Goal: Information Seeking & Learning: Learn about a topic

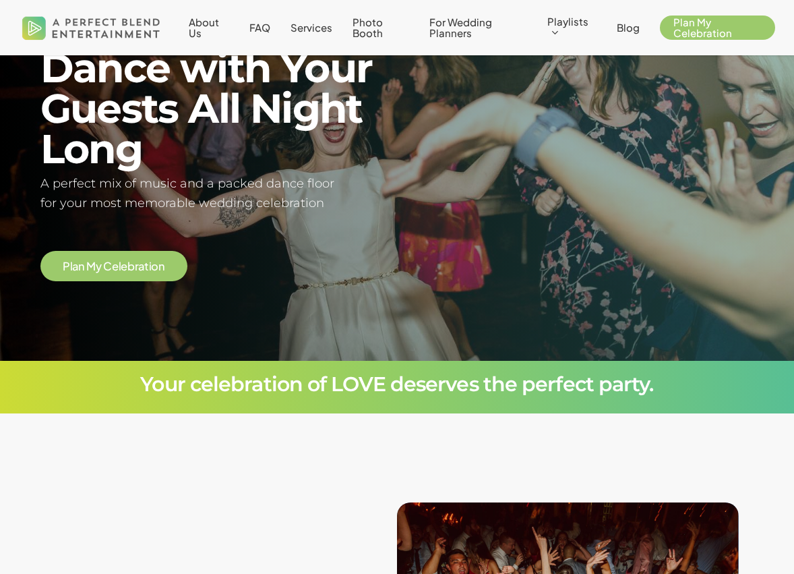
scroll to position [122, 0]
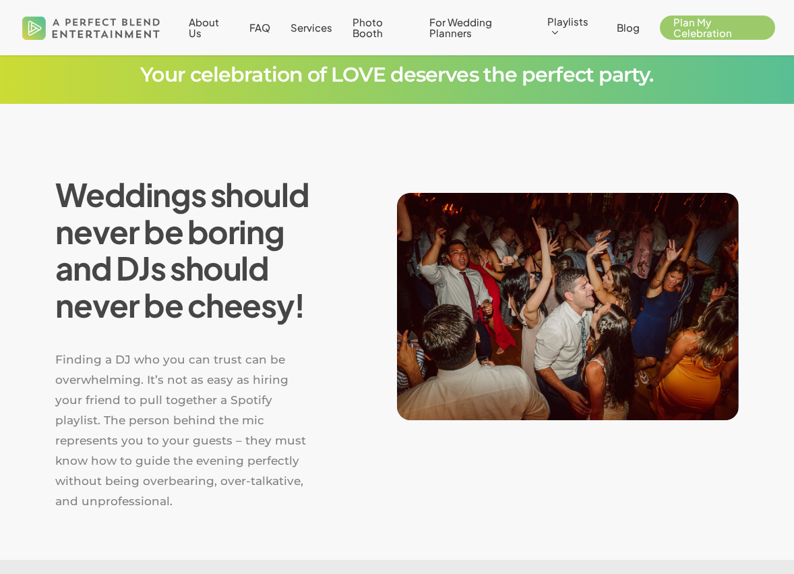
scroll to position [421, 0]
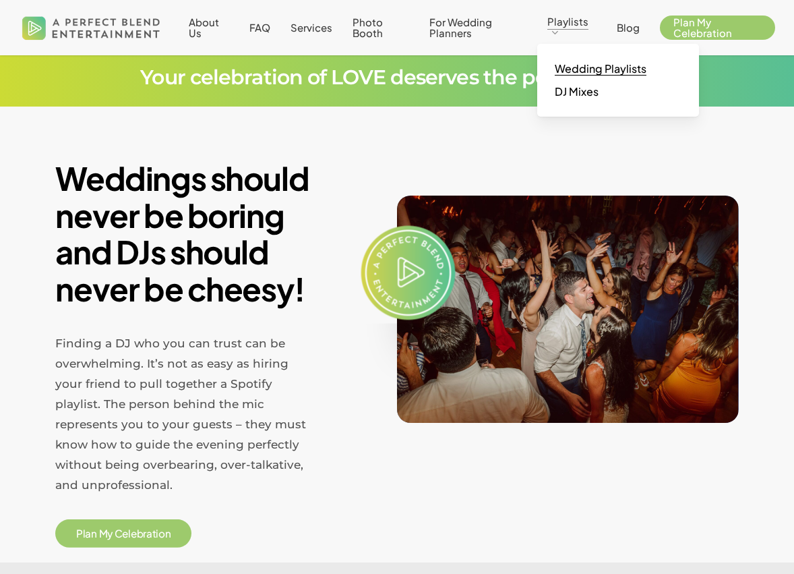
click at [568, 66] on span "Wedding Playlists" at bounding box center [601, 68] width 92 height 14
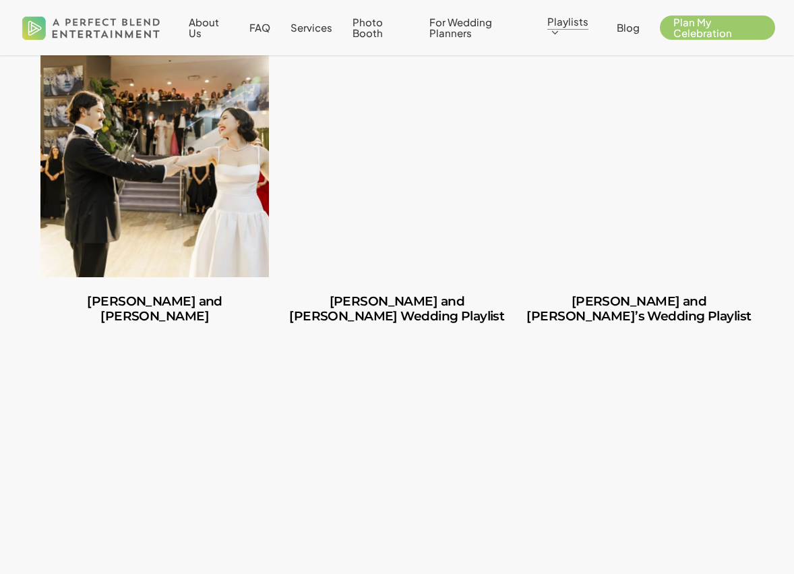
scroll to position [324, 0]
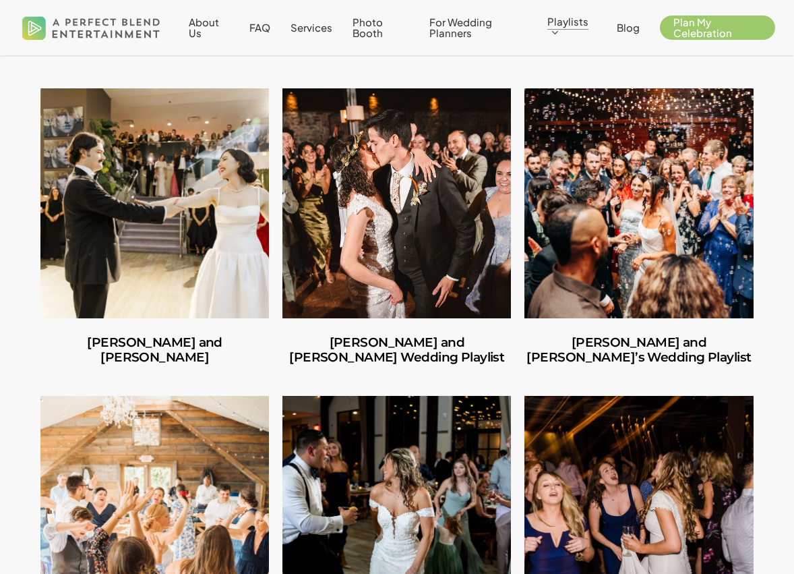
click at [398, 220] on link "Amber and Cooper’s Wedding Playlist" at bounding box center [396, 202] width 229 height 229
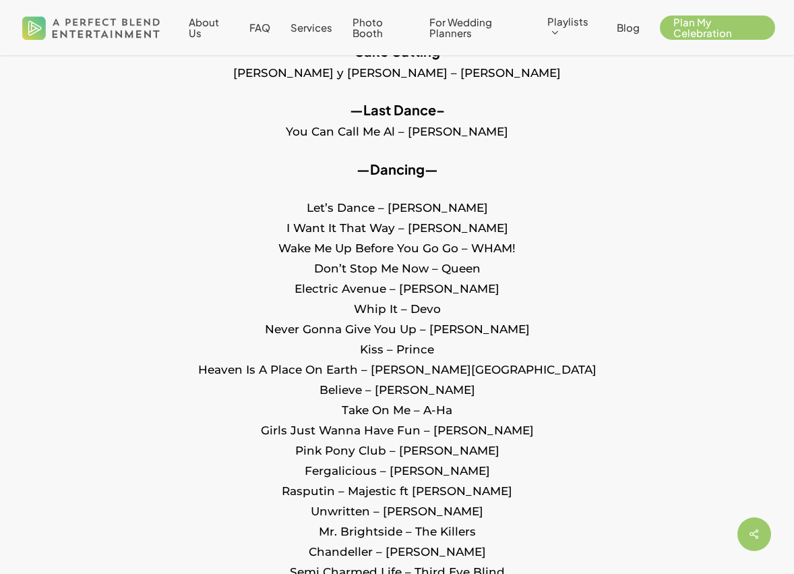
scroll to position [1041, 0]
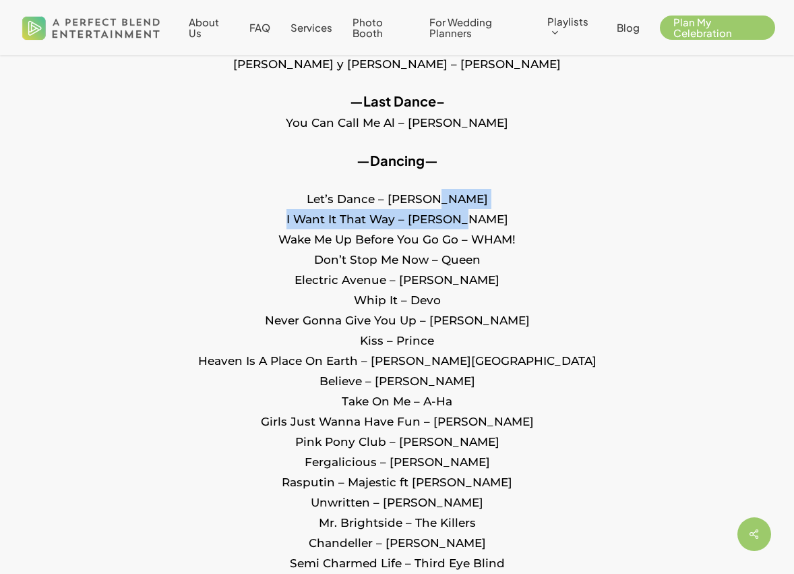
drag, startPoint x: 443, startPoint y: 204, endPoint x: 460, endPoint y: 224, distance: 26.8
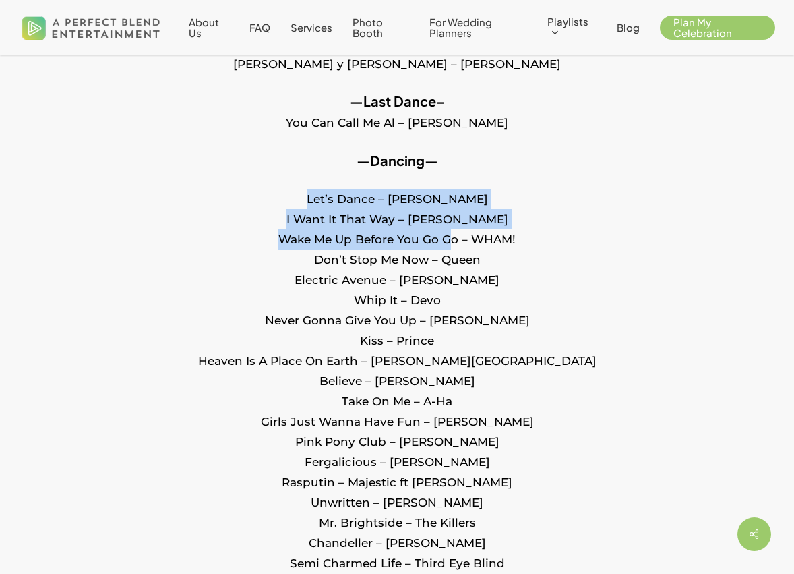
drag, startPoint x: 407, startPoint y: 179, endPoint x: 446, endPoint y: 233, distance: 67.6
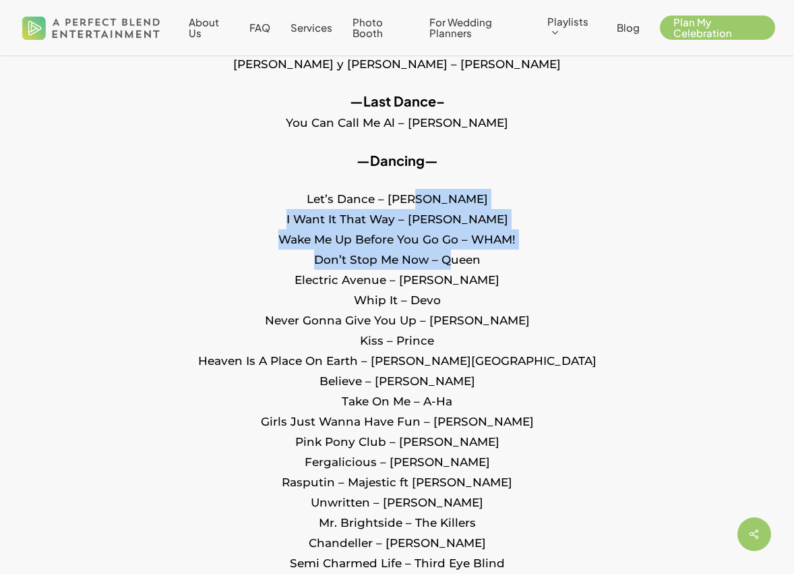
drag, startPoint x: 426, startPoint y: 210, endPoint x: 452, endPoint y: 308, distance: 101.9
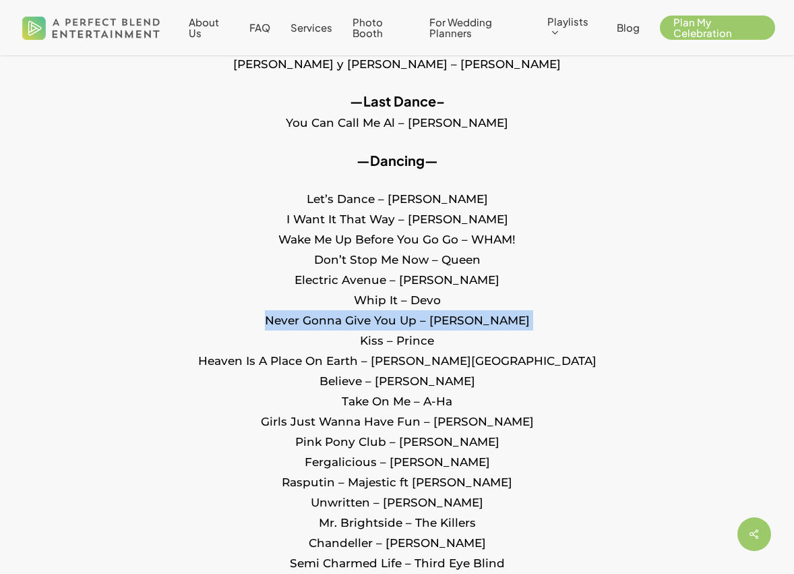
drag, startPoint x: 508, startPoint y: 313, endPoint x: 339, endPoint y: 341, distance: 170.9
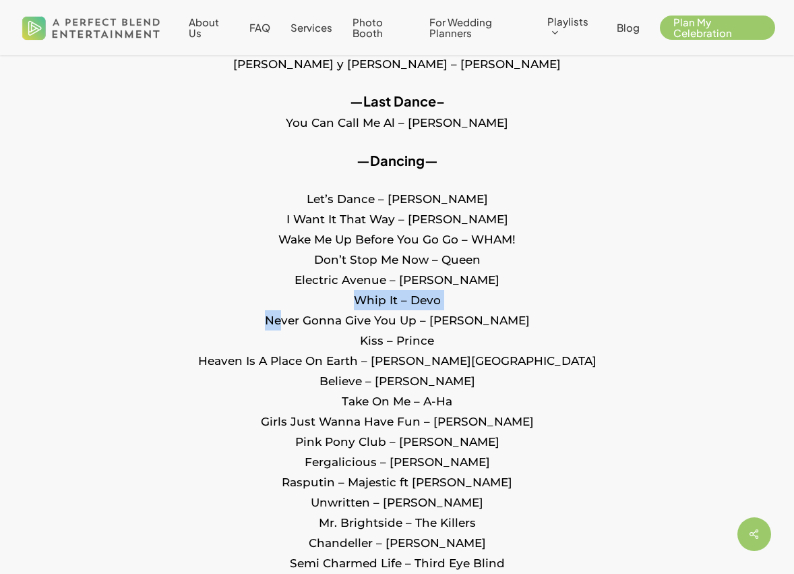
drag, startPoint x: 304, startPoint y: 318, endPoint x: 454, endPoint y: 307, distance: 150.0
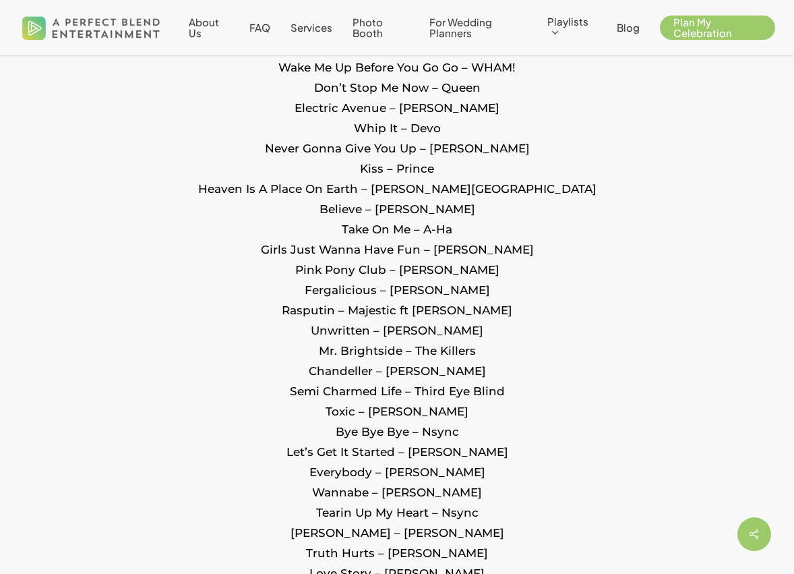
scroll to position [1220, 0]
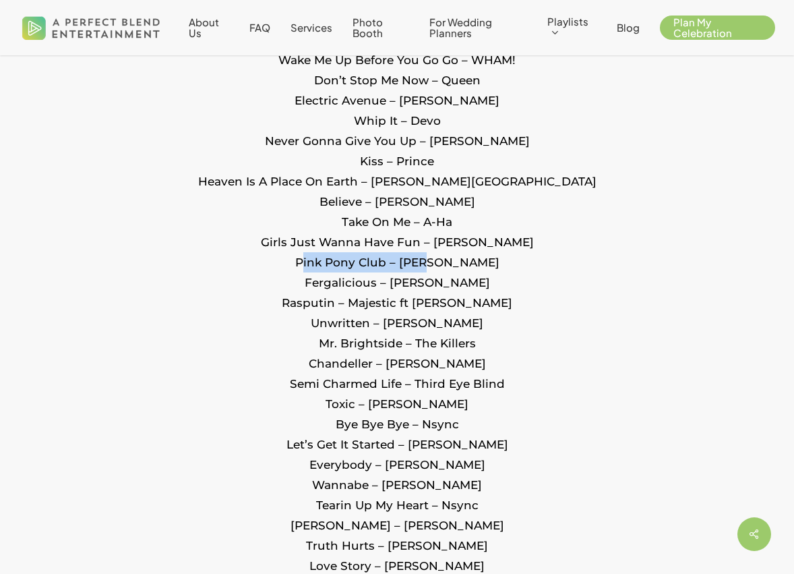
drag, startPoint x: 306, startPoint y: 268, endPoint x: 427, endPoint y: 258, distance: 121.1
drag, startPoint x: 333, startPoint y: 284, endPoint x: 441, endPoint y: 279, distance: 108.0
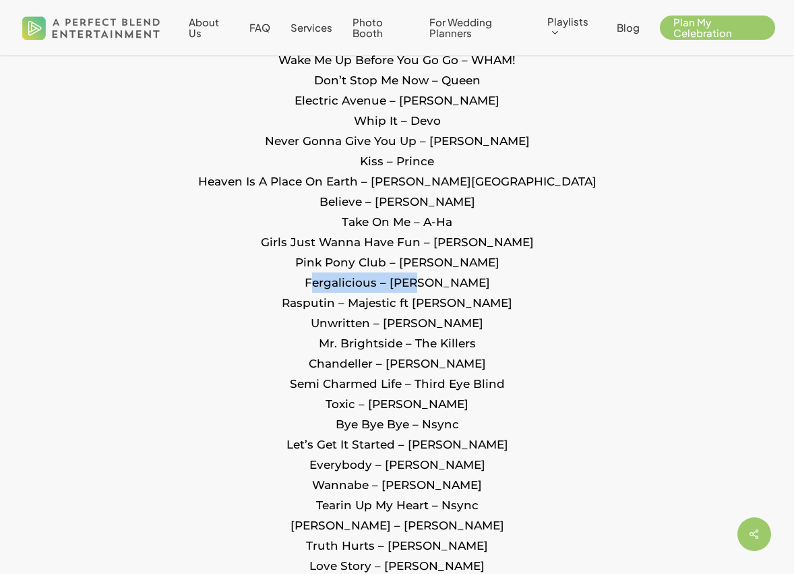
drag, startPoint x: 468, startPoint y: 279, endPoint x: 322, endPoint y: 277, distance: 146.3
drag, startPoint x: 342, startPoint y: 277, endPoint x: 442, endPoint y: 266, distance: 101.1
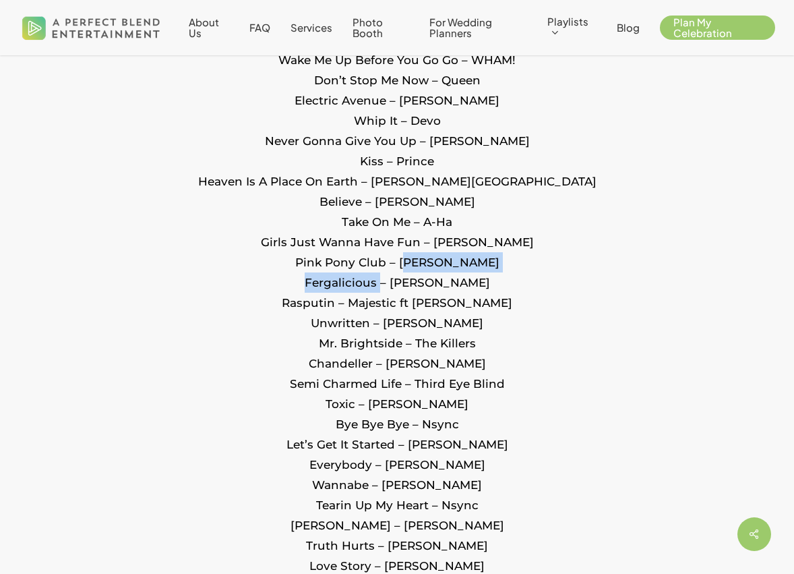
drag, startPoint x: 335, startPoint y: 281, endPoint x: 443, endPoint y: 280, distance: 107.9
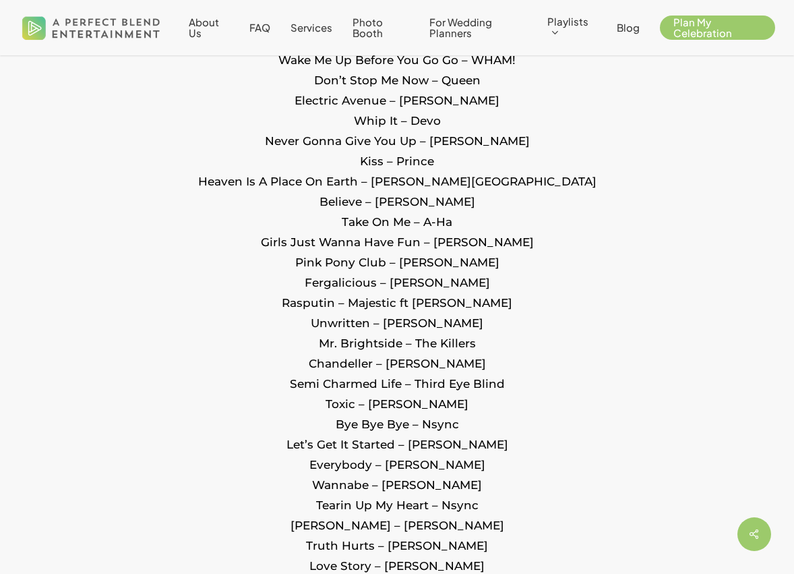
drag, startPoint x: 348, startPoint y: 274, endPoint x: 438, endPoint y: 282, distance: 90.0
drag, startPoint x: 301, startPoint y: 315, endPoint x: 365, endPoint y: 324, distance: 65.2
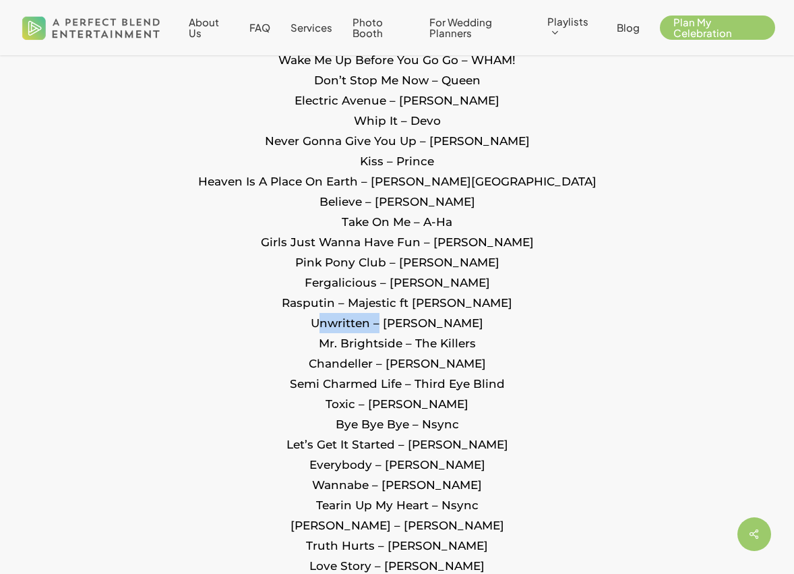
drag, startPoint x: 487, startPoint y: 323, endPoint x: 301, endPoint y: 328, distance: 185.4
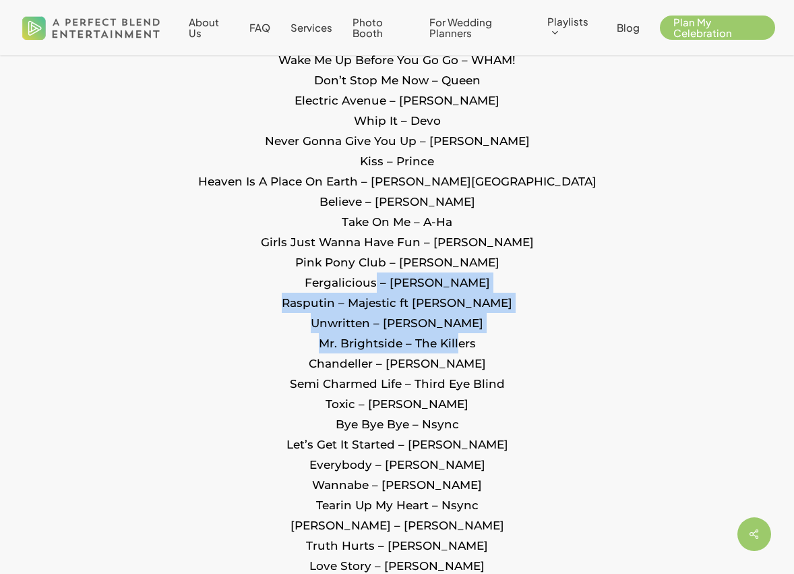
drag, startPoint x: 402, startPoint y: 289, endPoint x: 454, endPoint y: 339, distance: 72.9
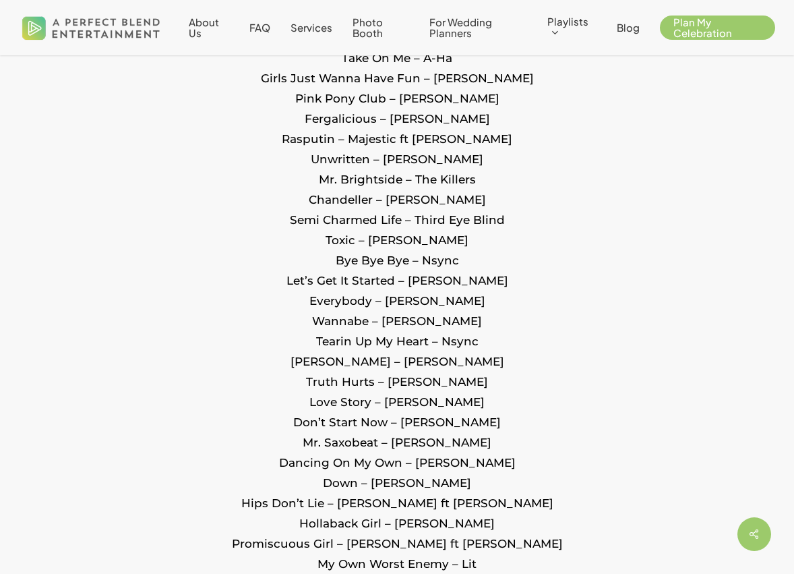
scroll to position [1393, 0]
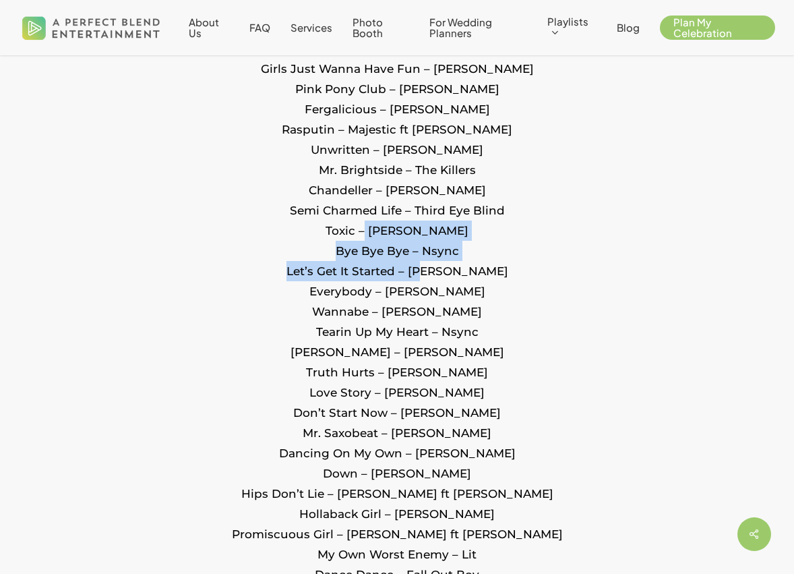
drag, startPoint x: 365, startPoint y: 230, endPoint x: 423, endPoint y: 269, distance: 69.9
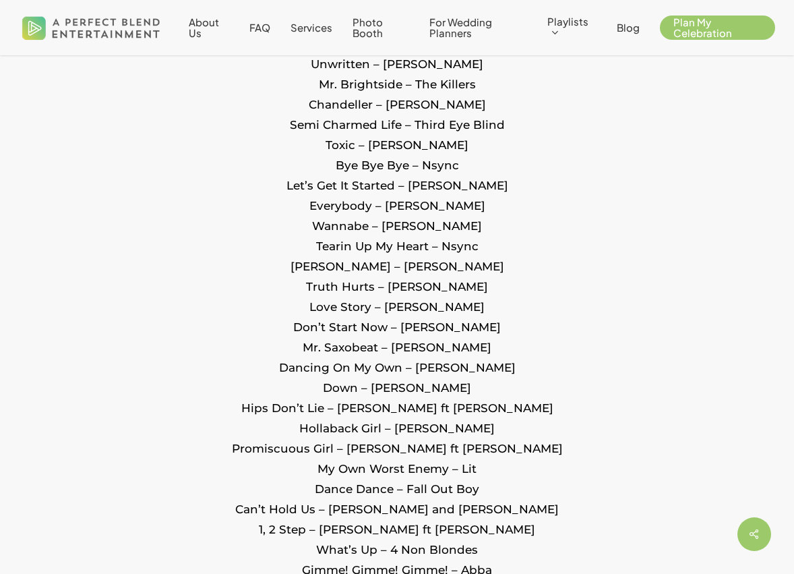
scroll to position [1488, 0]
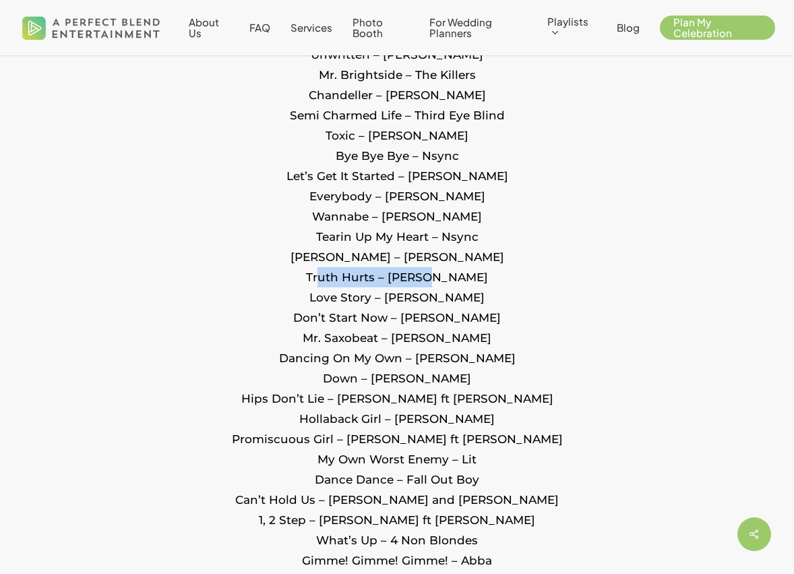
drag, startPoint x: 460, startPoint y: 282, endPoint x: 347, endPoint y: 279, distance: 113.3
drag, startPoint x: 325, startPoint y: 279, endPoint x: 467, endPoint y: 282, distance: 142.3
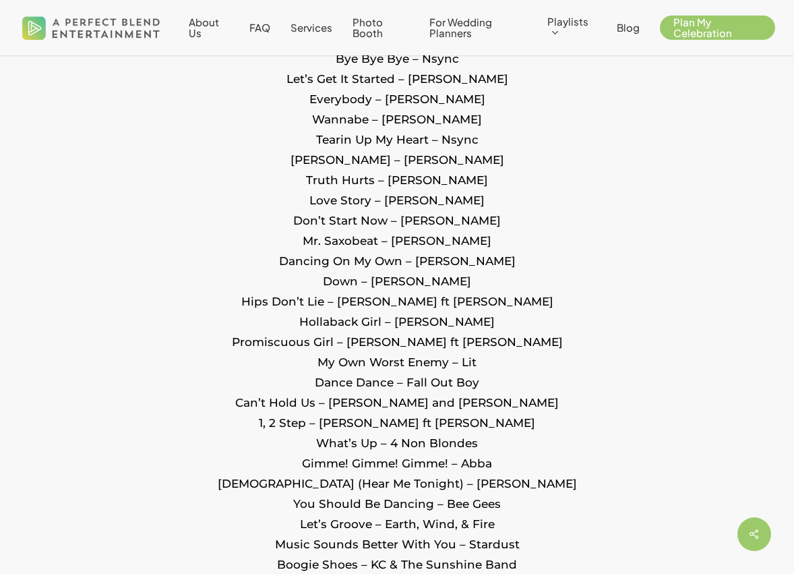
scroll to position [1600, 0]
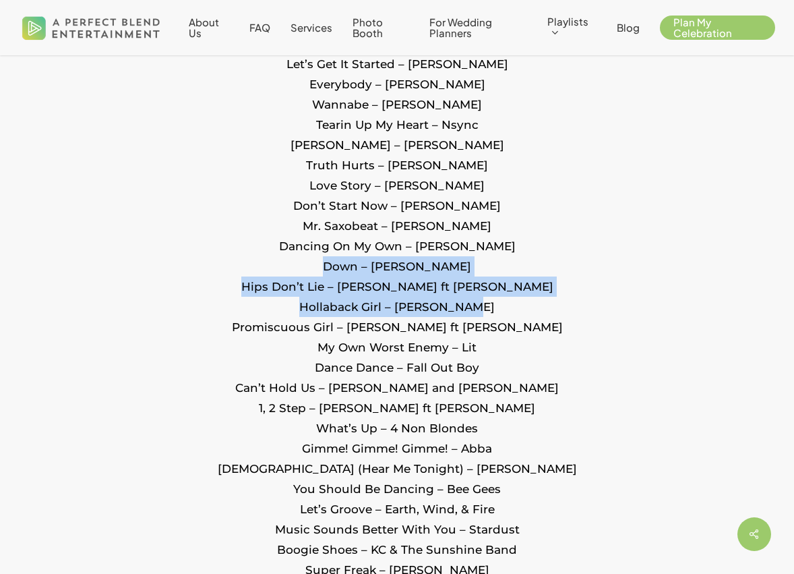
drag, startPoint x: 474, startPoint y: 279, endPoint x: 472, endPoint y: 304, distance: 25.0
click at [472, 304] on p "Let’s Dance – David Bowie I Want It That Way – Backstreet Boys Wake Me Up Befor…" at bounding box center [396, 569] width 713 height 1881
drag, startPoint x: 497, startPoint y: 303, endPoint x: 455, endPoint y: 271, distance: 52.9
click at [455, 271] on p "Let’s Dance – David Bowie I Want It That Way – Backstreet Boys Wake Me Up Befor…" at bounding box center [396, 569] width 713 height 1881
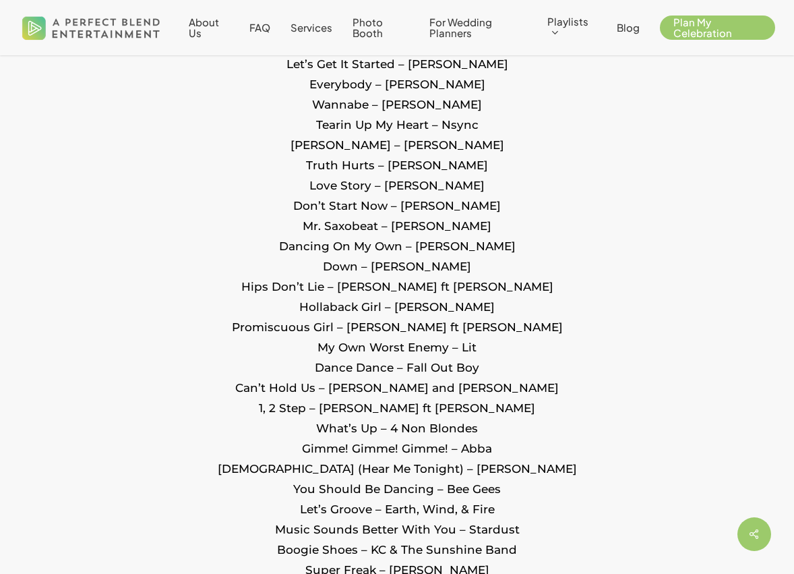
click at [394, 264] on p "Let’s Dance – David Bowie I Want It That Way – Backstreet Boys Wake Me Up Befor…" at bounding box center [396, 569] width 713 height 1881
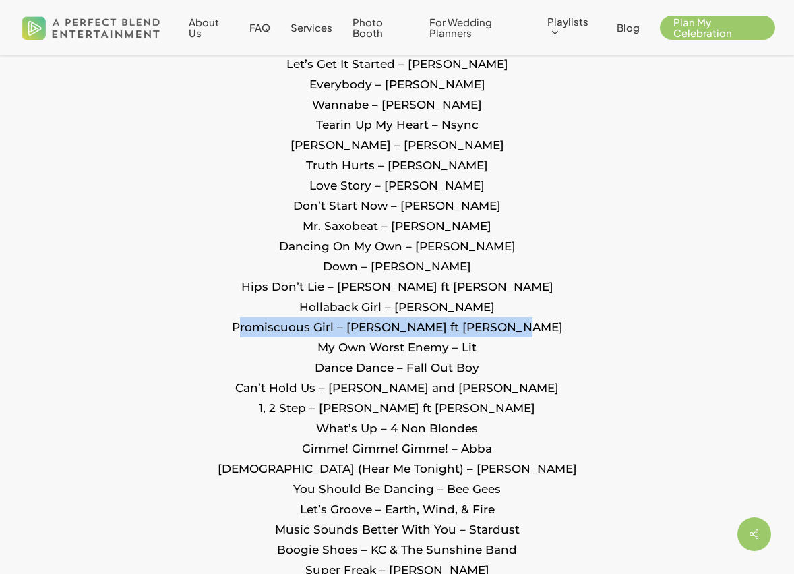
drag, startPoint x: 256, startPoint y: 335, endPoint x: 525, endPoint y: 323, distance: 269.3
click at [525, 323] on p "Let’s Dance – David Bowie I Want It That Way – Backstreet Boys Wake Me Up Befor…" at bounding box center [396, 569] width 713 height 1881
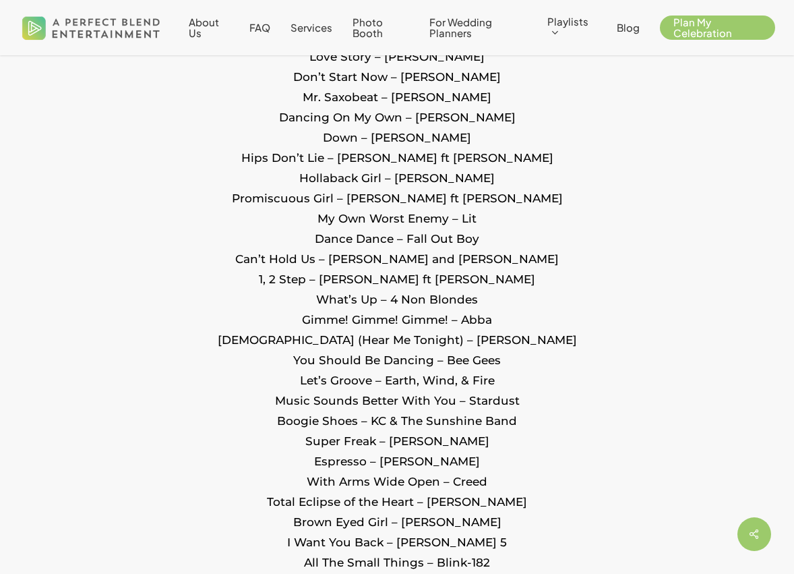
scroll to position [1749, 0]
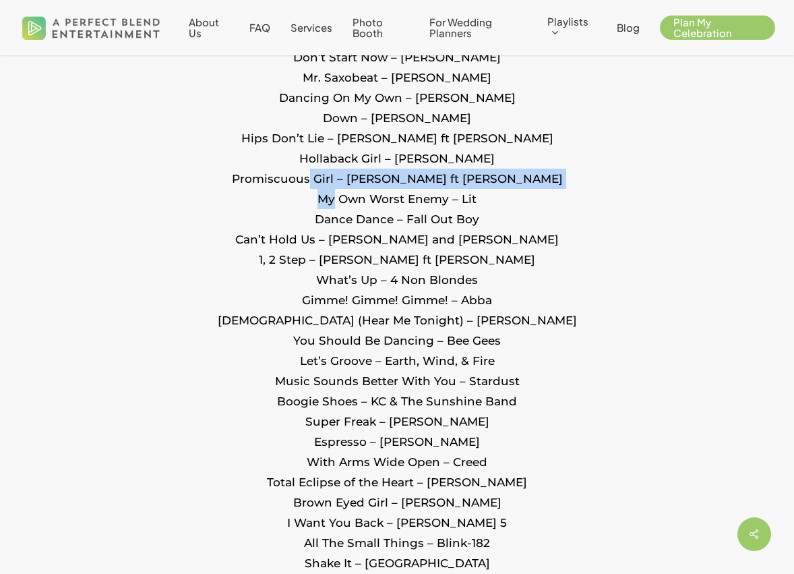
drag, startPoint x: 331, startPoint y: 189, endPoint x: 330, endPoint y: 223, distance: 34.4
click at [332, 214] on p "Let’s Dance – David Bowie I Want It That Way – Backstreet Boys Wake Me Up Befor…" at bounding box center [396, 421] width 713 height 1881
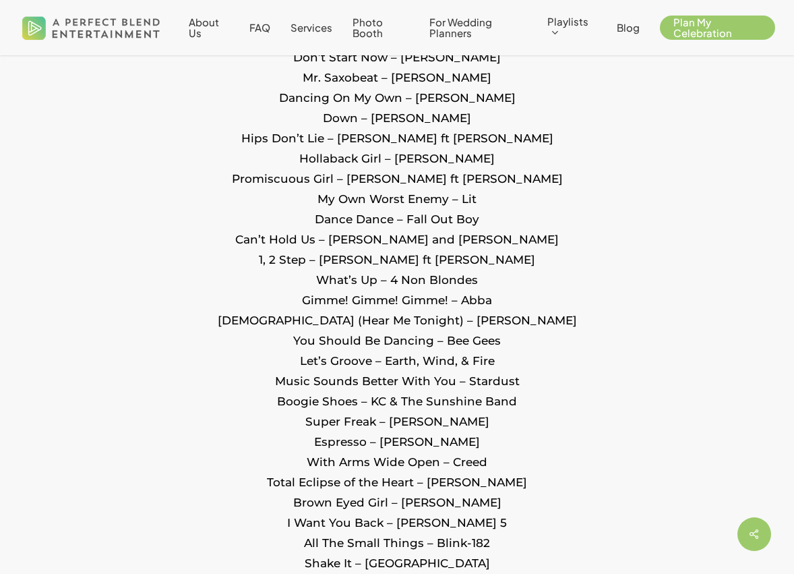
click at [318, 242] on p "Let’s Dance – David Bowie I Want It That Way – Backstreet Boys Wake Me Up Befor…" at bounding box center [396, 421] width 713 height 1881
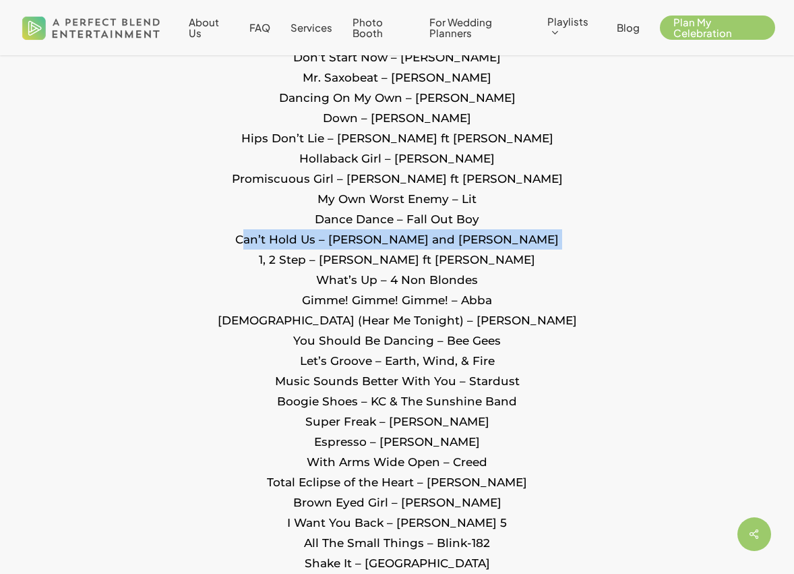
drag, startPoint x: 278, startPoint y: 233, endPoint x: 298, endPoint y: 283, distance: 53.8
click at [297, 282] on p "Let’s Dance – David Bowie I Want It That Way – Backstreet Boys Wake Me Up Befor…" at bounding box center [396, 421] width 713 height 1881
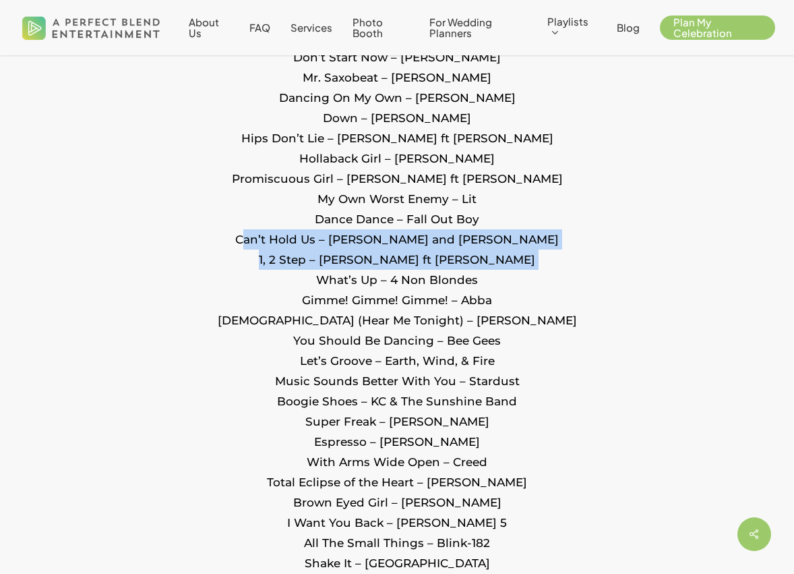
click at [298, 283] on p "Let’s Dance – David Bowie I Want It That Way – Backstreet Boys Wake Me Up Befor…" at bounding box center [396, 421] width 713 height 1881
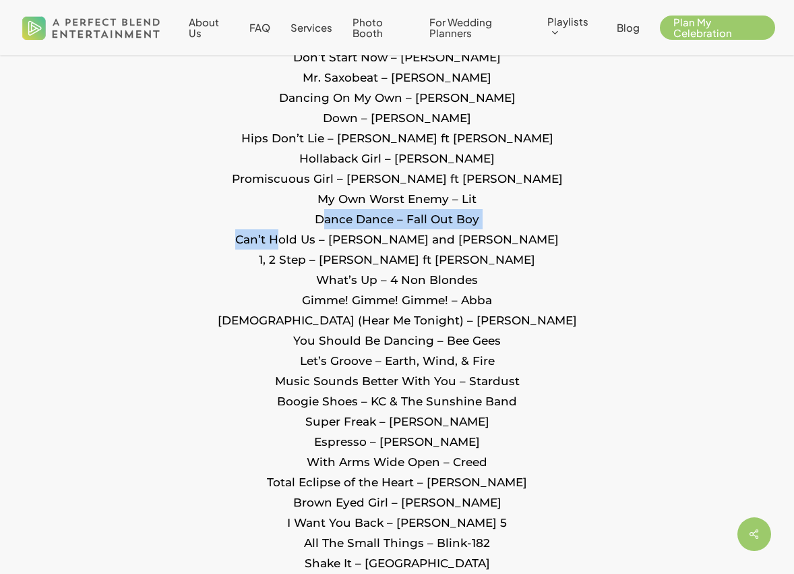
drag, startPoint x: 315, startPoint y: 222, endPoint x: 328, endPoint y: 260, distance: 39.9
click at [328, 260] on p "Let’s Dance – David Bowie I Want It That Way – Backstreet Boys Wake Me Up Befor…" at bounding box center [396, 421] width 713 height 1881
click at [283, 293] on p "Let’s Dance – David Bowie I Want It That Way – Backstreet Boys Wake Me Up Befor…" at bounding box center [396, 421] width 713 height 1881
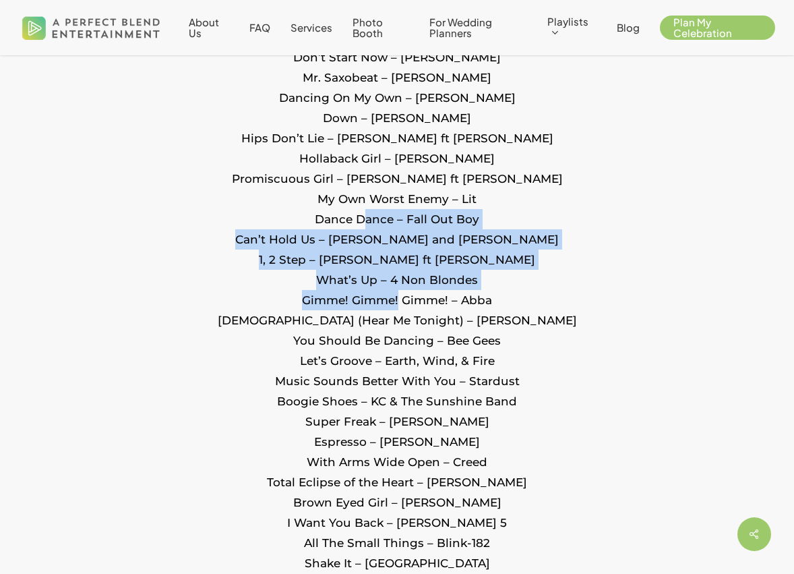
drag, startPoint x: 356, startPoint y: 212, endPoint x: 406, endPoint y: 303, distance: 103.8
click at [399, 300] on p "Let’s Dance – David Bowie I Want It That Way – Backstreet Boys Wake Me Up Befor…" at bounding box center [396, 421] width 713 height 1881
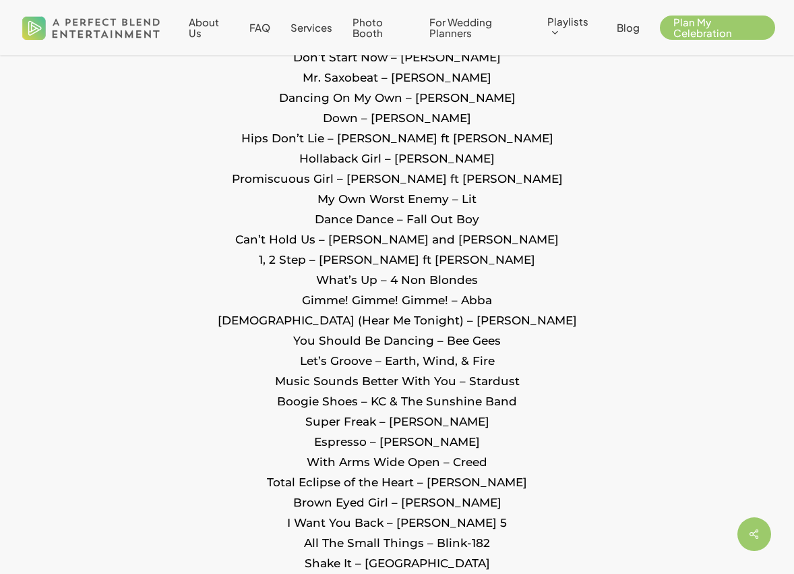
click at [409, 303] on p "Let’s Dance – David Bowie I Want It That Way – Backstreet Boys Wake Me Up Befor…" at bounding box center [396, 421] width 713 height 1881
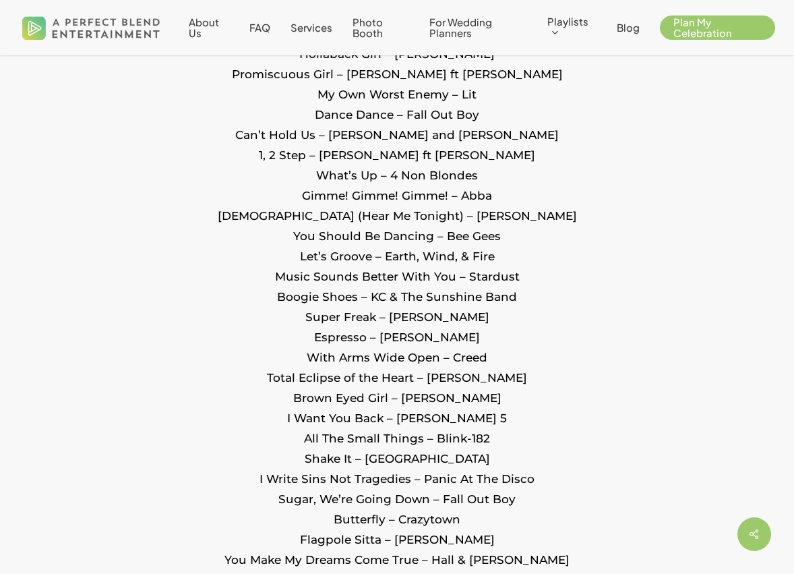
scroll to position [1867, 0]
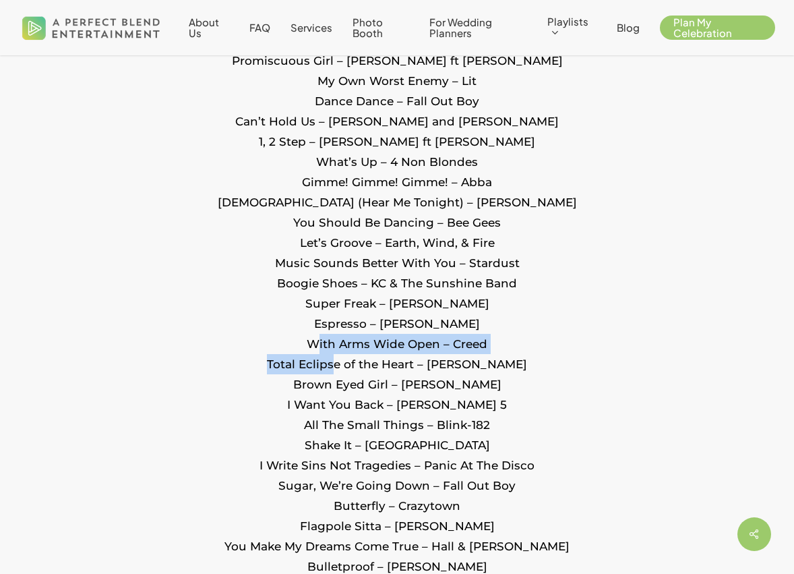
drag, startPoint x: 301, startPoint y: 346, endPoint x: 343, endPoint y: 358, distance: 43.5
click at [343, 358] on p "Let’s Dance – David Bowie I Want It That Way – Backstreet Boys Wake Me Up Befor…" at bounding box center [396, 303] width 713 height 1881
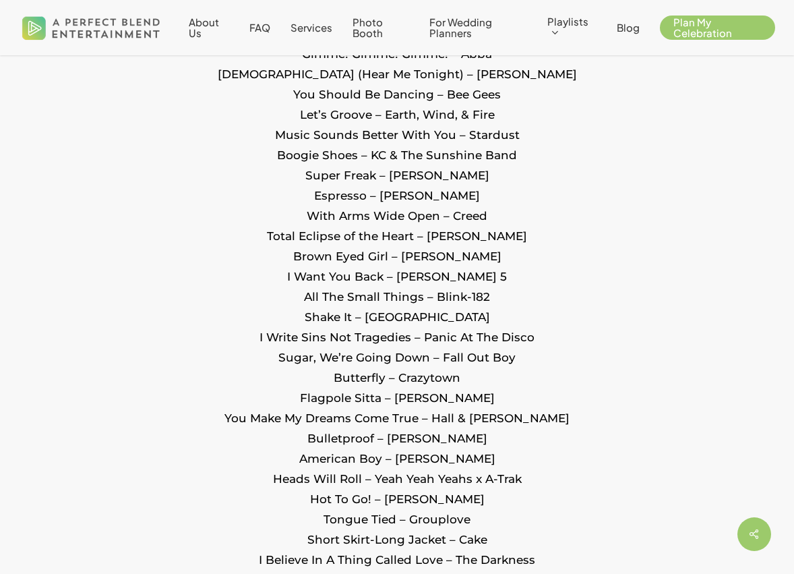
scroll to position [2000, 0]
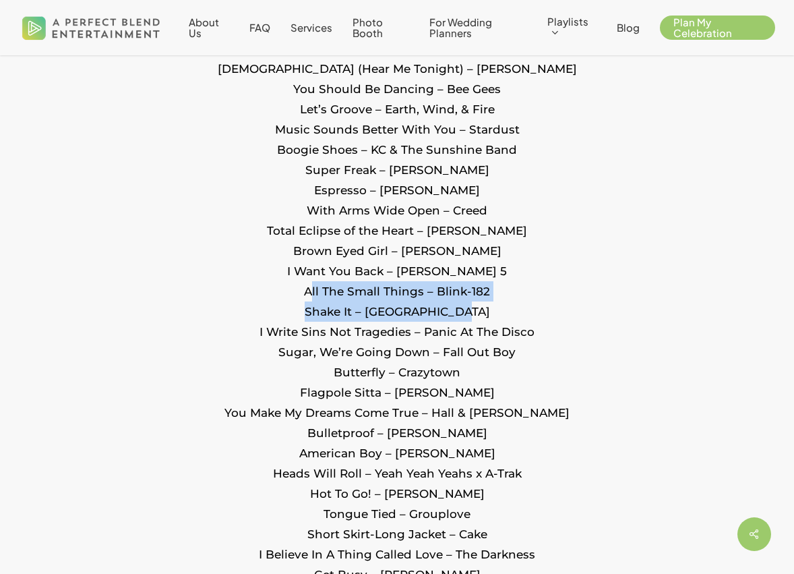
drag, startPoint x: 310, startPoint y: 299, endPoint x: 471, endPoint y: 307, distance: 161.3
click at [471, 307] on p "Let’s Dance – David Bowie I Want It That Way – Backstreet Boys Wake Me Up Befor…" at bounding box center [396, 169] width 713 height 1881
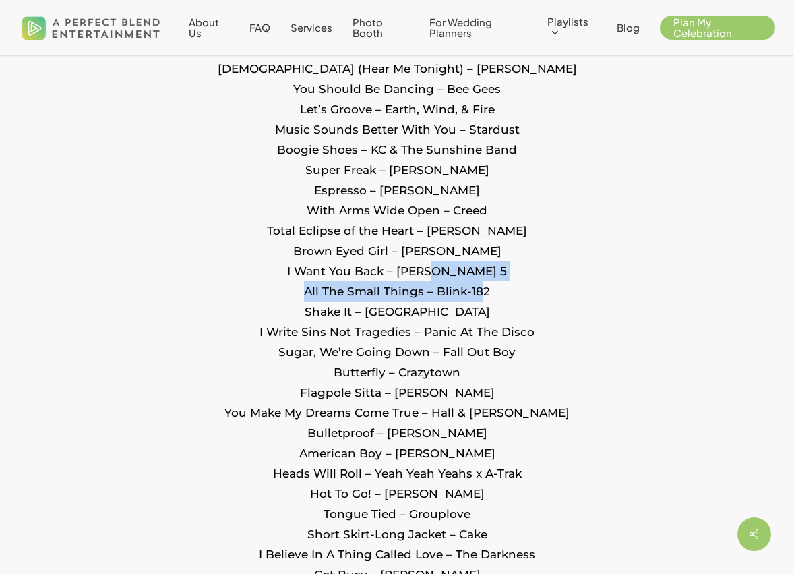
drag, startPoint x: 448, startPoint y: 268, endPoint x: 478, endPoint y: 291, distance: 37.5
click at [478, 291] on p "Let’s Dance – David Bowie I Want It That Way – Backstreet Boys Wake Me Up Befor…" at bounding box center [396, 169] width 713 height 1881
drag, startPoint x: 313, startPoint y: 275, endPoint x: 479, endPoint y: 296, distance: 167.1
click at [479, 297] on p "Let’s Dance – David Bowie I Want It That Way – Backstreet Boys Wake Me Up Befor…" at bounding box center [396, 169] width 713 height 1881
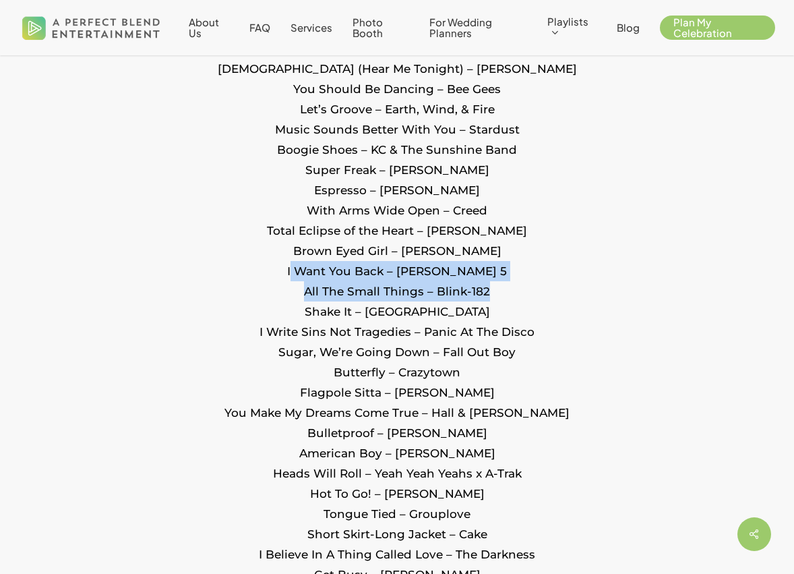
click at [479, 296] on p "Let’s Dance – David Bowie I Want It That Way – Backstreet Boys Wake Me Up Befor…" at bounding box center [396, 169] width 713 height 1881
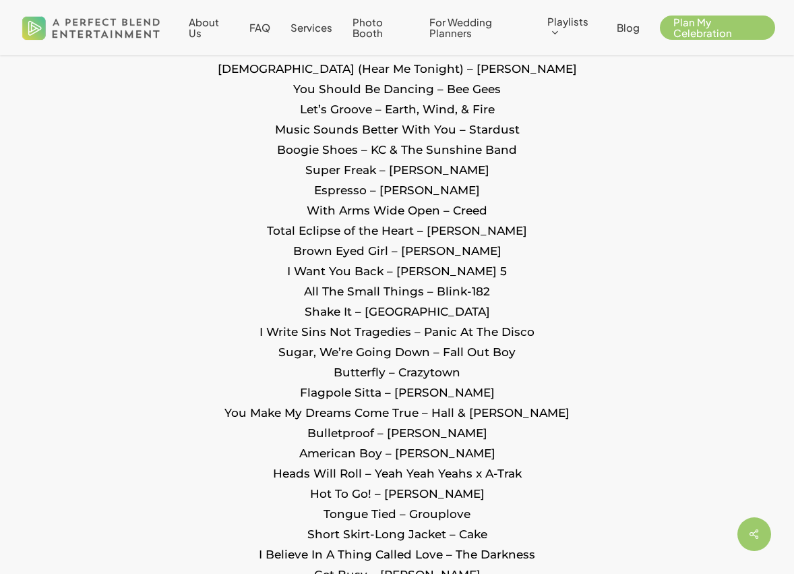
drag, startPoint x: 498, startPoint y: 294, endPoint x: 318, endPoint y: 292, distance: 180.0
click at [318, 292] on p "Let’s Dance – David Bowie I Want It That Way – Backstreet Boys Wake Me Up Befor…" at bounding box center [396, 169] width 713 height 1881
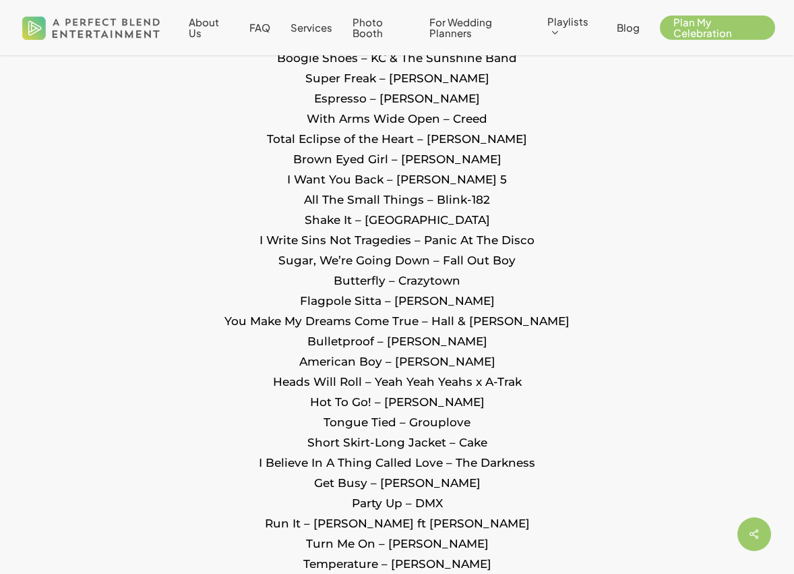
scroll to position [2105, 0]
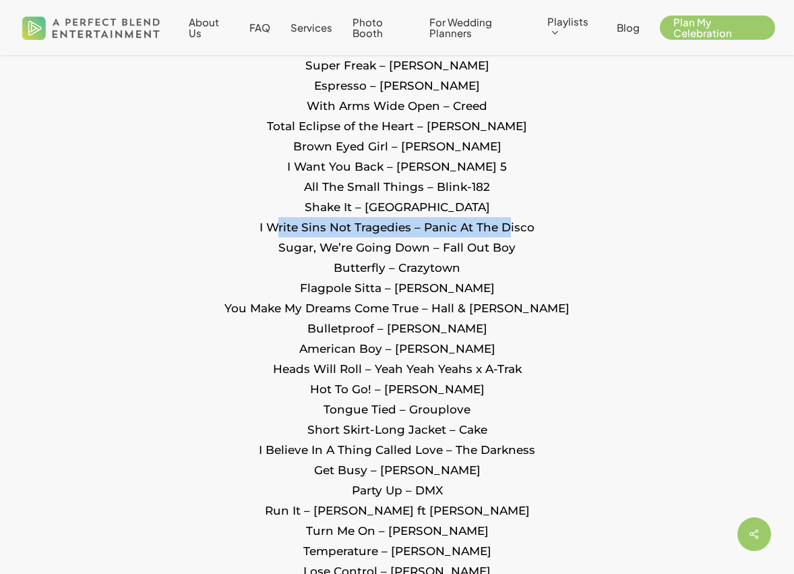
drag, startPoint x: 274, startPoint y: 222, endPoint x: 504, endPoint y: 235, distance: 230.2
click at [504, 235] on p "Let’s Dance – David Bowie I Want It That Way – Backstreet Boys Wake Me Up Befor…" at bounding box center [396, 65] width 713 height 1881
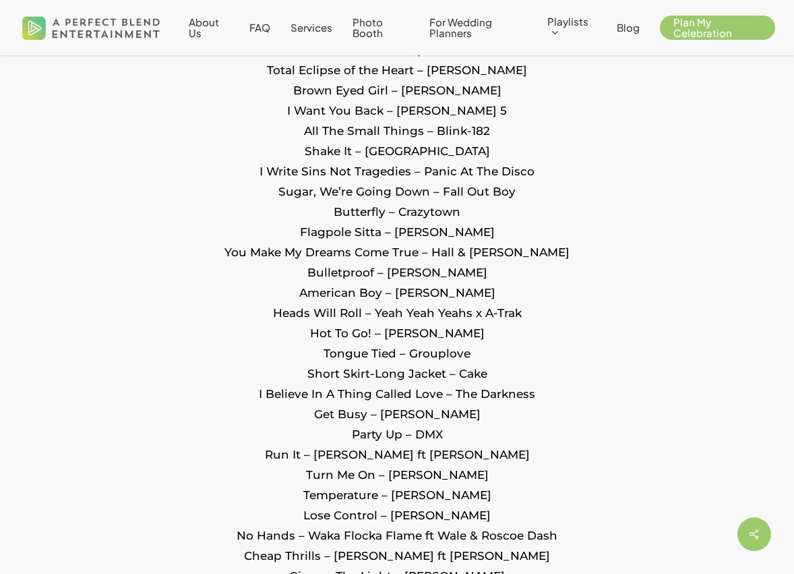
scroll to position [2177, 0]
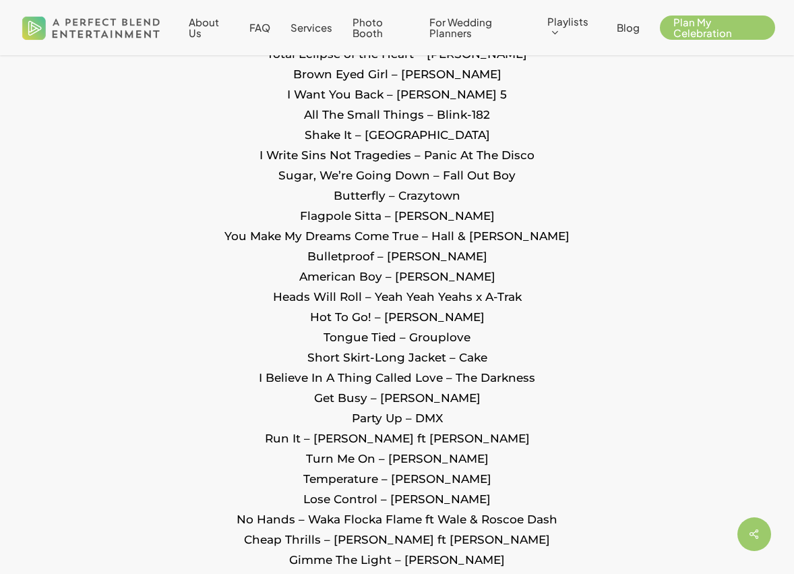
drag, startPoint x: 518, startPoint y: 170, endPoint x: 330, endPoint y: 178, distance: 187.6
drag, startPoint x: 336, startPoint y: 200, endPoint x: 460, endPoint y: 197, distance: 124.7
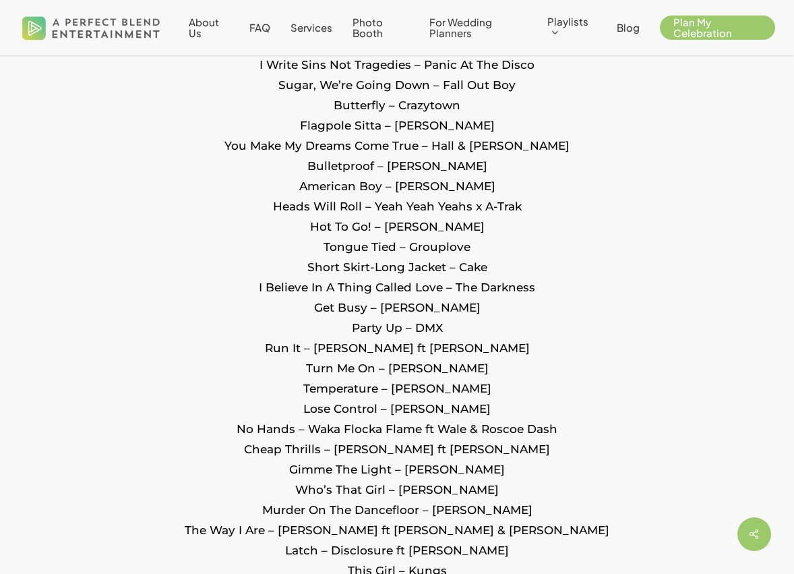
scroll to position [2278, 0]
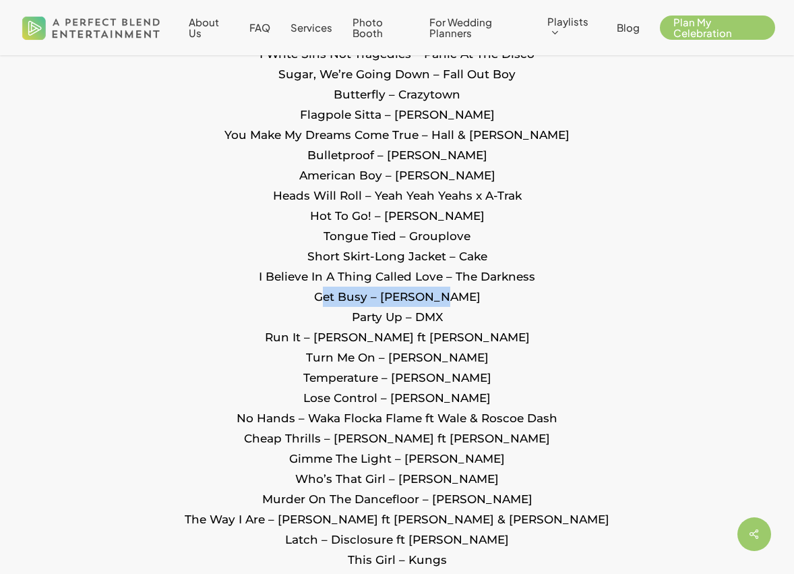
drag, startPoint x: 334, startPoint y: 297, endPoint x: 452, endPoint y: 305, distance: 118.9
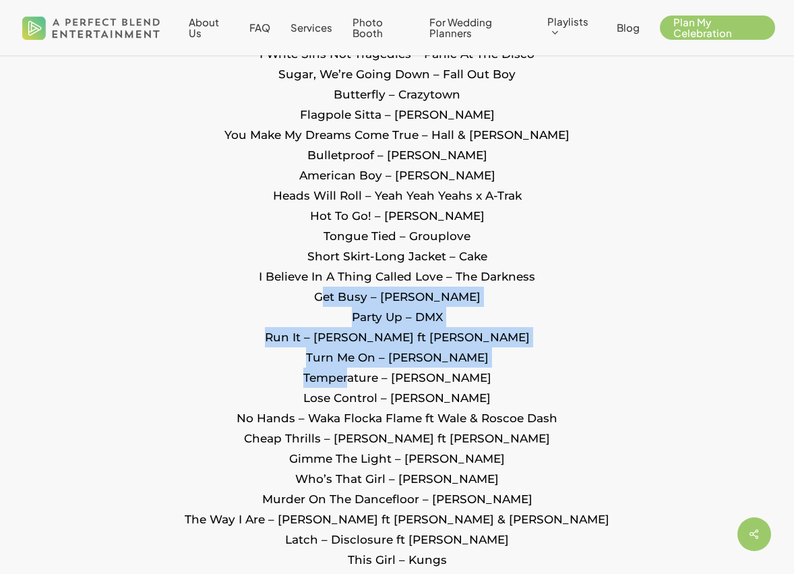
drag, startPoint x: 283, startPoint y: 301, endPoint x: 375, endPoint y: 375, distance: 117.9
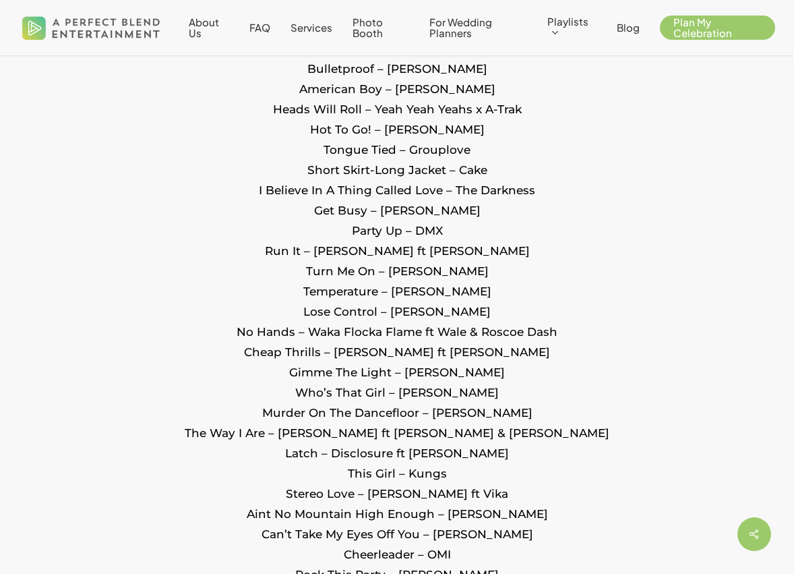
scroll to position [2391, 0]
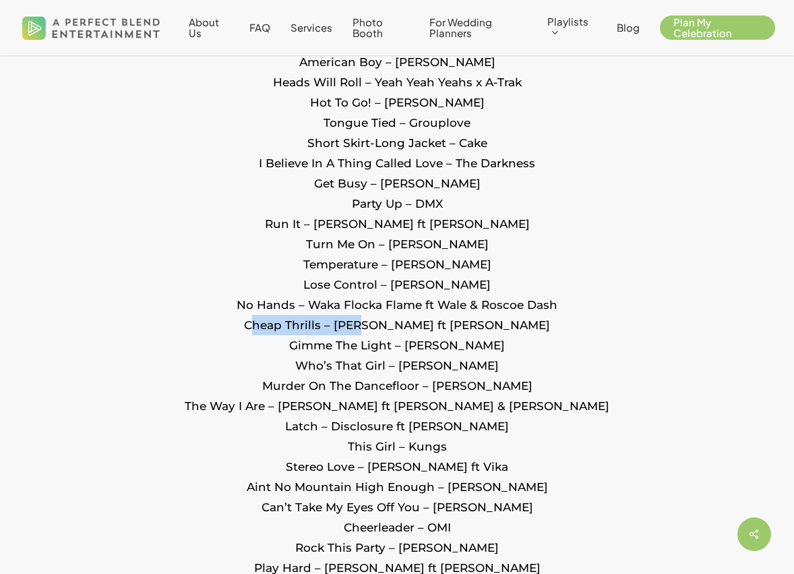
drag, startPoint x: 312, startPoint y: 328, endPoint x: 419, endPoint y: 329, distance: 106.5
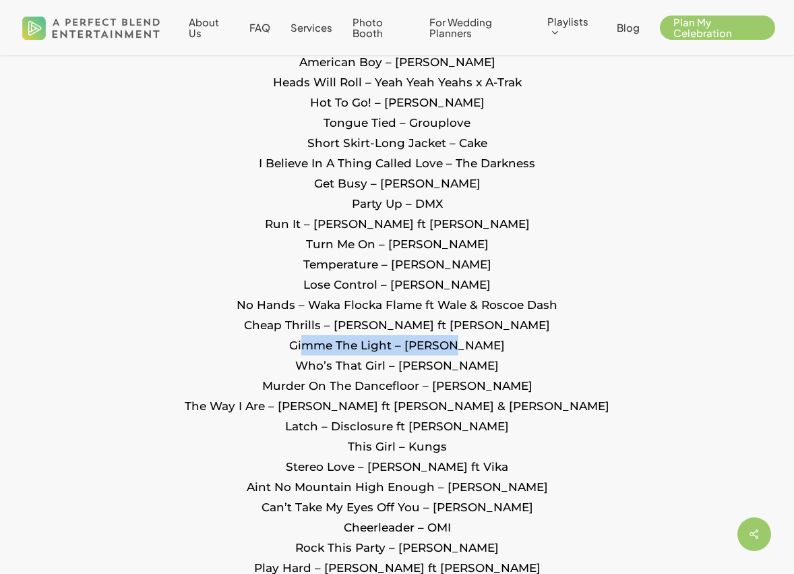
drag, startPoint x: 322, startPoint y: 350, endPoint x: 463, endPoint y: 352, distance: 141.6
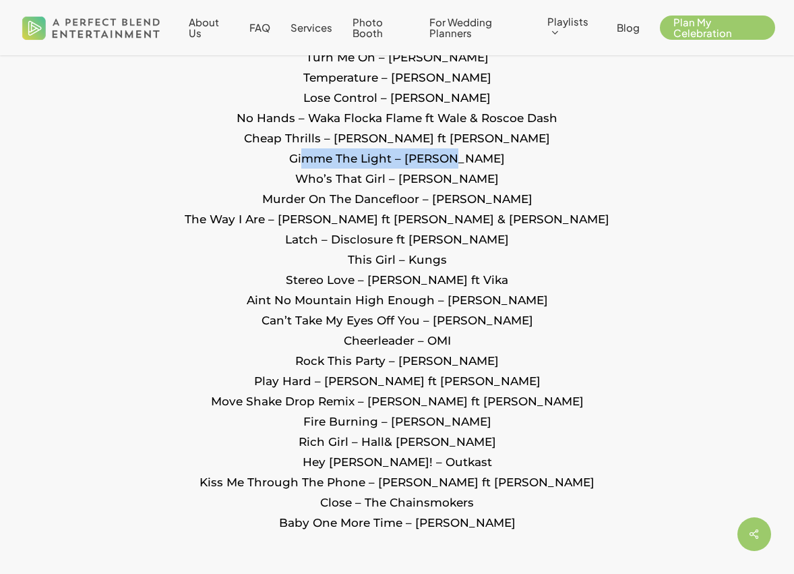
scroll to position [2581, 0]
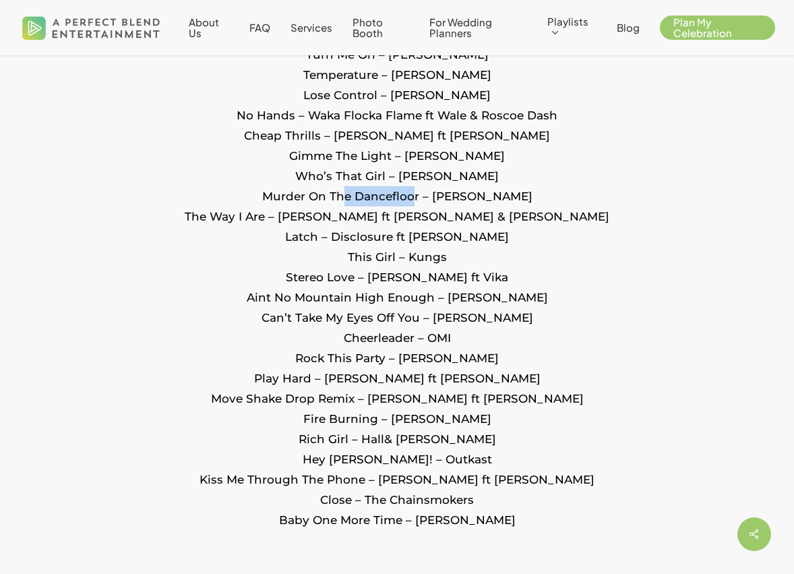
drag, startPoint x: 331, startPoint y: 191, endPoint x: 409, endPoint y: 192, distance: 78.2
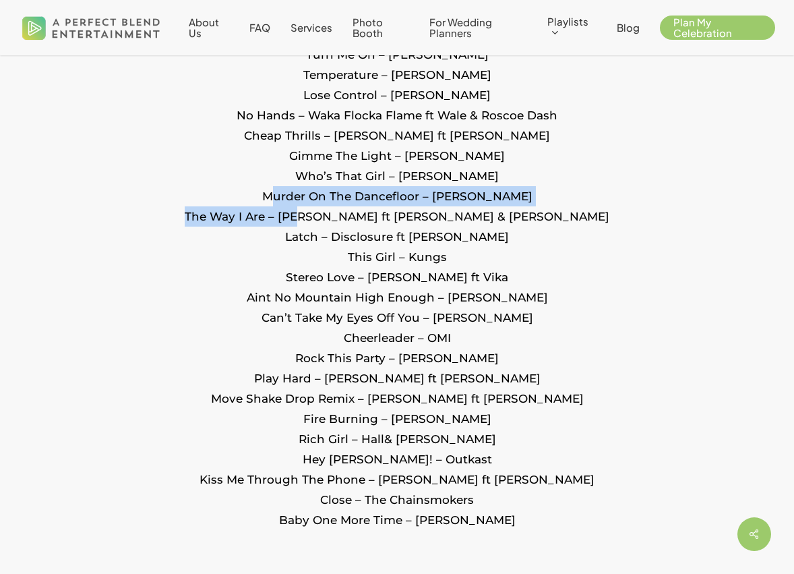
drag, startPoint x: 262, startPoint y: 198, endPoint x: 364, endPoint y: 219, distance: 104.1
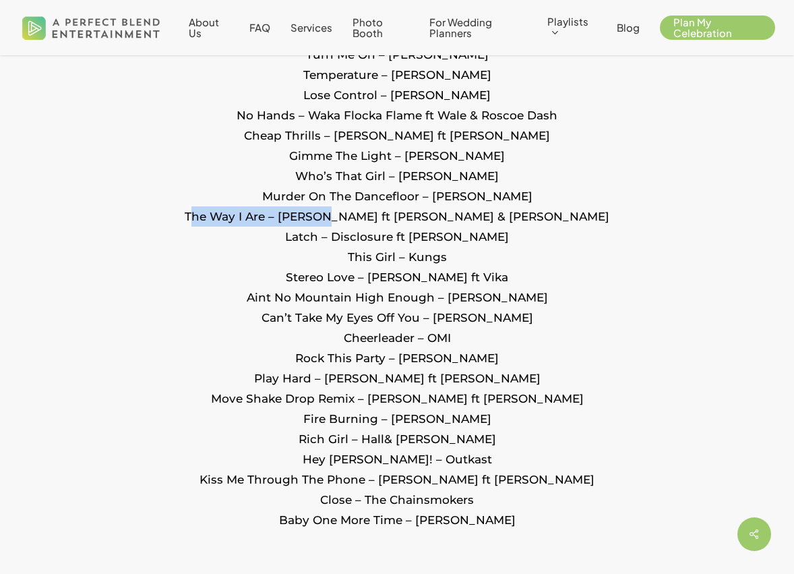
drag, startPoint x: 257, startPoint y: 218, endPoint x: 388, endPoint y: 224, distance: 130.9
drag, startPoint x: 340, startPoint y: 207, endPoint x: 442, endPoint y: 259, distance: 114.9
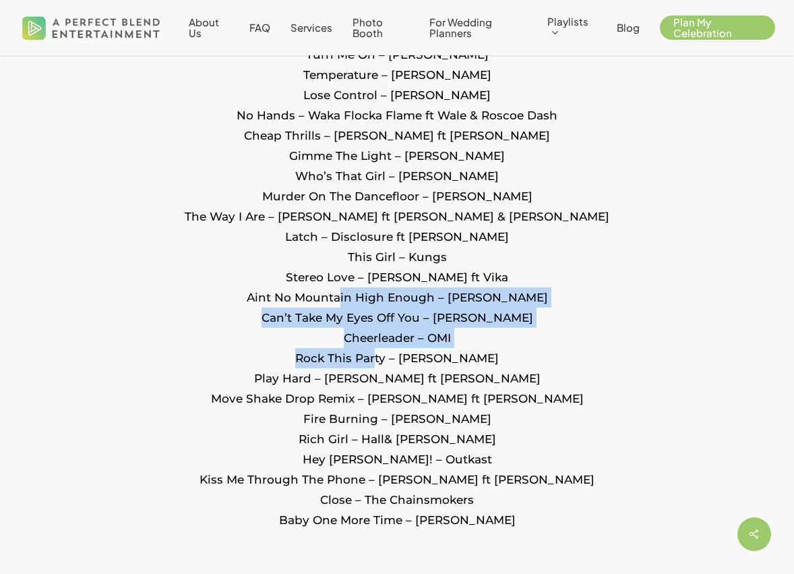
drag, startPoint x: 348, startPoint y: 301, endPoint x: 388, endPoint y: 365, distance: 76.0
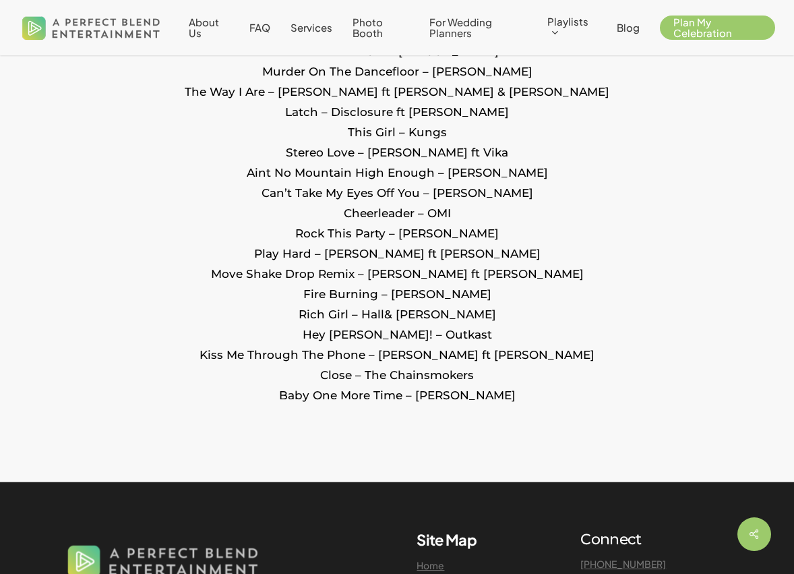
scroll to position [2707, 0]
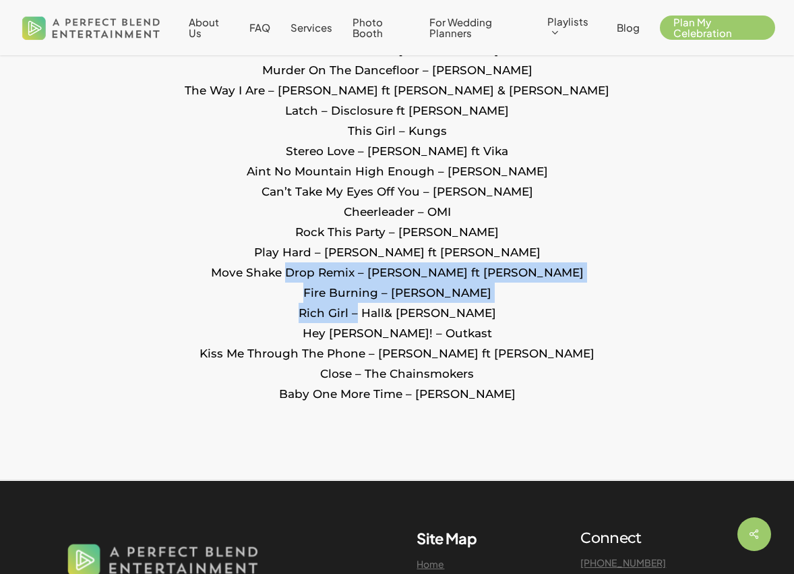
drag, startPoint x: 344, startPoint y: 271, endPoint x: 386, endPoint y: 307, distance: 54.9
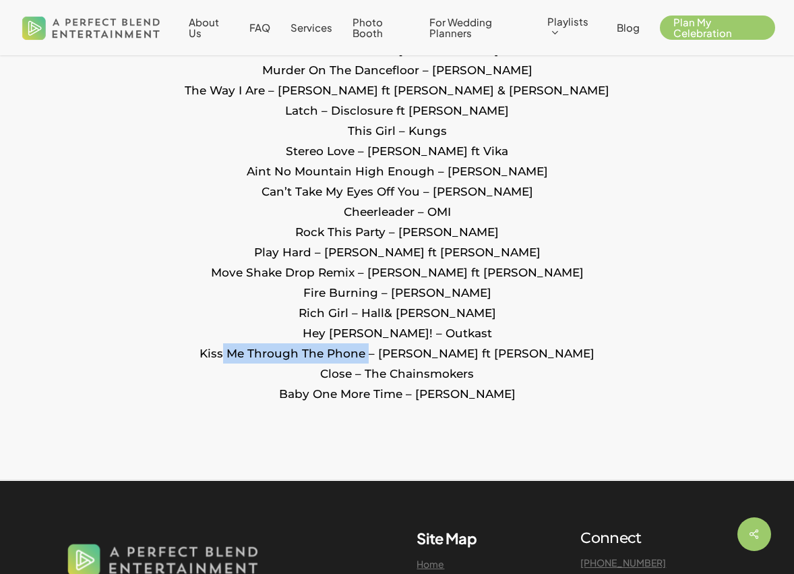
drag, startPoint x: 270, startPoint y: 355, endPoint x: 418, endPoint y: 357, distance: 147.7
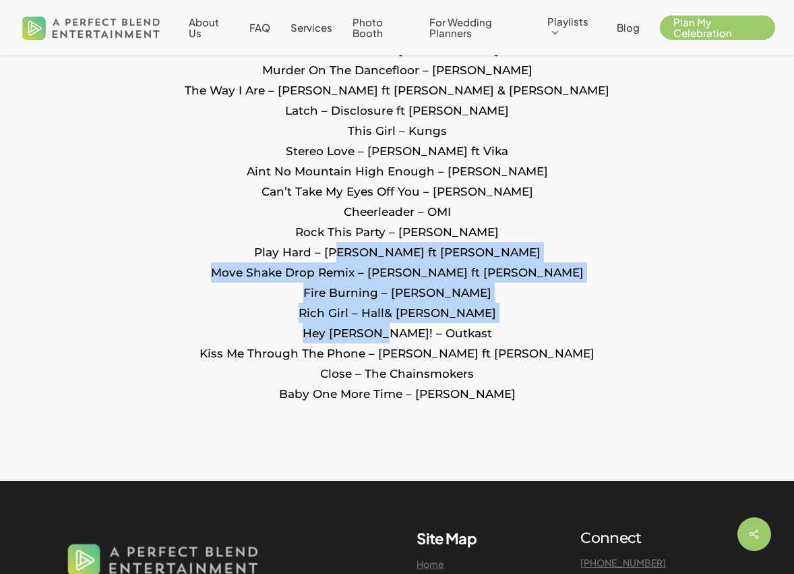
drag, startPoint x: 386, startPoint y: 264, endPoint x: 407, endPoint y: 323, distance: 62.3
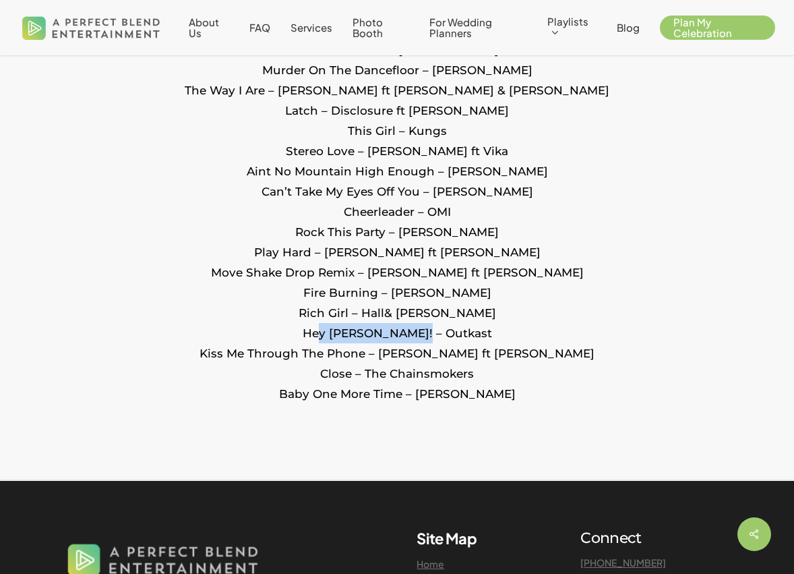
drag, startPoint x: 359, startPoint y: 340, endPoint x: 458, endPoint y: 340, distance: 99.1
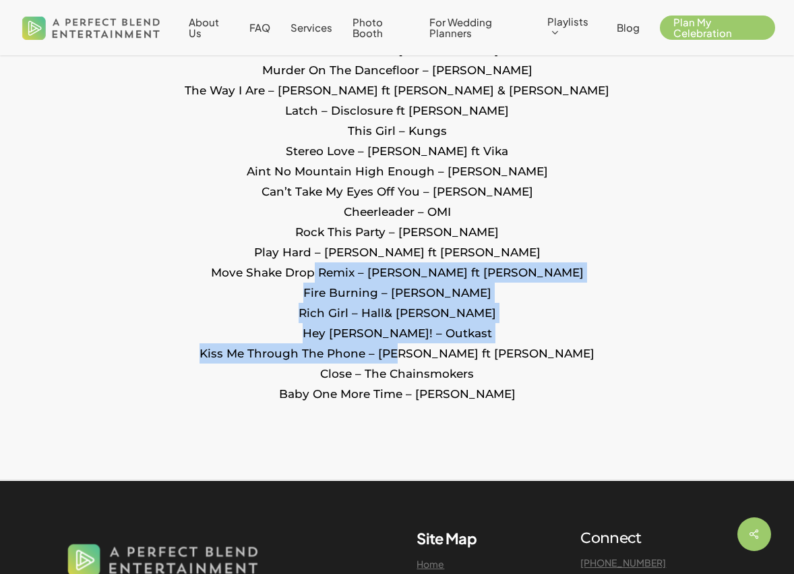
drag, startPoint x: 382, startPoint y: 293, endPoint x: 435, endPoint y: 361, distance: 85.9
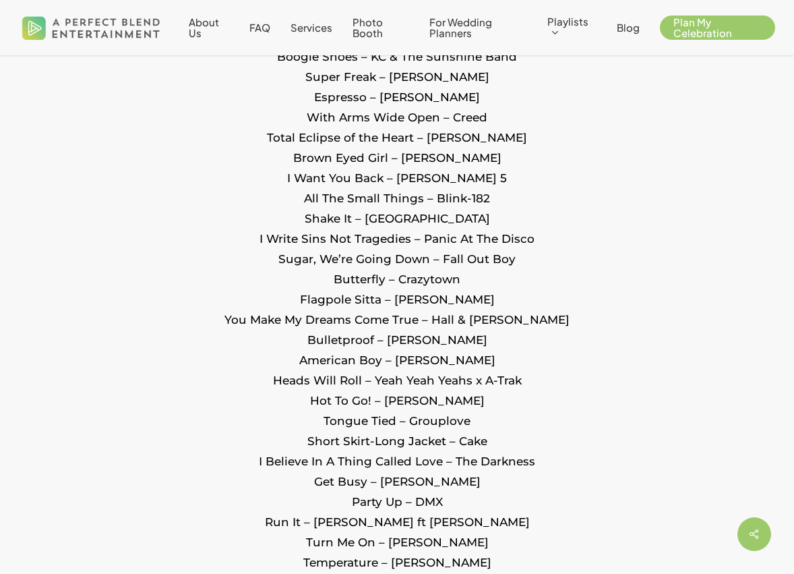
scroll to position [2072, 0]
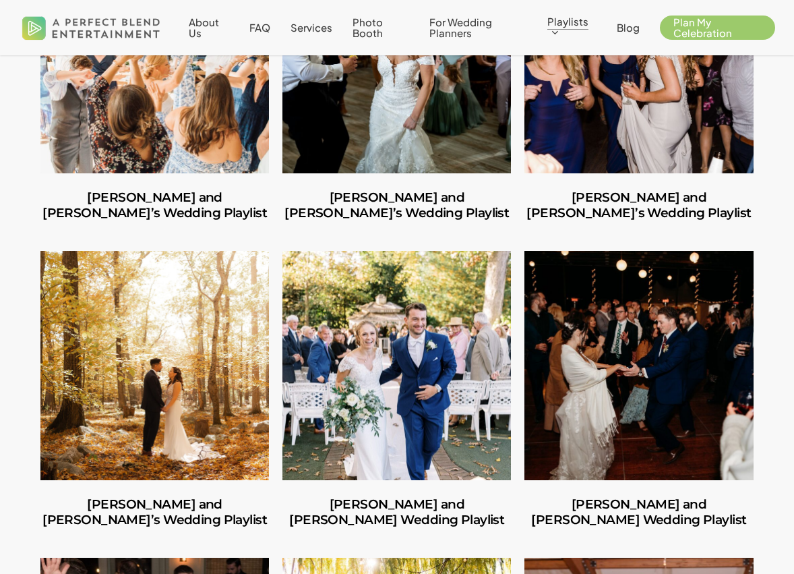
scroll to position [777, 0]
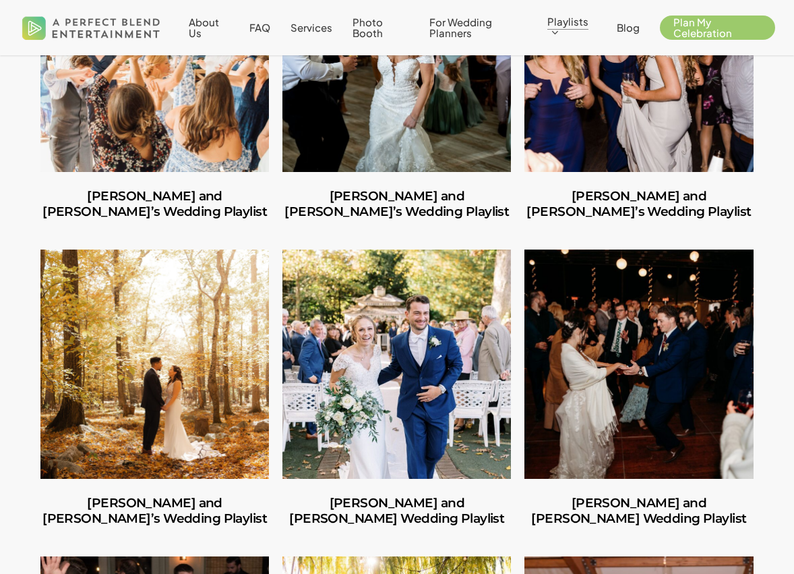
click at [458, 406] on link "George and Mackenzie’s Wedding Playlist" at bounding box center [396, 363] width 229 height 229
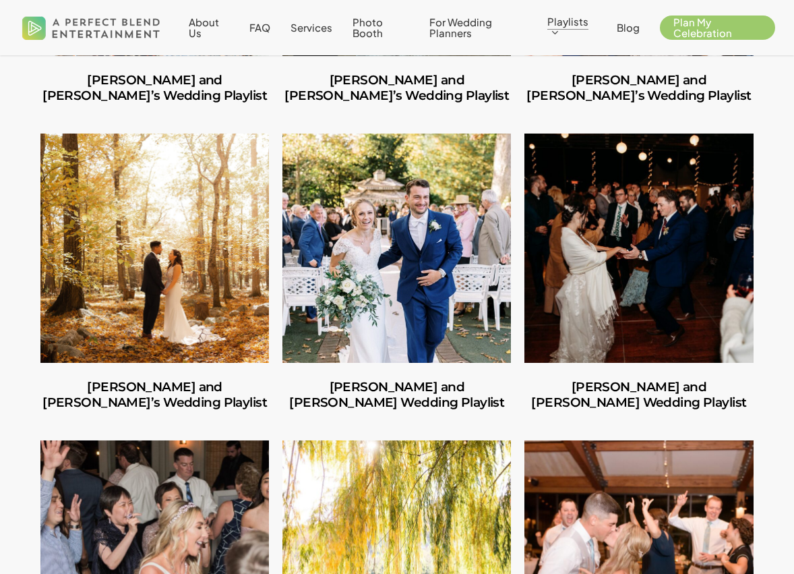
scroll to position [897, 0]
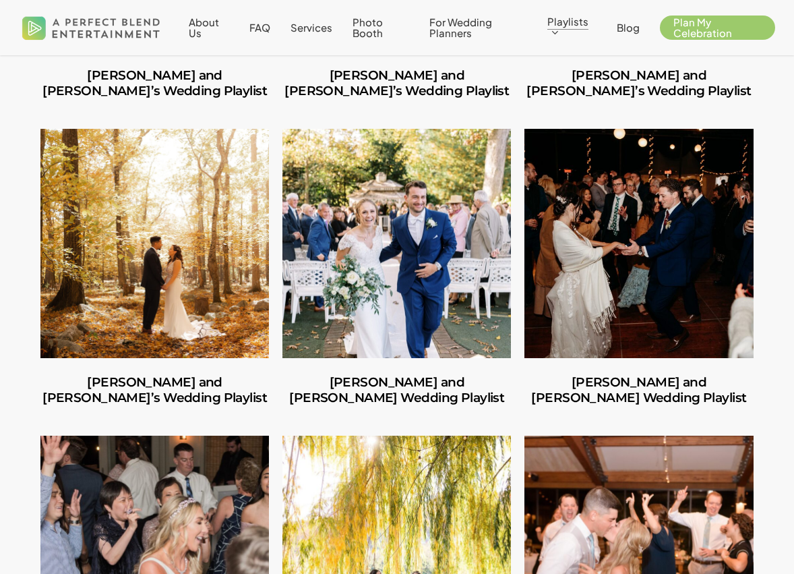
click at [617, 260] on link "Norah and Schuyler’s Wedding Playlist" at bounding box center [638, 243] width 229 height 229
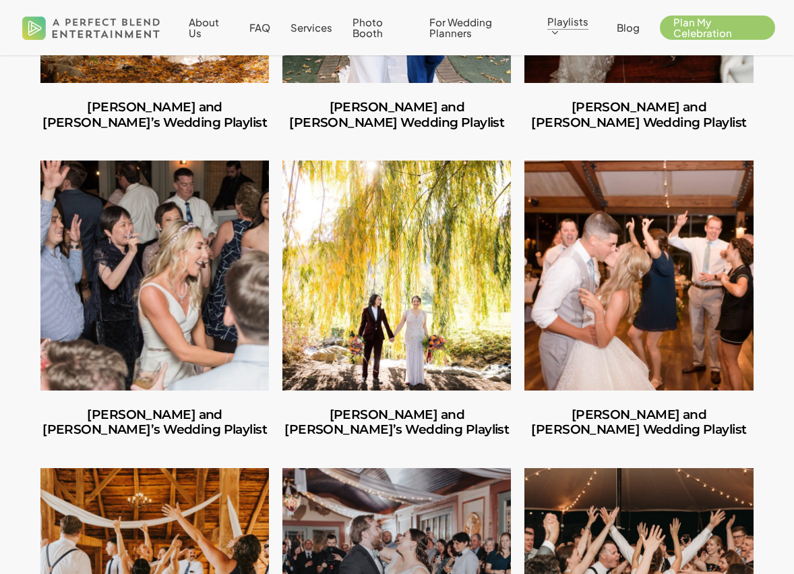
scroll to position [1174, 0]
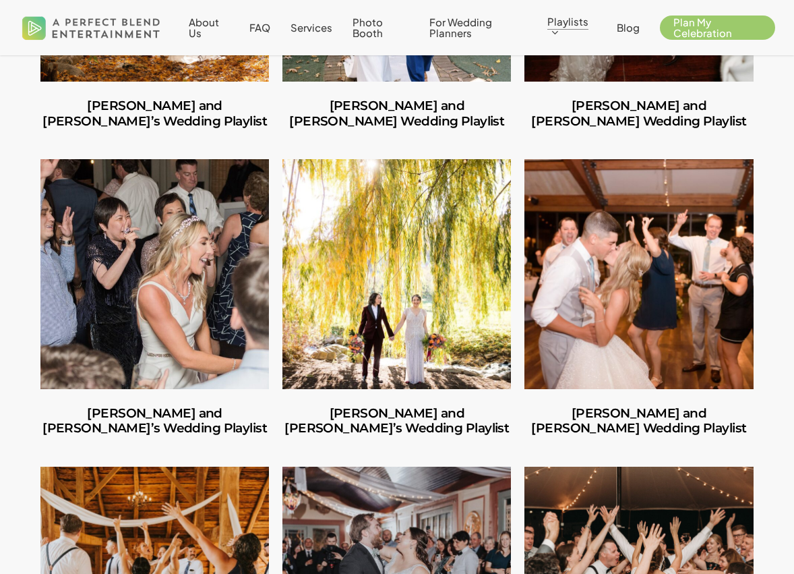
click at [140, 272] on link "Amara and Jon’s Wedding Playlist" at bounding box center [154, 273] width 229 height 229
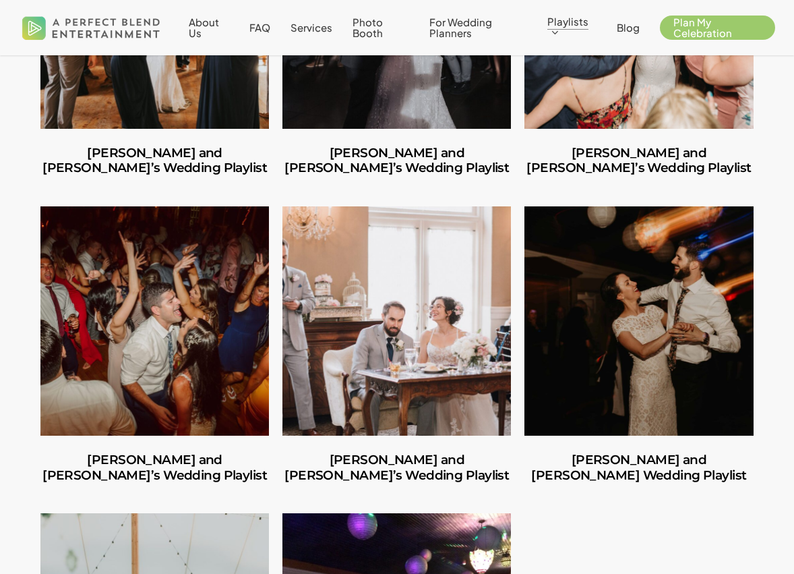
scroll to position [1743, 0]
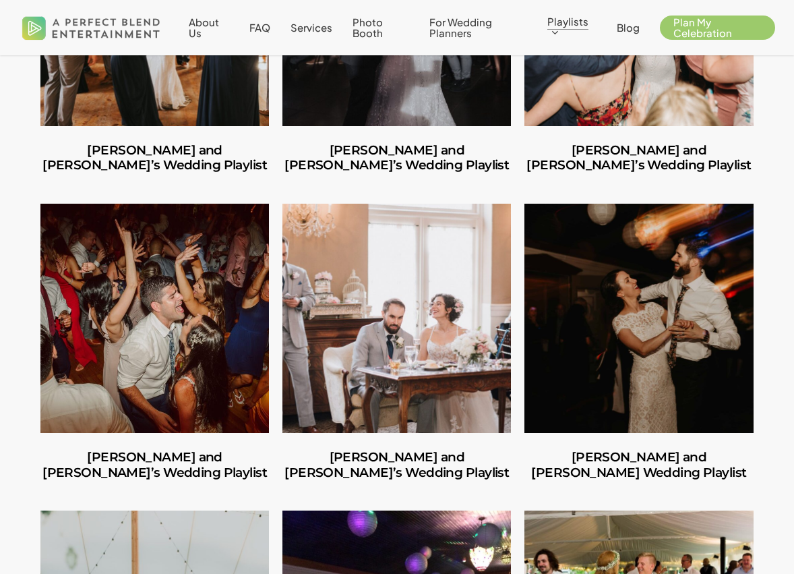
click at [180, 358] on link "Caitlin and Julio’s Wedding Playlist" at bounding box center [154, 318] width 229 height 229
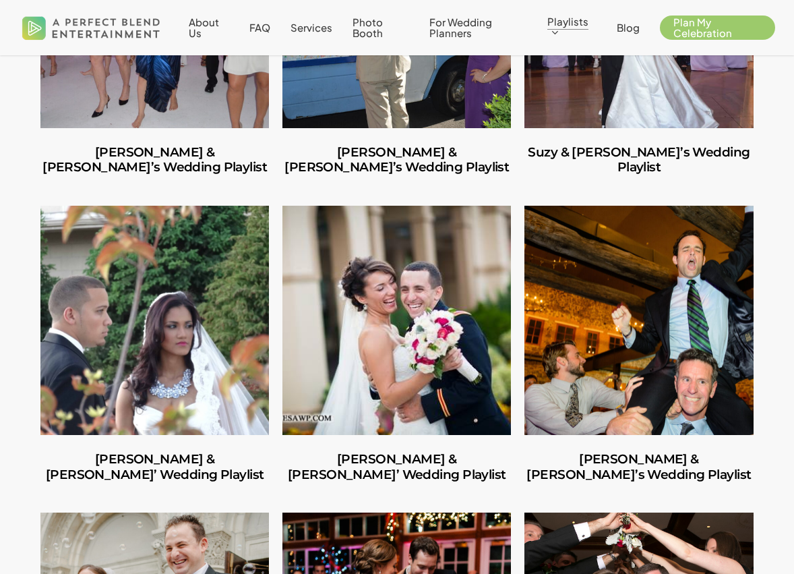
scroll to position [3902, 0]
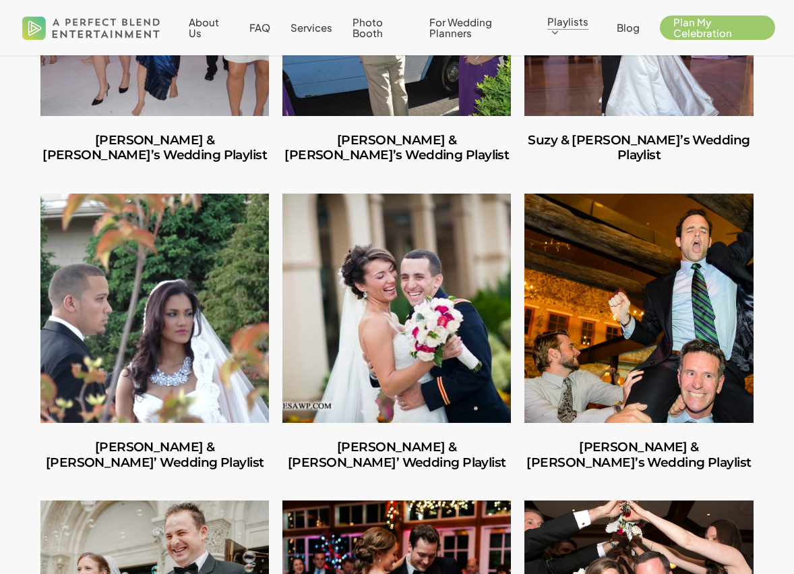
click at [640, 260] on link "Kerry & Kevin’s Wedding Playlist" at bounding box center [638, 307] width 229 height 229
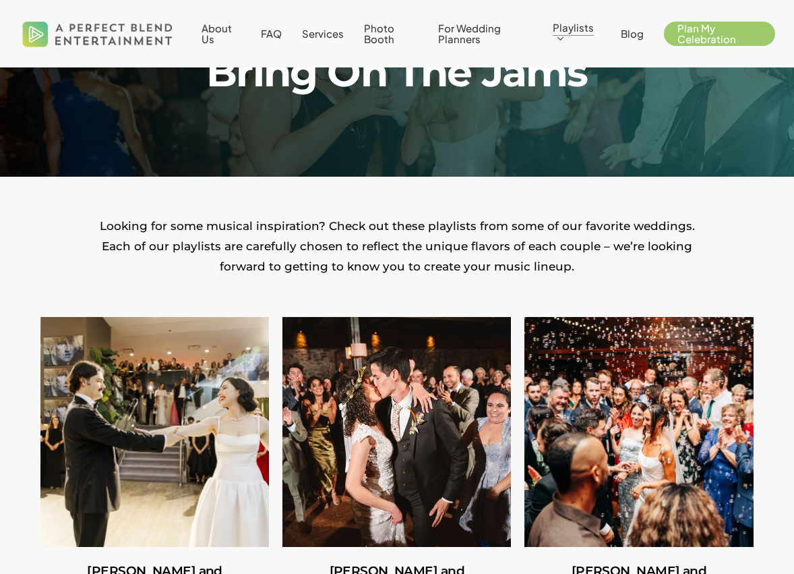
scroll to position [0, 0]
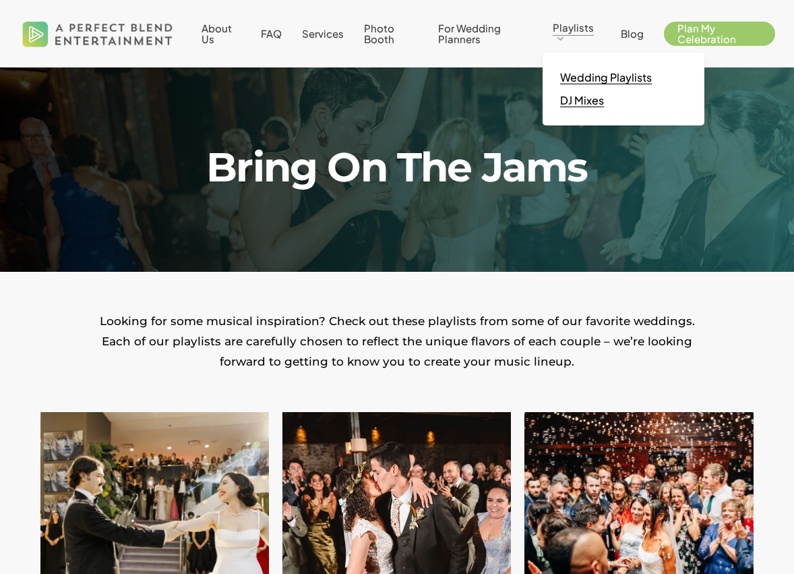
click at [578, 100] on span "DJ Mixes" at bounding box center [582, 100] width 44 height 14
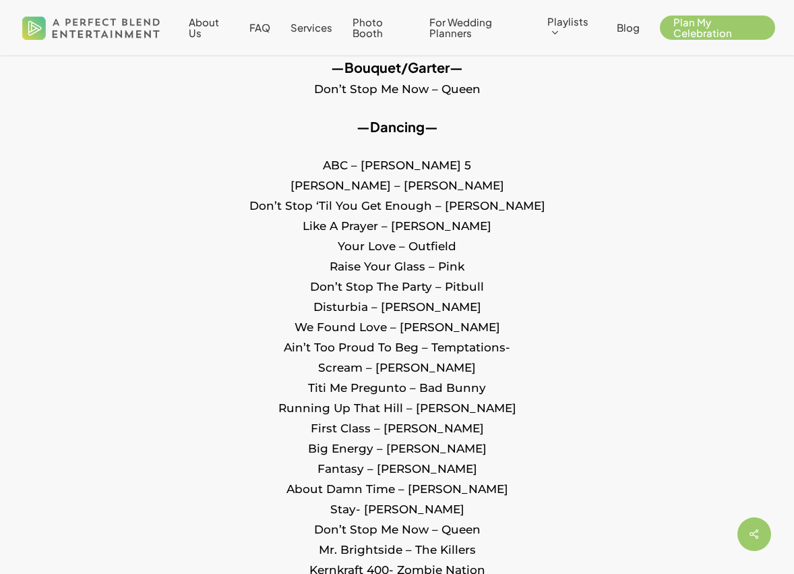
scroll to position [961, 0]
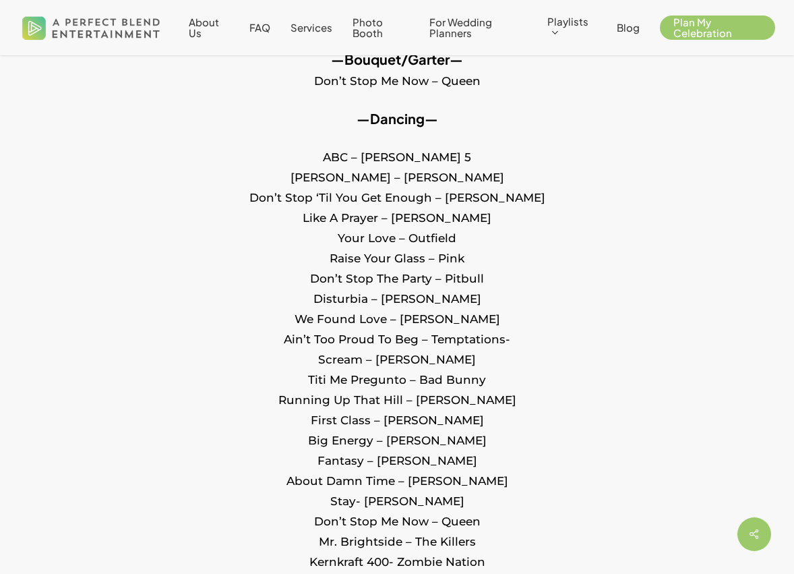
drag, startPoint x: 380, startPoint y: 267, endPoint x: 475, endPoint y: 266, distance: 95.7
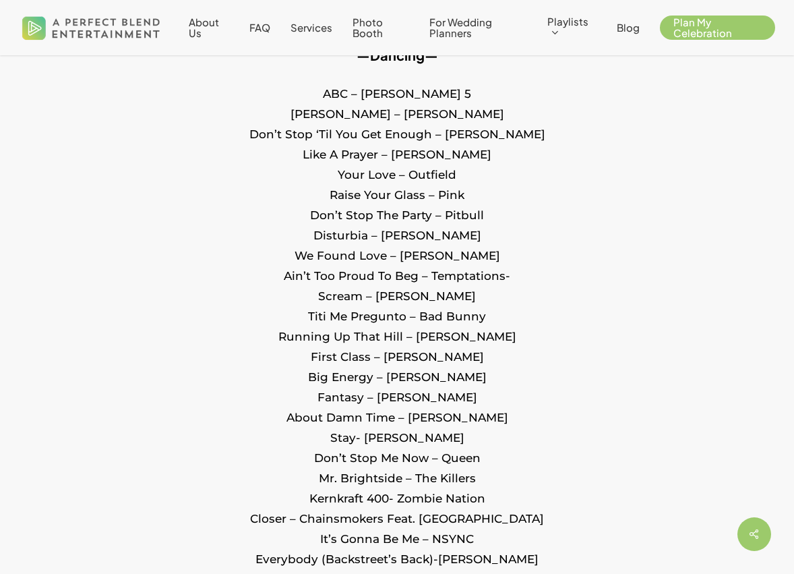
scroll to position [1034, 0]
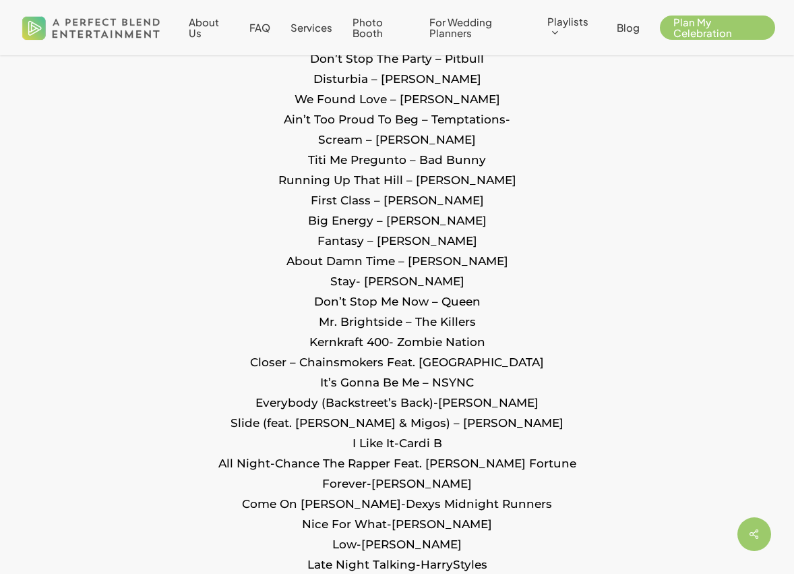
scroll to position [1185, 0]
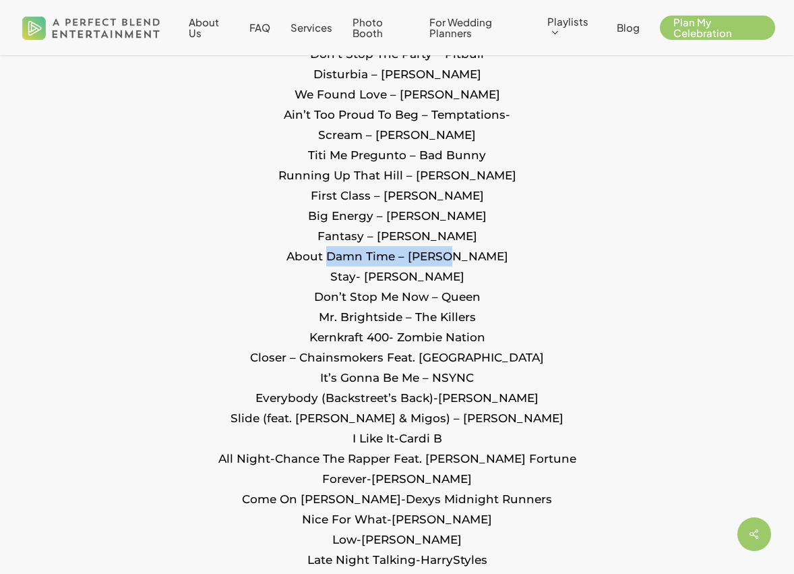
drag, startPoint x: 357, startPoint y: 260, endPoint x: 493, endPoint y: 262, distance: 136.2
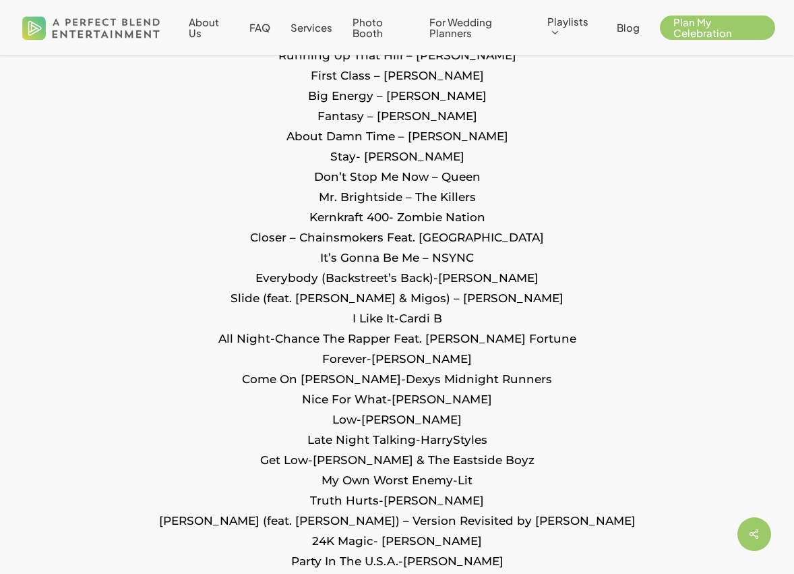
scroll to position [1313, 0]
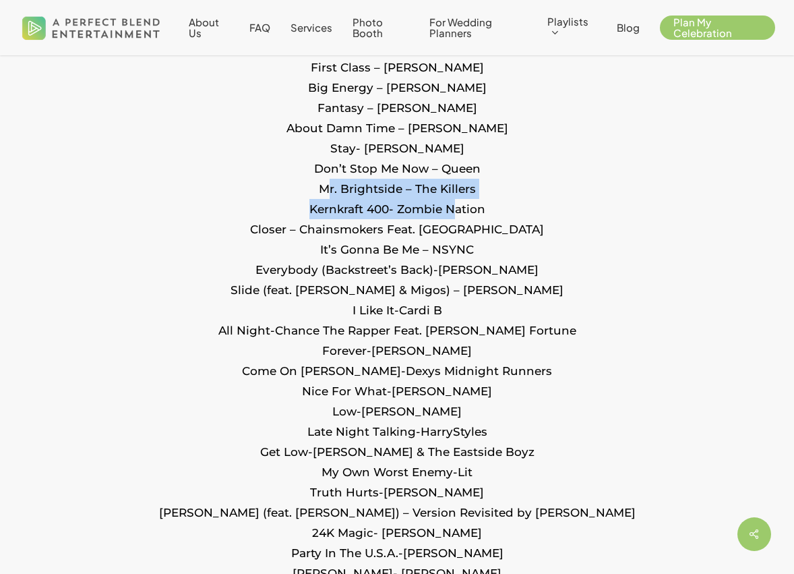
drag, startPoint x: 301, startPoint y: 196, endPoint x: 450, endPoint y: 199, distance: 149.7
click at [450, 199] on p "ABC – Jackson 5 Billie Jean – Michael Jackson Don’t Stop ‘Til You Get Enough – …" at bounding box center [396, 470] width 713 height 1352
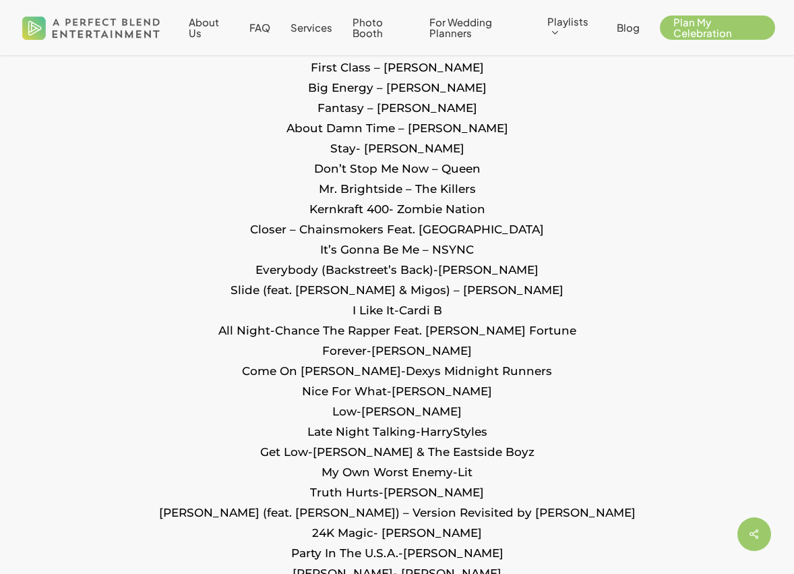
click at [310, 224] on p "ABC – Jackson 5 Billie Jean – Michael Jackson Don’t Stop ‘Til You Get Enough – …" at bounding box center [396, 470] width 713 height 1352
drag, startPoint x: 307, startPoint y: 216, endPoint x: 520, endPoint y: 209, distance: 213.2
click at [520, 209] on p "ABC – Jackson 5 Billie Jean – Michael Jackson Don’t Stop ‘Til You Get Enough – …" at bounding box center [396, 470] width 713 height 1352
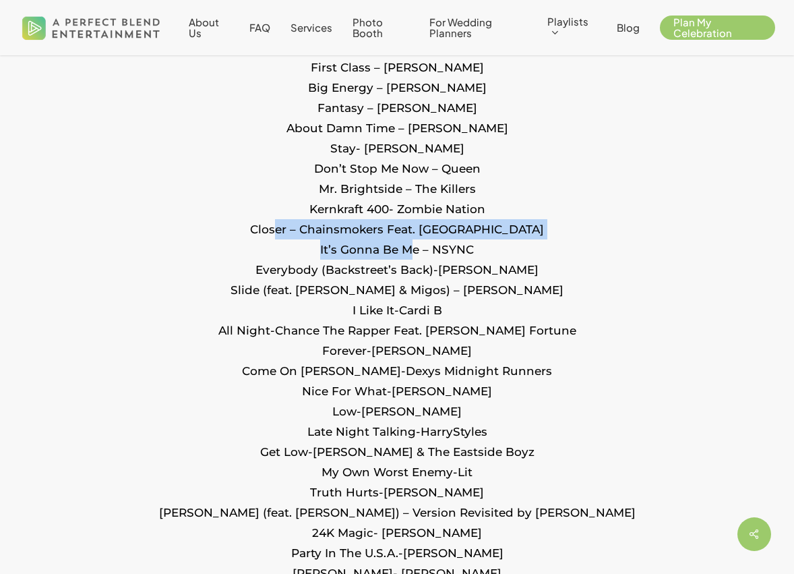
drag, startPoint x: 311, startPoint y: 225, endPoint x: 407, endPoint y: 239, distance: 96.1
click at [407, 239] on p "ABC – Jackson 5 Billie Jean – Michael Jackson Don’t Stop ‘Til You Get Enough – …" at bounding box center [396, 470] width 713 height 1352
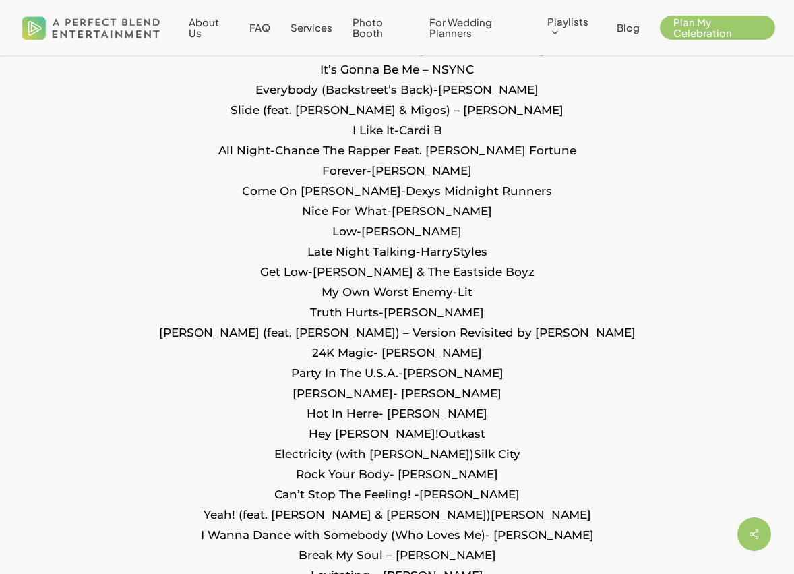
scroll to position [1499, 0]
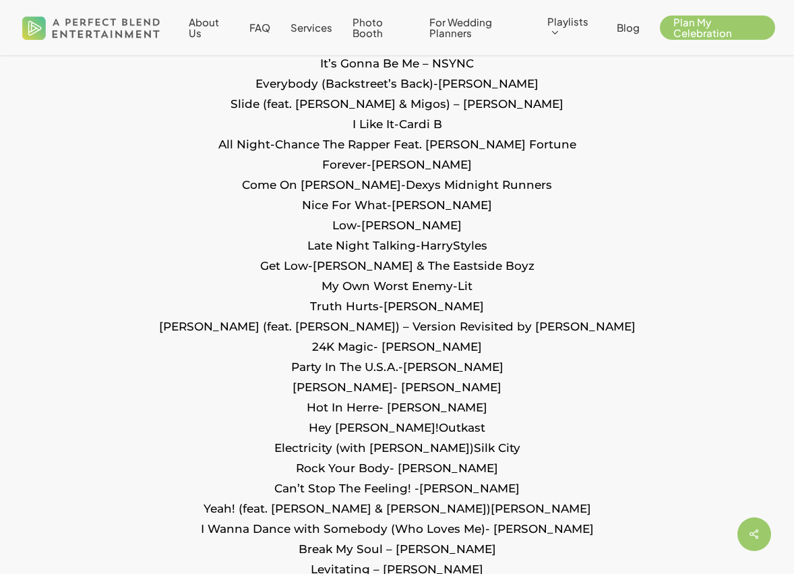
drag, startPoint x: 261, startPoint y: 108, endPoint x: 506, endPoint y: 118, distance: 245.6
click at [506, 118] on p "ABC – Jackson 5 Billie Jean – Michael Jackson Don’t Stop ‘Til You Get Enough – …" at bounding box center [396, 284] width 713 height 1352
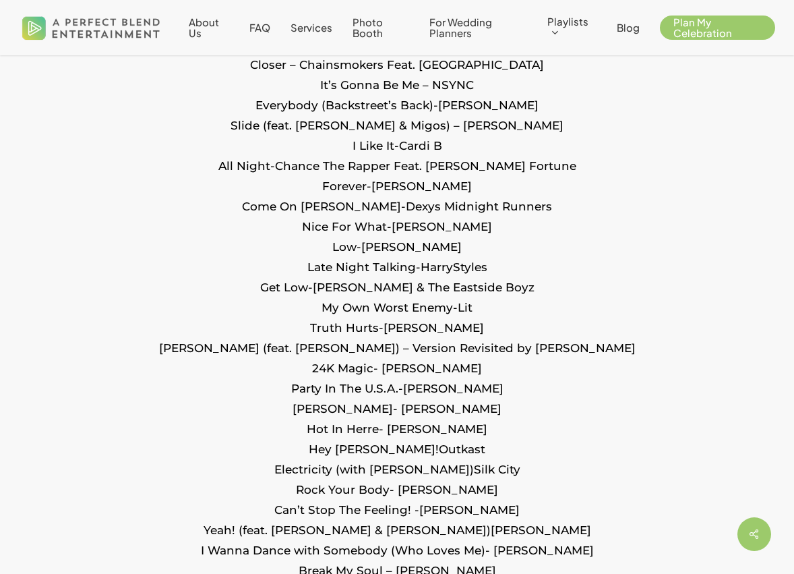
scroll to position [1478, 0]
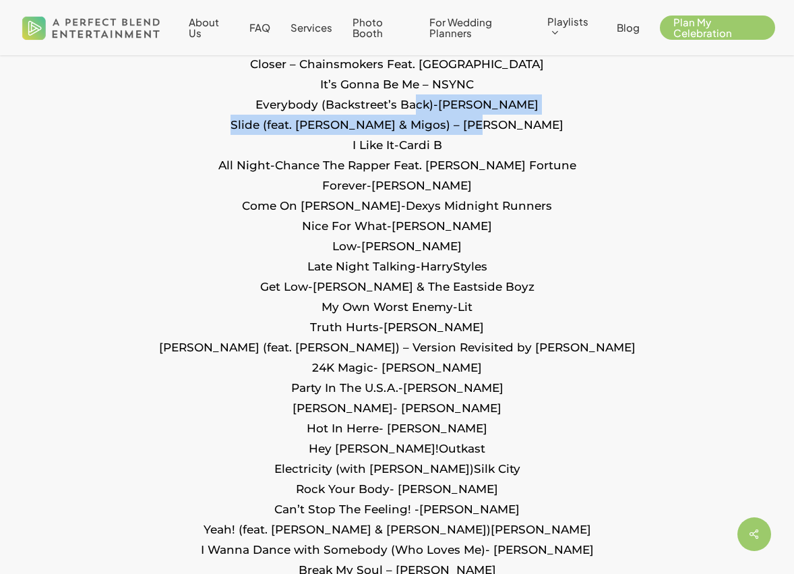
drag, startPoint x: 408, startPoint y: 109, endPoint x: 485, endPoint y: 123, distance: 78.0
click at [485, 123] on p "ABC – Jackson 5 Billie Jean – Michael Jackson Don’t Stop ‘Til You Get Enough – …" at bounding box center [396, 305] width 713 height 1352
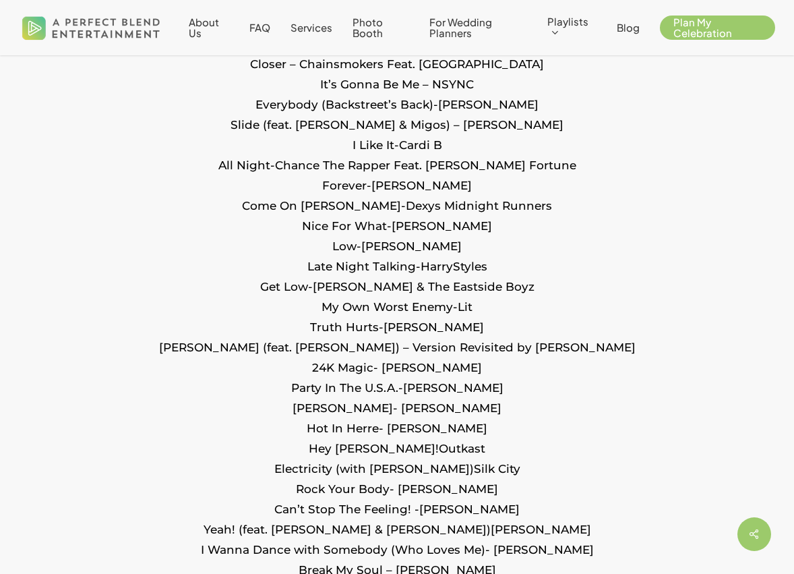
drag, startPoint x: 396, startPoint y: 133, endPoint x: 483, endPoint y: 141, distance: 87.3
click at [483, 140] on p "ABC – Jackson 5 Billie Jean – Michael Jackson Don’t Stop ‘Til You Get Enough – …" at bounding box center [396, 305] width 713 height 1352
click at [483, 141] on p "ABC – Jackson 5 Billie Jean – Michael Jackson Don’t Stop ‘Til You Get Enough – …" at bounding box center [396, 305] width 713 height 1352
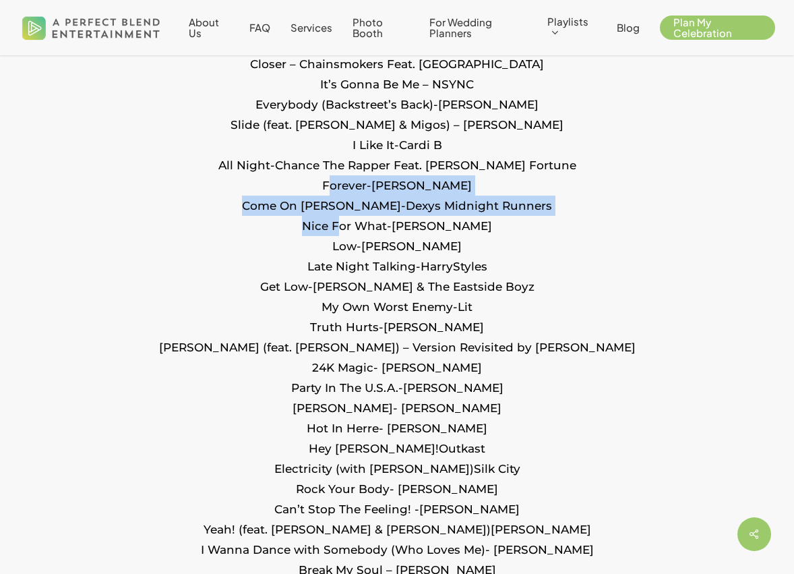
drag, startPoint x: 300, startPoint y: 195, endPoint x: 367, endPoint y: 228, distance: 74.5
click at [367, 228] on p "ABC – Jackson 5 Billie Jean – Michael Jackson Don’t Stop ‘Til You Get Enough – …" at bounding box center [396, 305] width 713 height 1352
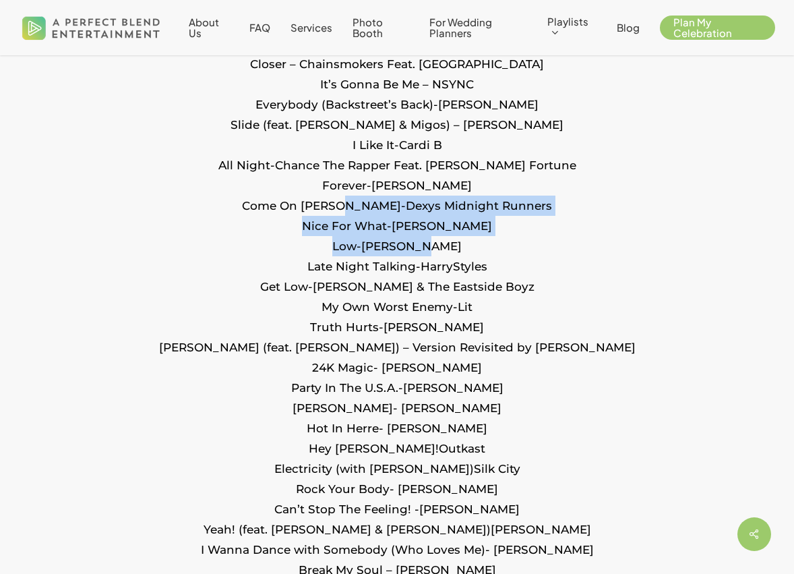
drag, startPoint x: 360, startPoint y: 207, endPoint x: 433, endPoint y: 255, distance: 88.1
click at [433, 255] on p "ABC – Jackson 5 Billie Jean – Michael Jackson Don’t Stop ‘Til You Get Enough – …" at bounding box center [396, 305] width 713 height 1352
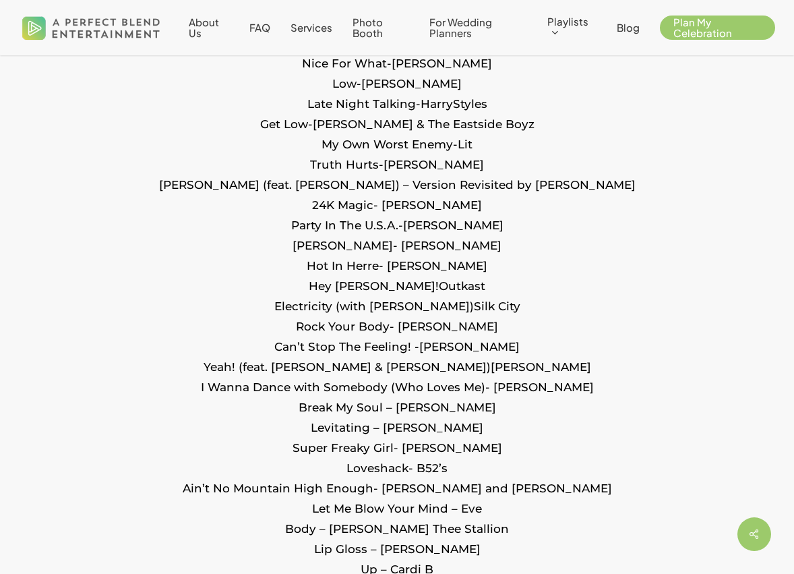
scroll to position [1643, 0]
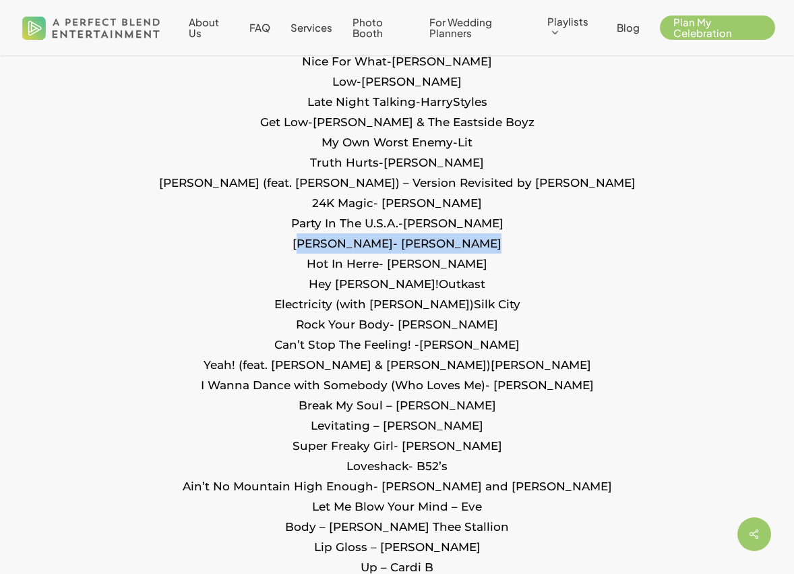
drag, startPoint x: 315, startPoint y: 247, endPoint x: 475, endPoint y: 245, distance: 159.1
click at [475, 245] on p "ABC – Jackson 5 Billie Jean – Michael Jackson Don’t Stop ‘Til You Get Enough – …" at bounding box center [396, 141] width 713 height 1352
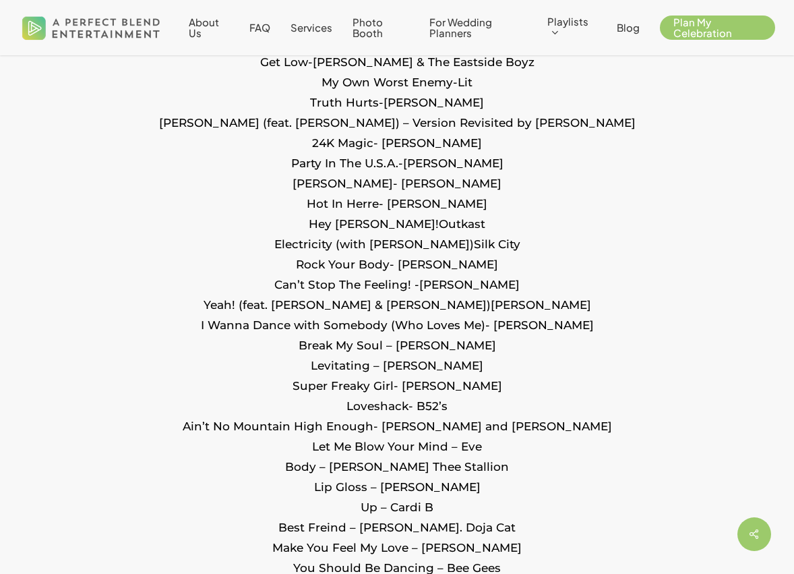
scroll to position [1710, 0]
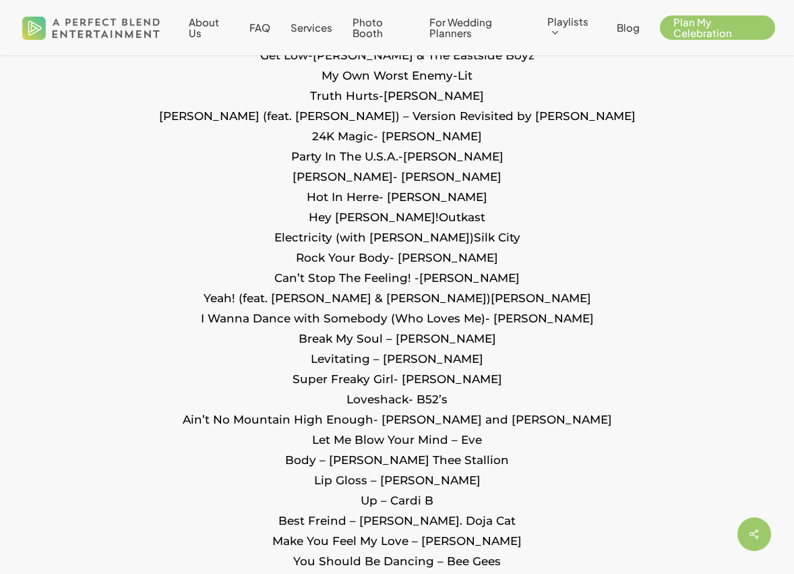
drag, startPoint x: 338, startPoint y: 265, endPoint x: 472, endPoint y: 264, distance: 134.2
click at [472, 264] on p "ABC – Jackson 5 Billie Jean – Michael Jackson Don’t Stop ‘Til You Get Enough – …" at bounding box center [396, 74] width 713 height 1352
drag, startPoint x: 408, startPoint y: 260, endPoint x: 467, endPoint y: 260, distance: 58.6
click at [467, 260] on p "ABC – Jackson 5 Billie Jean – Michael Jackson Don’t Stop ‘Til You Get Enough – …" at bounding box center [396, 74] width 713 height 1352
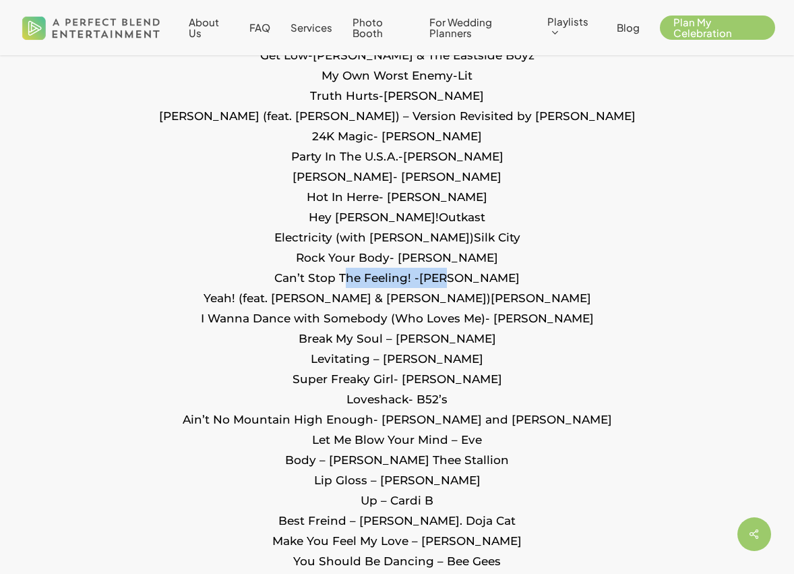
drag, startPoint x: 338, startPoint y: 275, endPoint x: 438, endPoint y: 278, distance: 99.2
click at [438, 278] on p "ABC – Jackson 5 Billie Jean – Michael Jackson Don’t Stop ‘Til You Get Enough – …" at bounding box center [396, 74] width 713 height 1352
drag, startPoint x: 291, startPoint y: 301, endPoint x: 394, endPoint y: 301, distance: 102.5
click at [394, 301] on p "ABC – Jackson 5 Billie Jean – Michael Jackson Don’t Stop ‘Til You Get Enough – …" at bounding box center [396, 74] width 713 height 1352
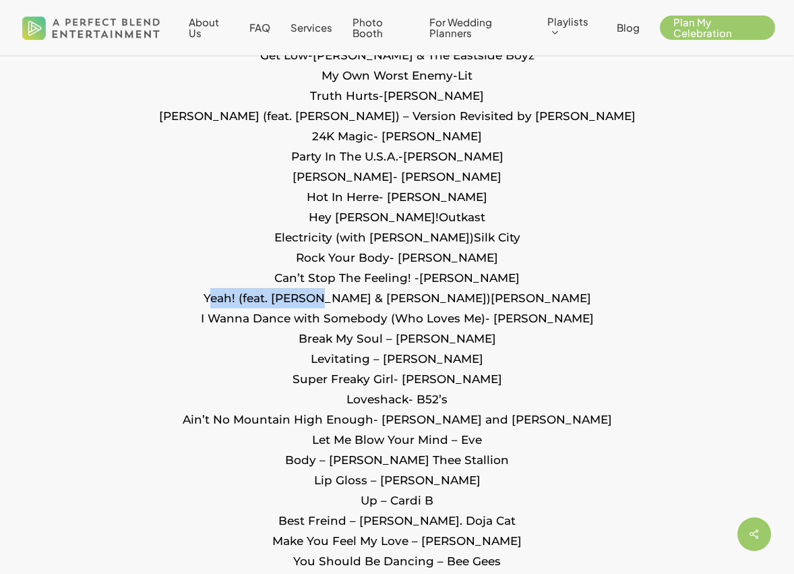
click at [394, 301] on p "ABC – Jackson 5 Billie Jean – Michael Jackson Don’t Stop ‘Til You Get Enough – …" at bounding box center [396, 74] width 713 height 1352
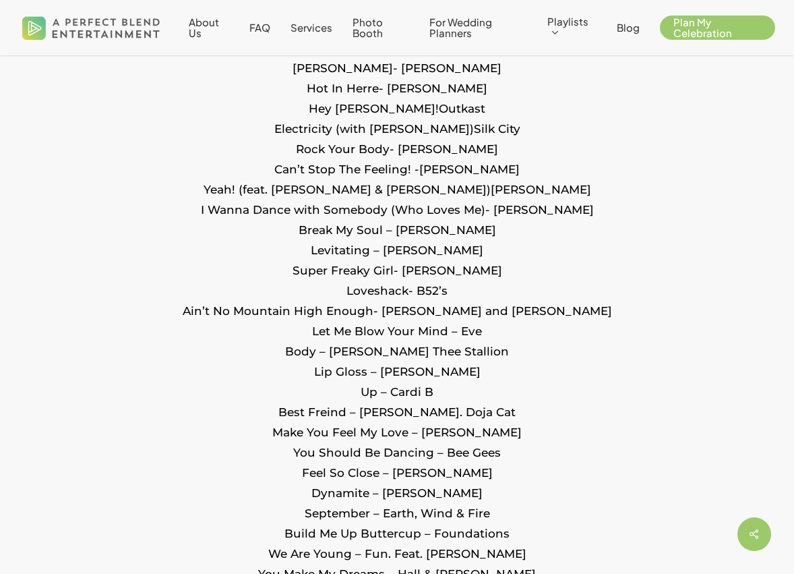
scroll to position [1821, 0]
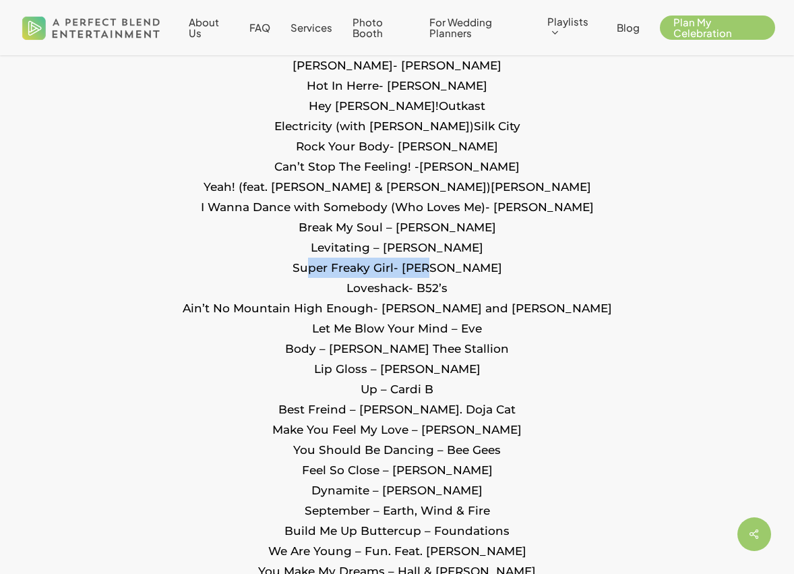
drag, startPoint x: 313, startPoint y: 264, endPoint x: 433, endPoint y: 270, distance: 120.2
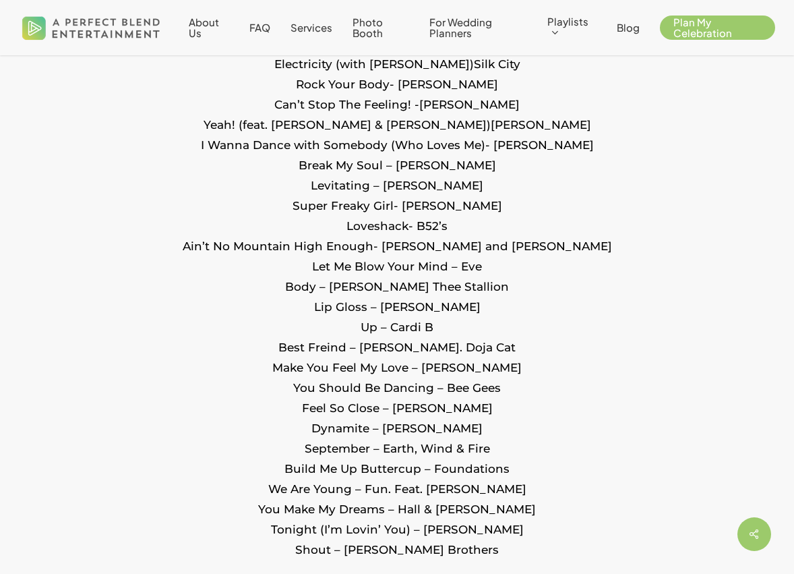
scroll to position [1884, 0]
drag, startPoint x: 303, startPoint y: 259, endPoint x: 492, endPoint y: 260, distance: 188.8
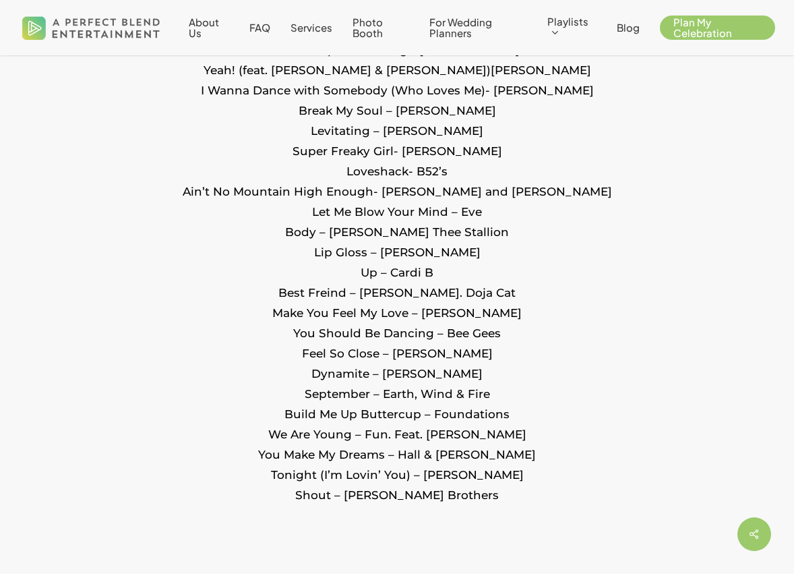
scroll to position [1939, 0]
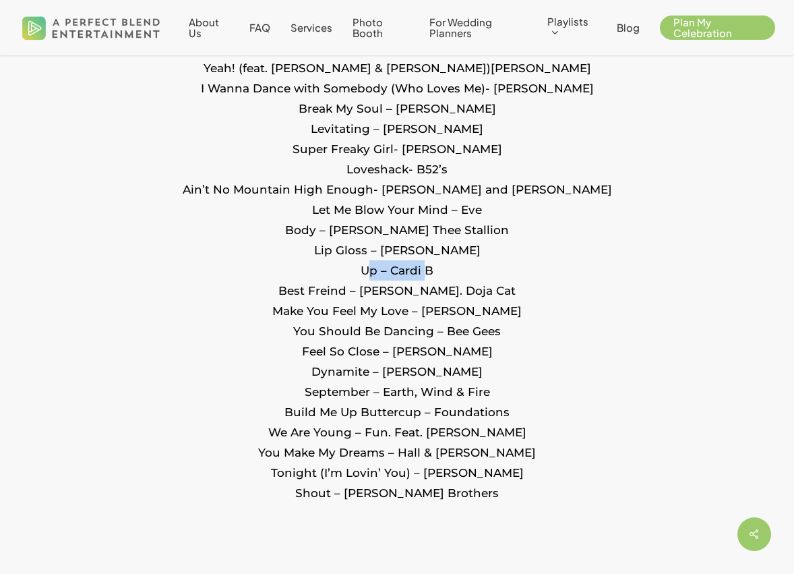
drag, startPoint x: 351, startPoint y: 269, endPoint x: 420, endPoint y: 266, distance: 68.8
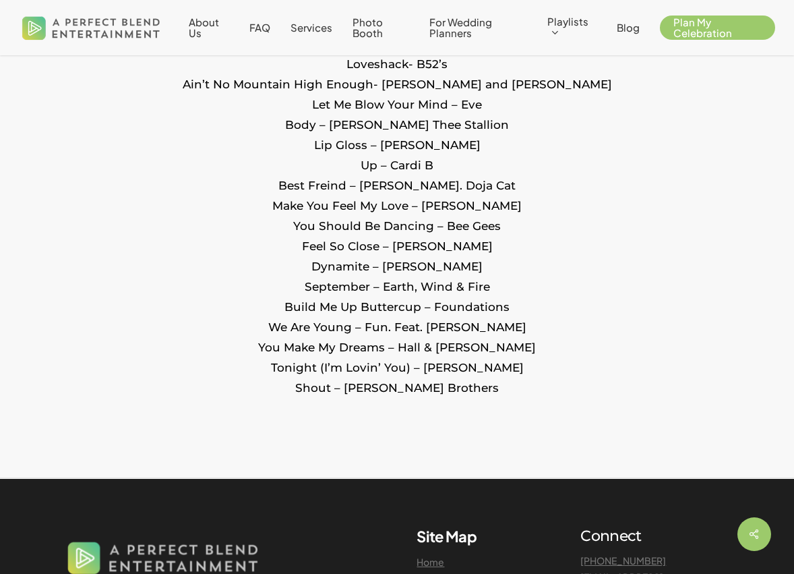
scroll to position [2047, 0]
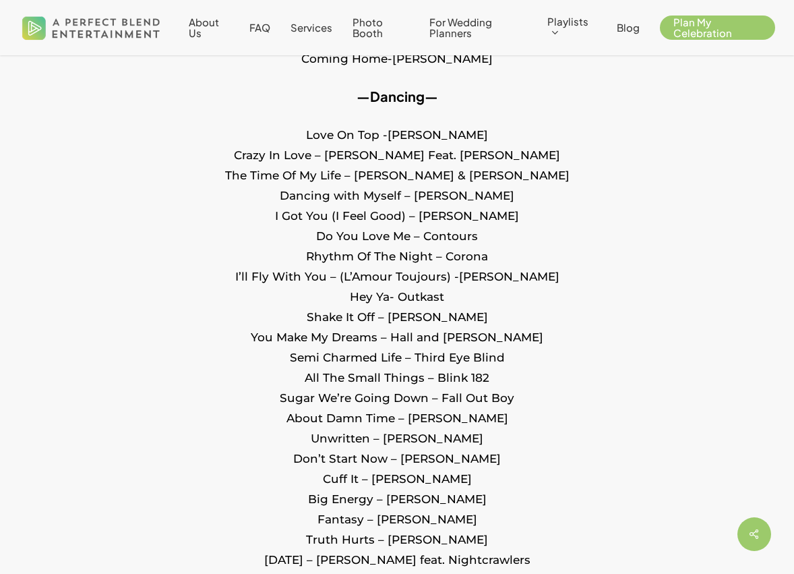
scroll to position [860, 0]
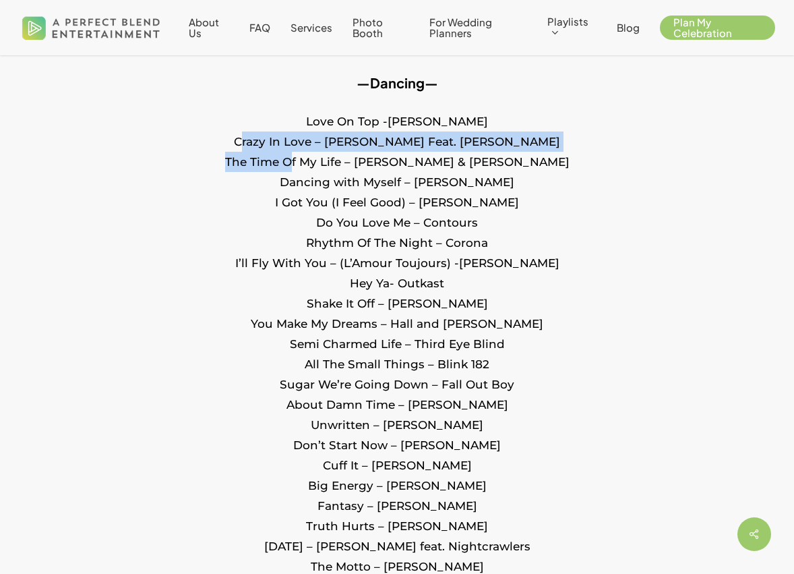
drag, startPoint x: 292, startPoint y: 138, endPoint x: 307, endPoint y: 155, distance: 22.4
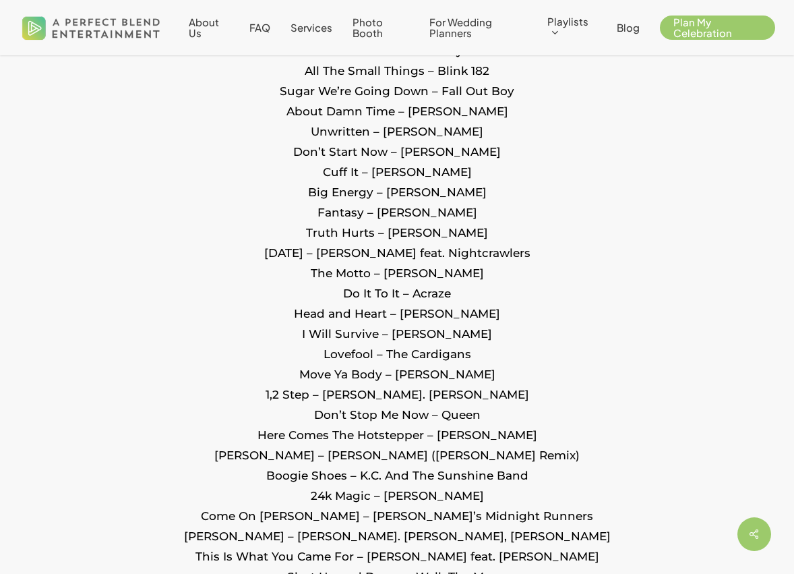
scroll to position [1154, 0]
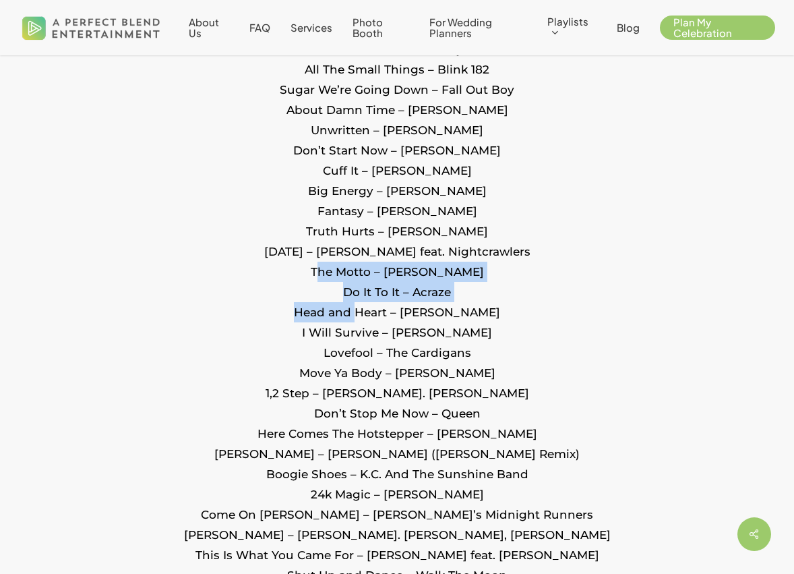
drag, startPoint x: 322, startPoint y: 279, endPoint x: 371, endPoint y: 315, distance: 61.4
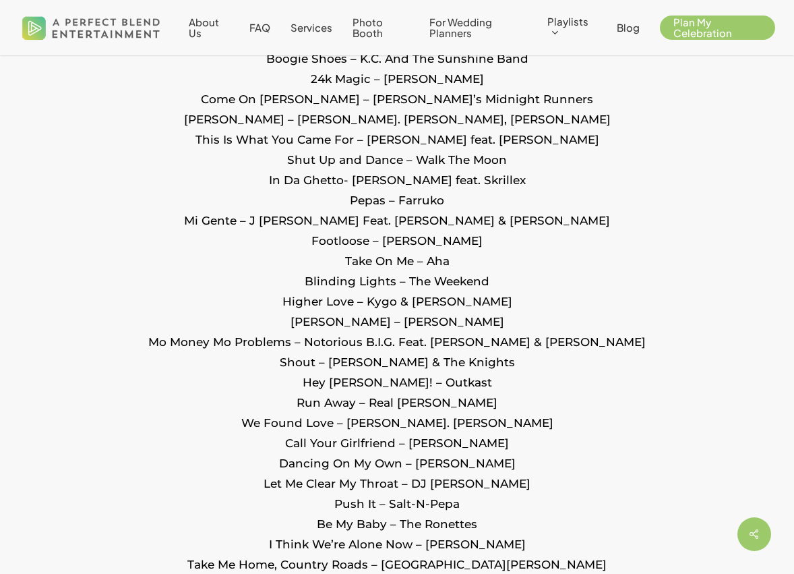
scroll to position [1592, 0]
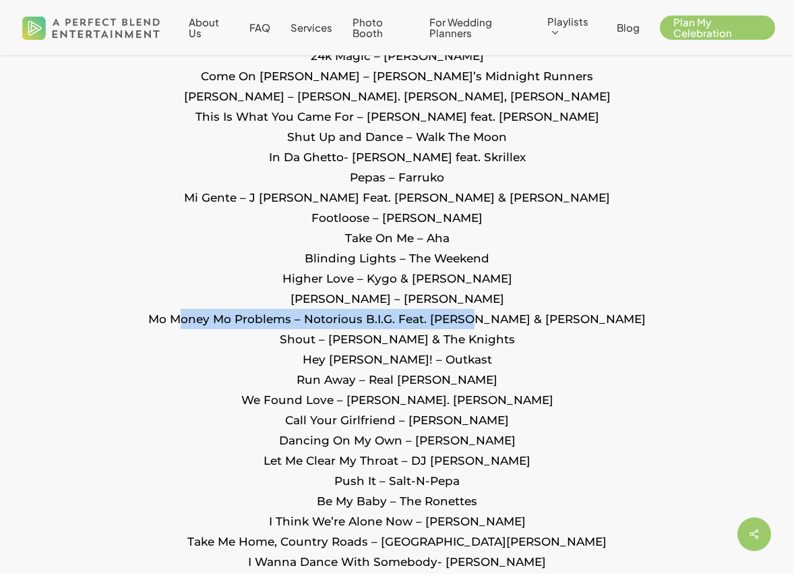
drag, startPoint x: 226, startPoint y: 322, endPoint x: 508, endPoint y: 320, distance: 281.8
click at [508, 320] on p "Love On Top -[PERSON_NAME] Crazy In Love – [PERSON_NAME] Feat. [PERSON_NAME]-Z …" at bounding box center [396, 165] width 713 height 1575
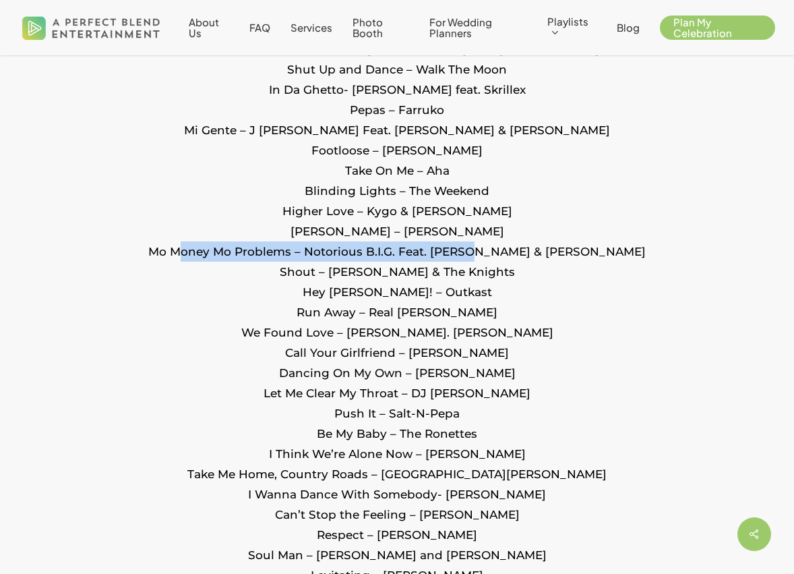
scroll to position [1683, 0]
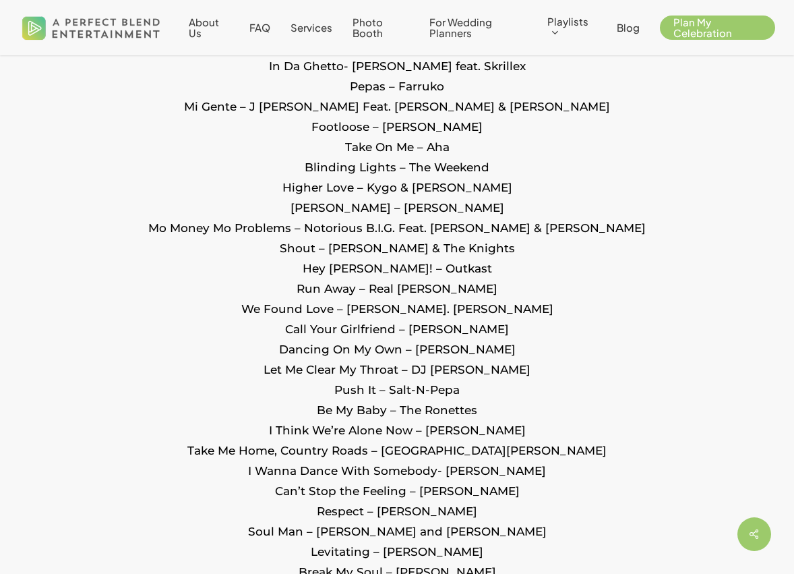
click at [299, 241] on p "Love On Top -[PERSON_NAME] Crazy In Love – [PERSON_NAME] Feat. [PERSON_NAME]-Z …" at bounding box center [396, 74] width 713 height 1575
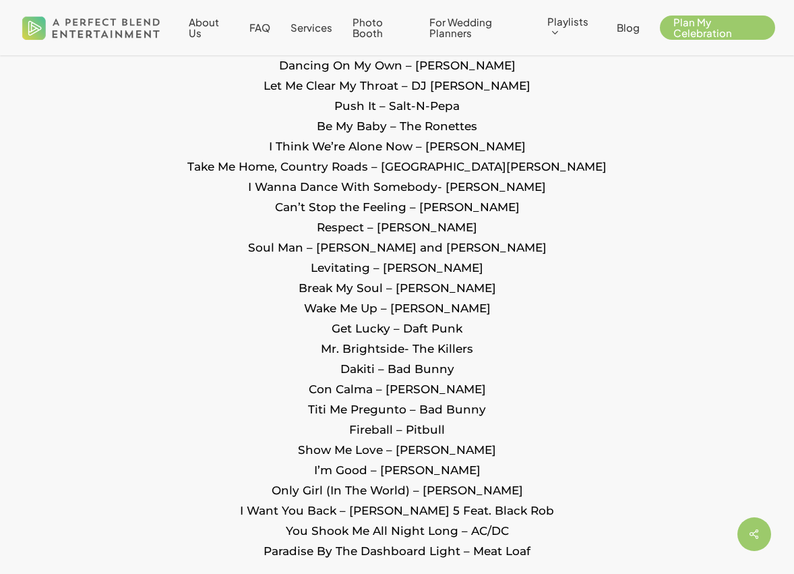
scroll to position [1972, 0]
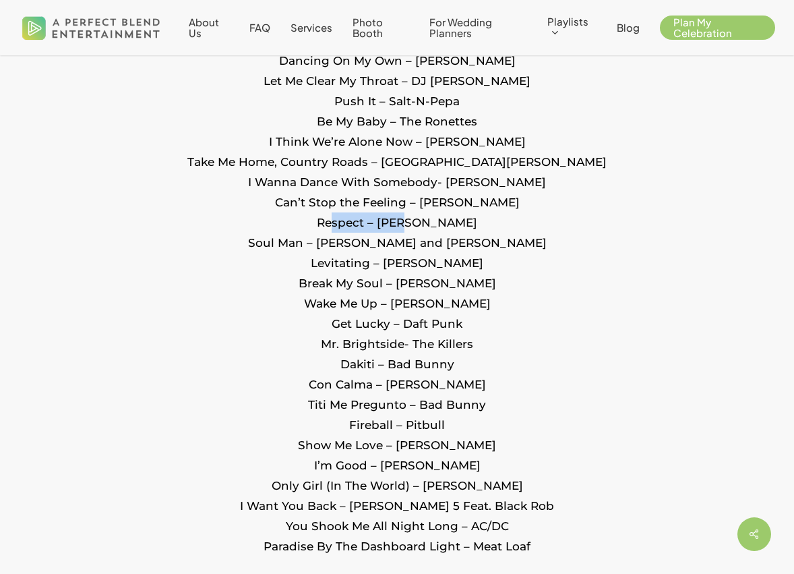
drag, startPoint x: 332, startPoint y: 221, endPoint x: 403, endPoint y: 224, distance: 70.9
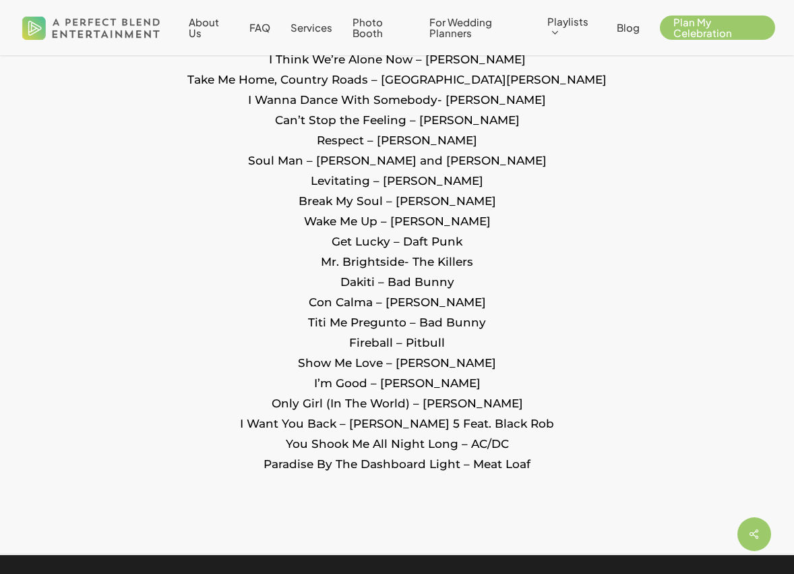
scroll to position [2055, 0]
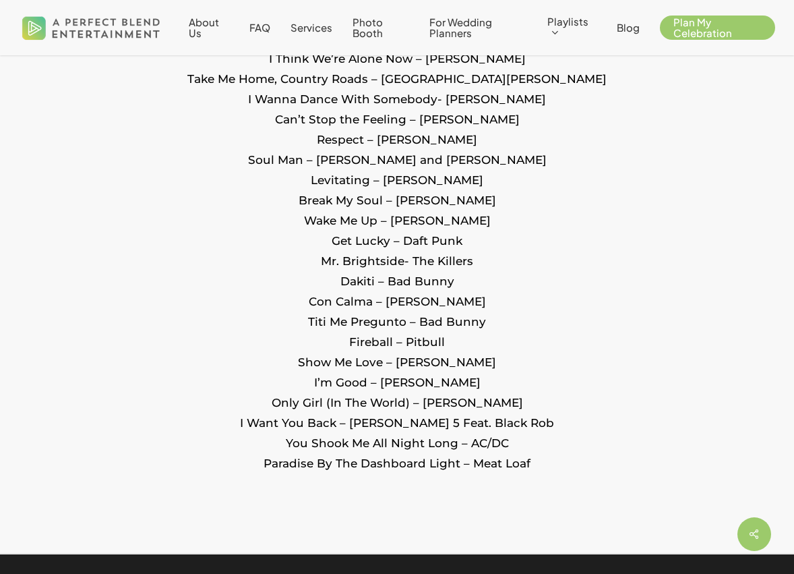
drag, startPoint x: 305, startPoint y: 320, endPoint x: 485, endPoint y: 322, distance: 180.0
drag, startPoint x: 287, startPoint y: 297, endPoint x: 456, endPoint y: 297, distance: 169.2
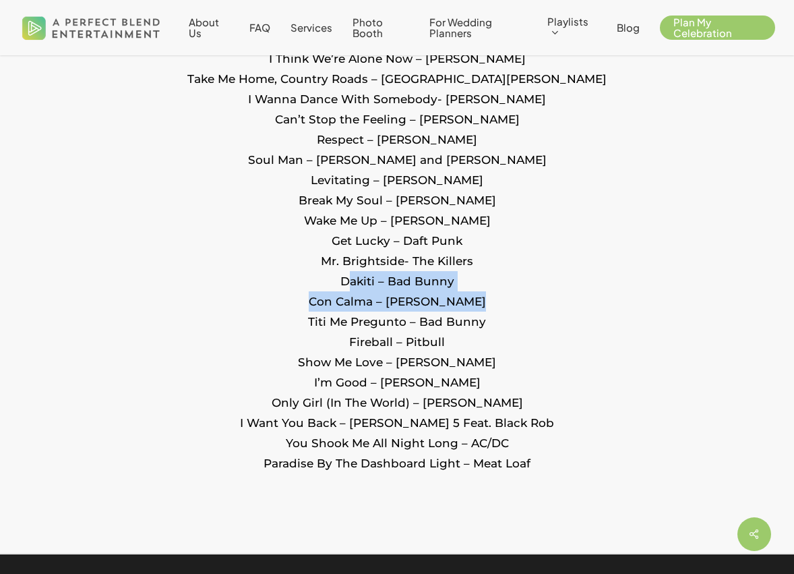
drag, startPoint x: 340, startPoint y: 272, endPoint x: 489, endPoint y: 303, distance: 151.7
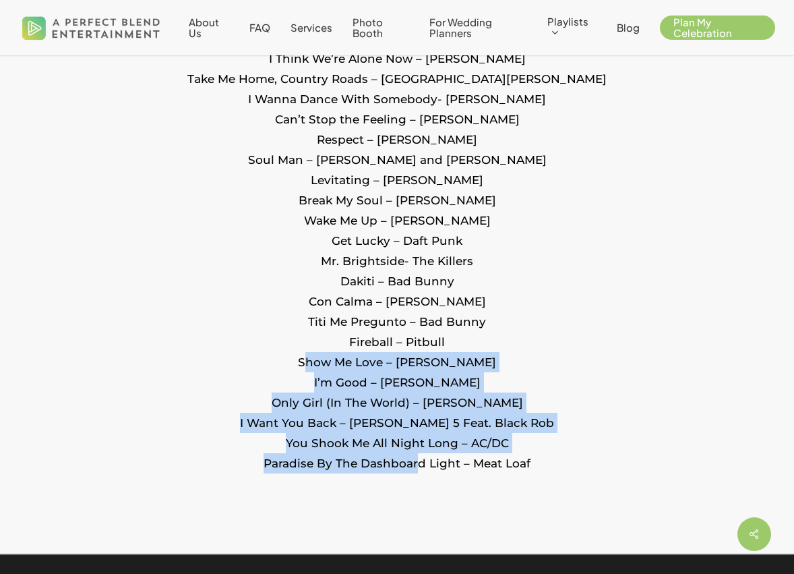
drag, startPoint x: 340, startPoint y: 404, endPoint x: 411, endPoint y: 467, distance: 95.0
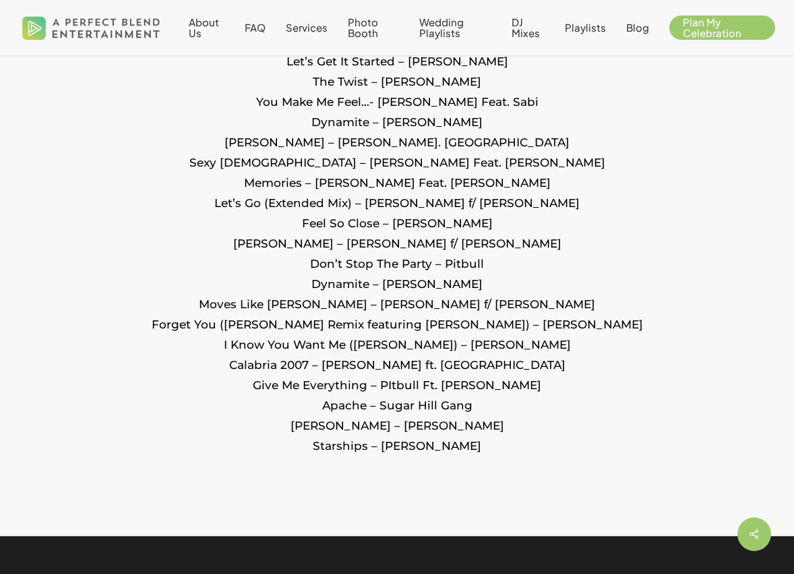
scroll to position [1809, 0]
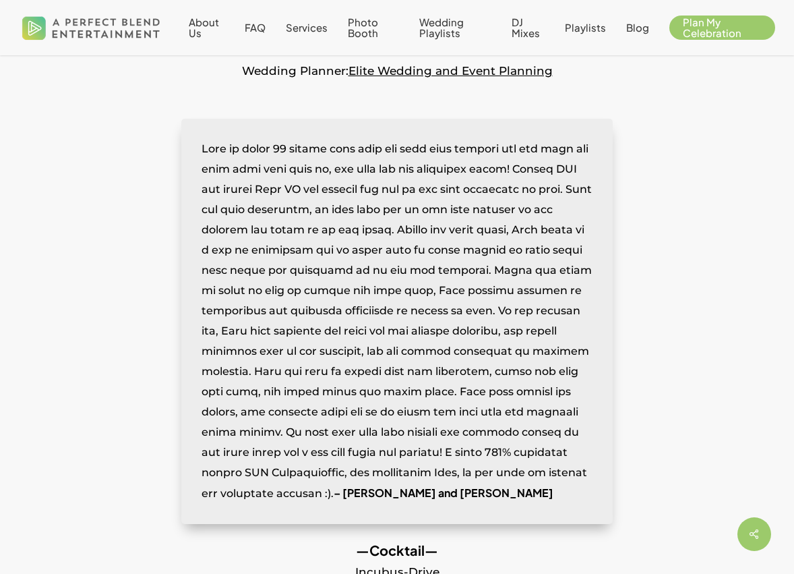
scroll to position [482, 0]
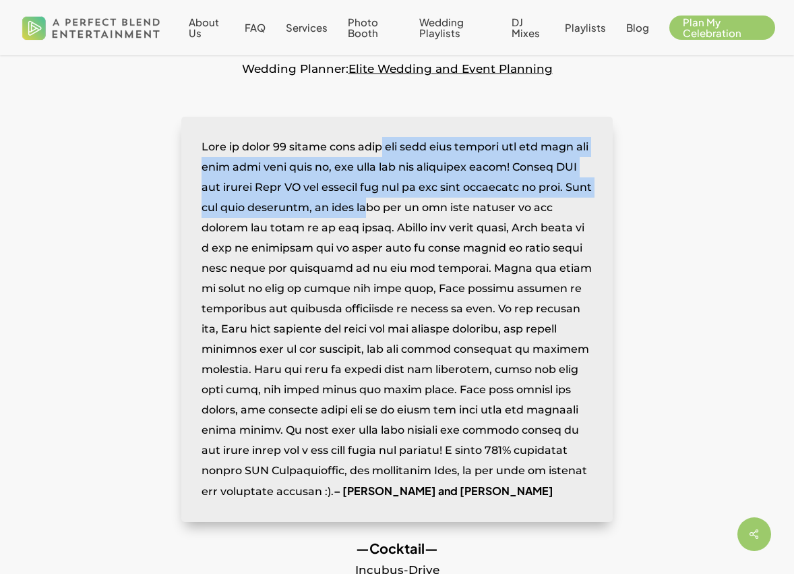
drag, startPoint x: 389, startPoint y: 142, endPoint x: 446, endPoint y: 200, distance: 81.5
click at [446, 200] on div "– [PERSON_NAME] and [PERSON_NAME]" at bounding box center [396, 319] width 431 height 405
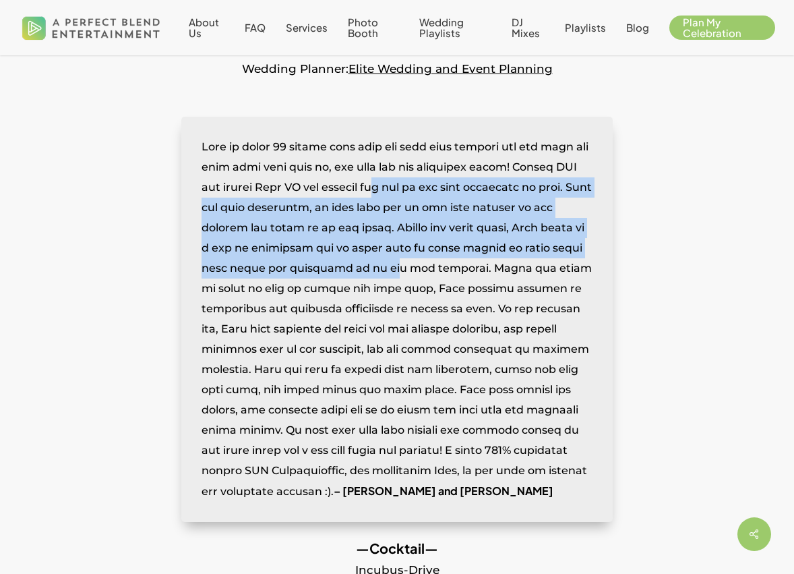
drag, startPoint x: 423, startPoint y: 192, endPoint x: 461, endPoint y: 276, distance: 92.3
click at [461, 274] on div "– [PERSON_NAME] and [PERSON_NAME]" at bounding box center [396, 319] width 431 height 405
click at [461, 276] on div "– [PERSON_NAME] and [PERSON_NAME]" at bounding box center [396, 319] width 431 height 405
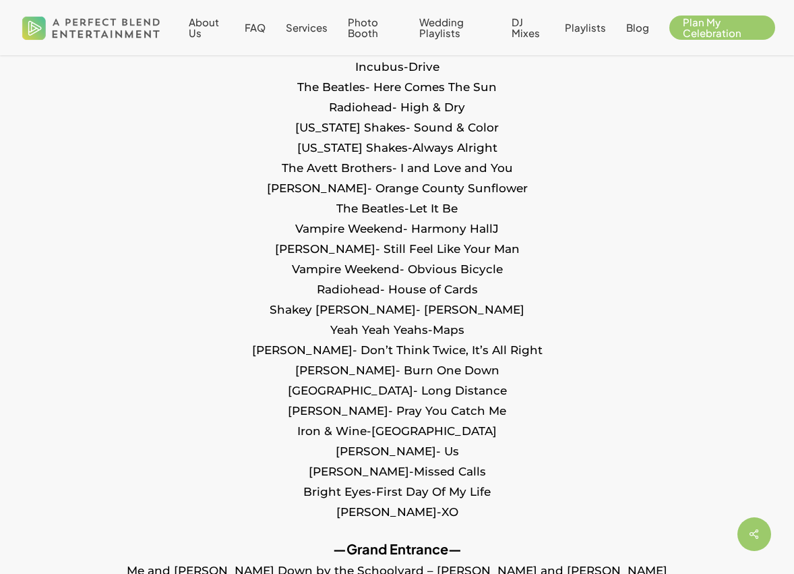
scroll to position [984, 0]
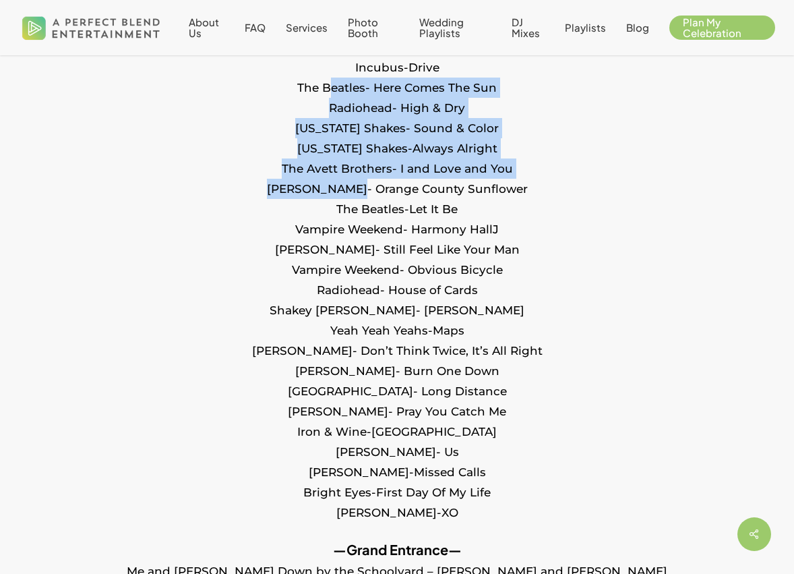
drag, startPoint x: 322, startPoint y: 117, endPoint x: 388, endPoint y: 227, distance: 128.6
click at [388, 224] on p "—Cocktail— Incubus-Drive The Beatles- Here Comes The Sun Radiohead- High & Dry …" at bounding box center [396, 288] width 713 height 504
click at [388, 229] on p "—Cocktail— Incubus-Drive The Beatles- Here Comes The Sun Radiohead- High & Dry …" at bounding box center [396, 288] width 713 height 504
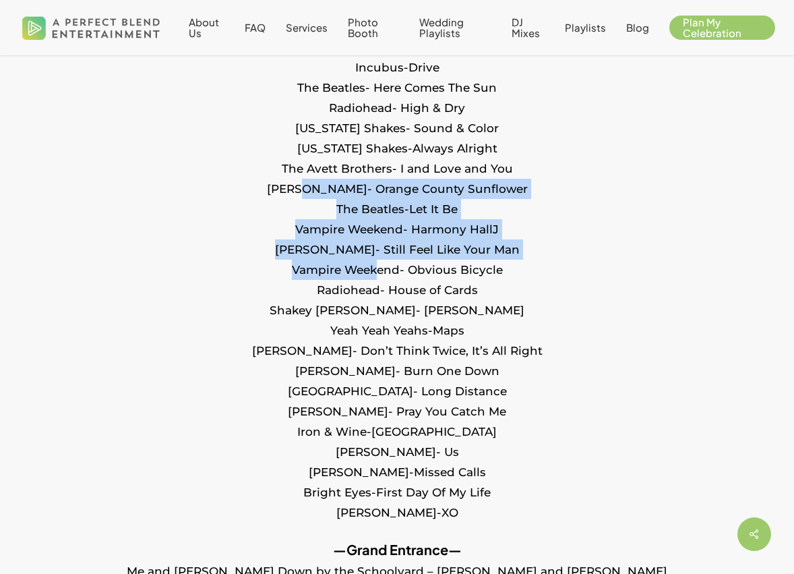
drag, startPoint x: 332, startPoint y: 214, endPoint x: 373, endPoint y: 292, distance: 88.7
click at [373, 292] on p "—Cocktail— Incubus-Drive The Beatles- Here Comes The Sun Radiohead- High & Dry …" at bounding box center [396, 288] width 713 height 504
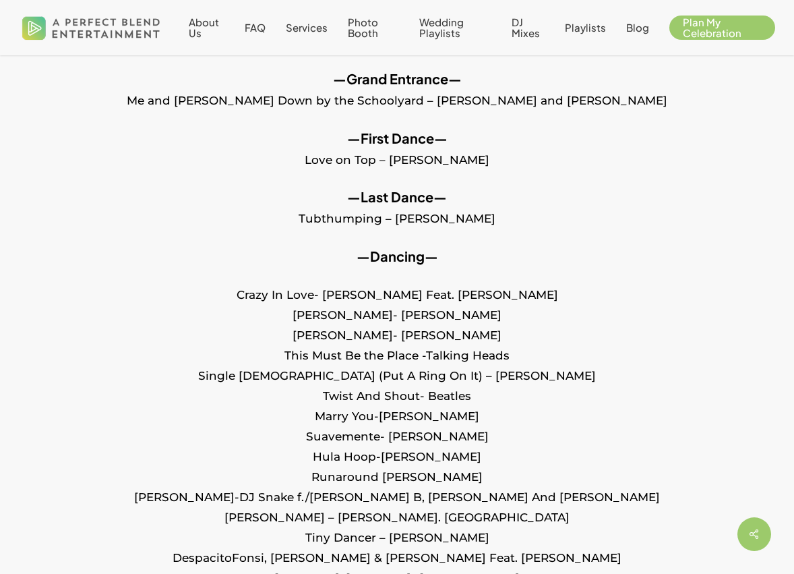
scroll to position [1451, 0]
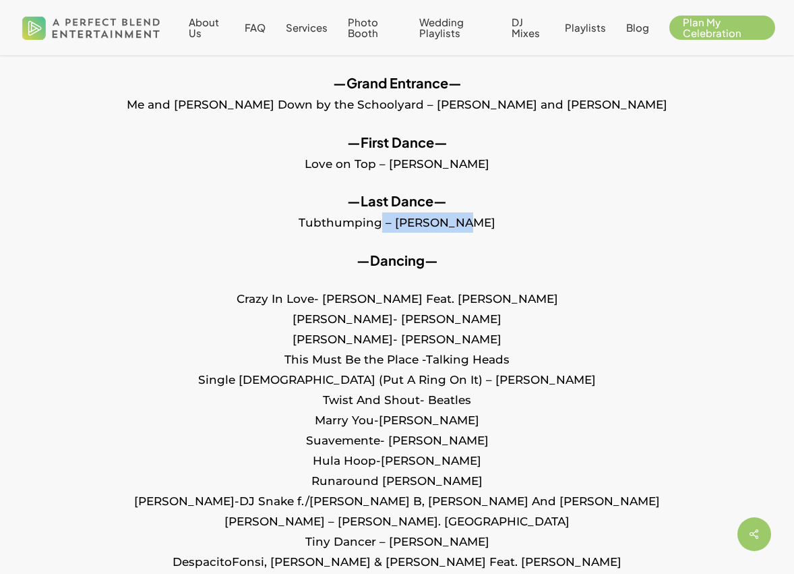
drag, startPoint x: 378, startPoint y: 246, endPoint x: 472, endPoint y: 249, distance: 94.4
click at [472, 249] on p "—Last Dance— Tubthumping – [PERSON_NAME]" at bounding box center [396, 220] width 713 height 59
drag, startPoint x: 491, startPoint y: 249, endPoint x: 305, endPoint y: 246, distance: 186.1
click at [305, 246] on p "—Last Dance— Tubthumping – [PERSON_NAME]" at bounding box center [396, 220] width 713 height 59
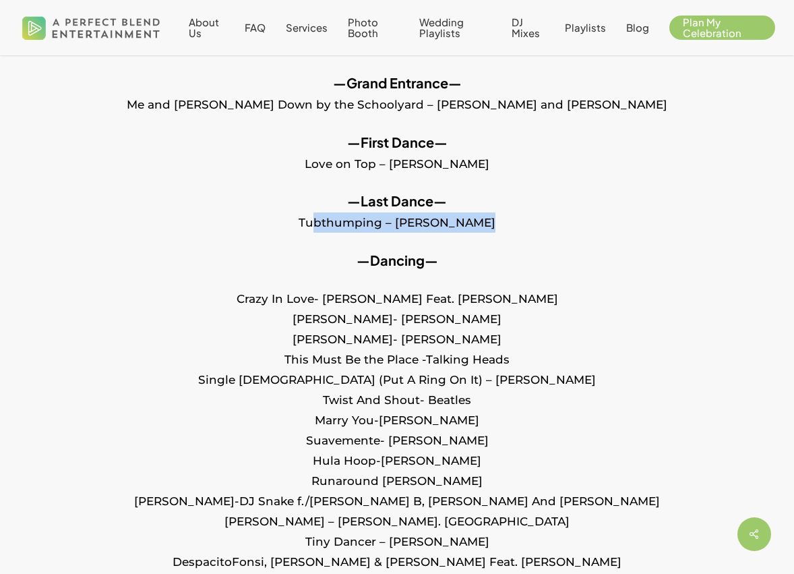
click at [305, 246] on p "—Last Dance— Tubthumping – [PERSON_NAME]" at bounding box center [396, 220] width 713 height 59
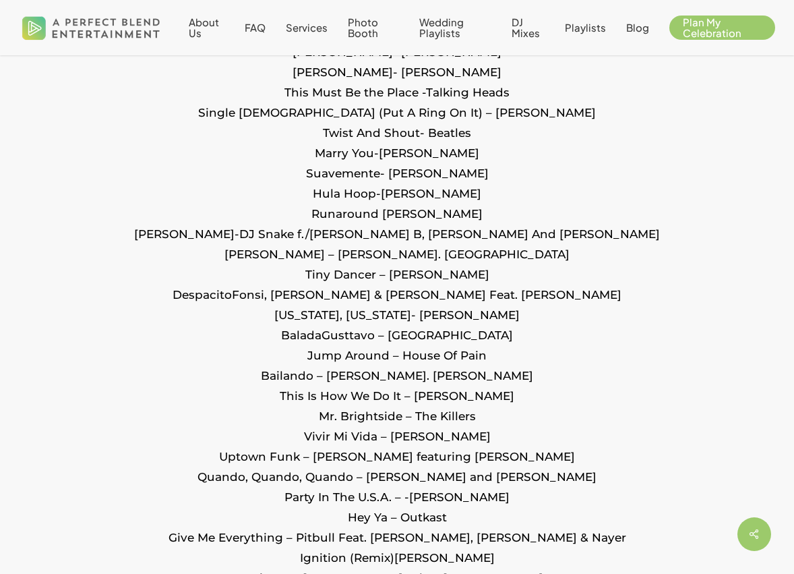
scroll to position [1738, 0]
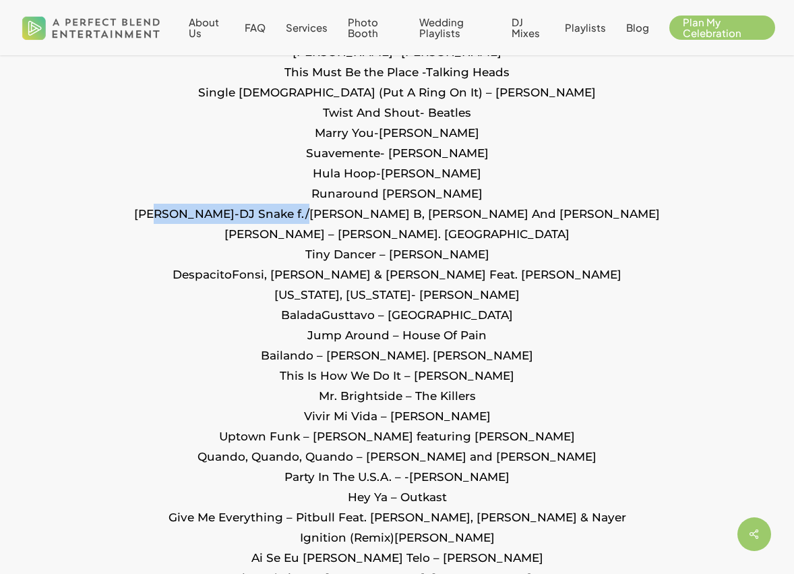
drag, startPoint x: 246, startPoint y: 238, endPoint x: 380, endPoint y: 237, distance: 134.2
click at [380, 237] on p "Crazy In Love- [PERSON_NAME] Feat. [PERSON_NAME]-Z [PERSON_NAME]- [PERSON_NAME]…" at bounding box center [396, 577] width 713 height 1153
drag, startPoint x: 378, startPoint y: 194, endPoint x: 408, endPoint y: 253, distance: 66.0
click at [408, 253] on p "Crazy In Love- [PERSON_NAME] Feat. [PERSON_NAME]-Z [PERSON_NAME]- [PERSON_NAME]…" at bounding box center [396, 577] width 713 height 1153
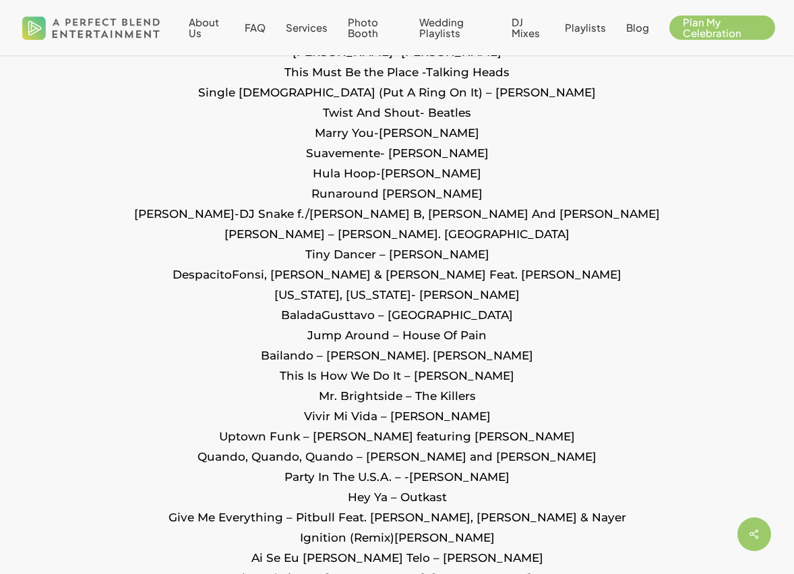
click at [408, 253] on p "Crazy In Love- [PERSON_NAME] Feat. [PERSON_NAME]-Z [PERSON_NAME]- [PERSON_NAME]…" at bounding box center [396, 577] width 713 height 1153
click at [584, 91] on p "Crazy In Love- Beyonce Feat. Jay-Z Gloria- Laura Branigan Sweet Caroline- Neil …" at bounding box center [396, 577] width 713 height 1153
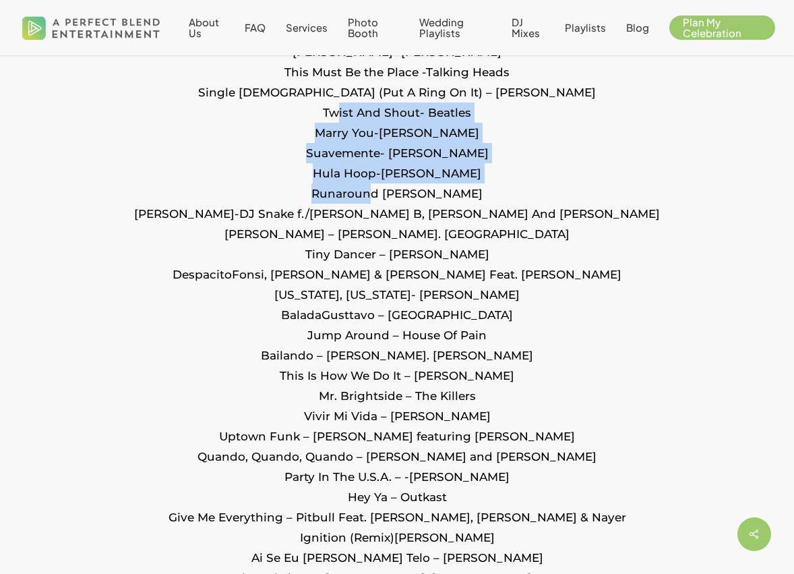
drag, startPoint x: 332, startPoint y: 139, endPoint x: 383, endPoint y: 220, distance: 96.0
click at [383, 220] on p "Crazy In Love- Beyonce Feat. Jay-Z Gloria- Laura Branigan Sweet Caroline- Neil …" at bounding box center [396, 577] width 713 height 1153
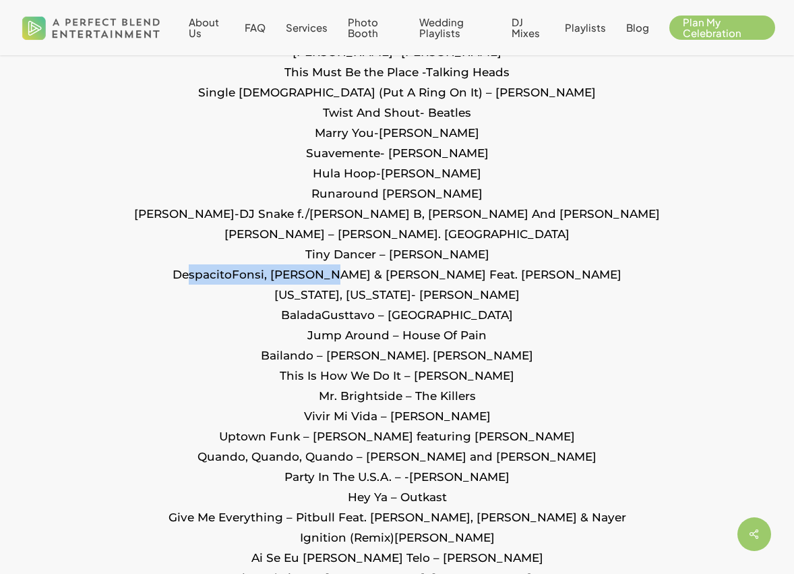
drag, startPoint x: 239, startPoint y: 301, endPoint x: 371, endPoint y: 301, distance: 132.1
click at [371, 301] on p "Crazy In Love- Beyonce Feat. Jay-Z Gloria- Laura Branigan Sweet Caroline- Neil …" at bounding box center [396, 577] width 713 height 1153
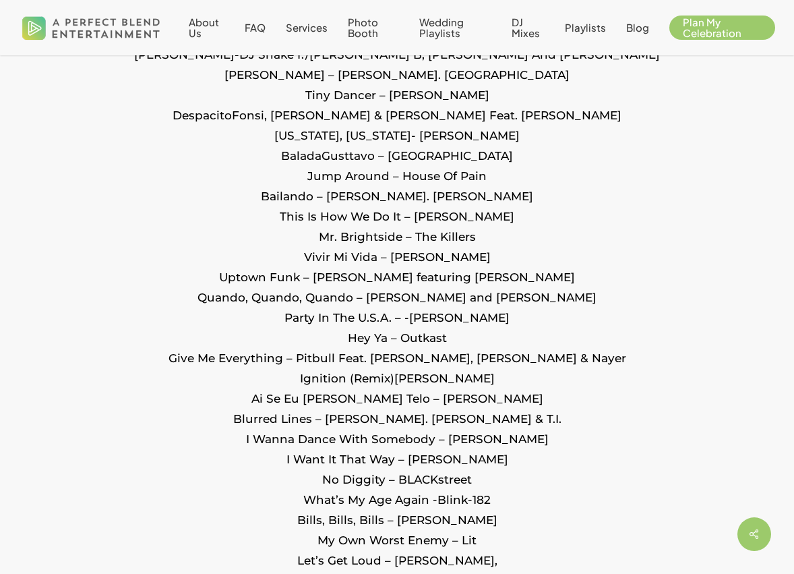
scroll to position [1900, 0]
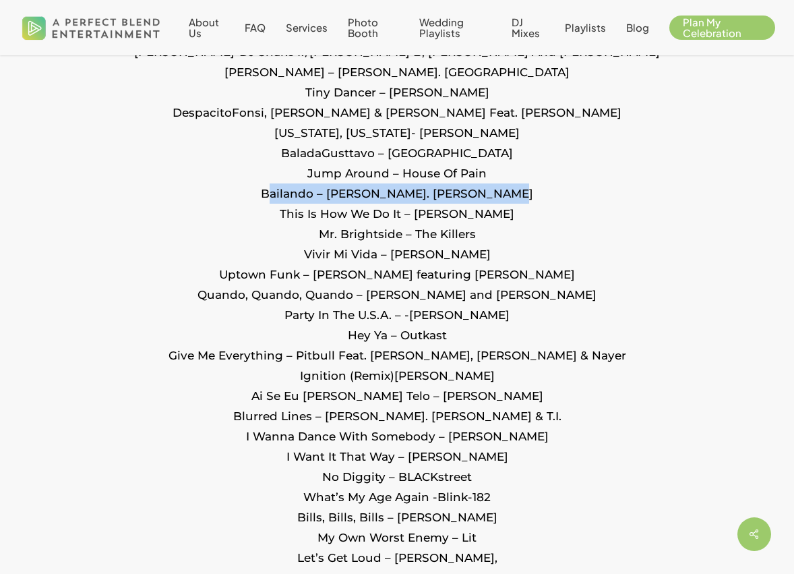
drag, startPoint x: 283, startPoint y: 220, endPoint x: 479, endPoint y: 211, distance: 195.7
click at [479, 211] on p "Crazy In Love- Beyonce Feat. Jay-Z Gloria- Laura Branigan Sweet Caroline- Neil …" at bounding box center [396, 416] width 713 height 1153
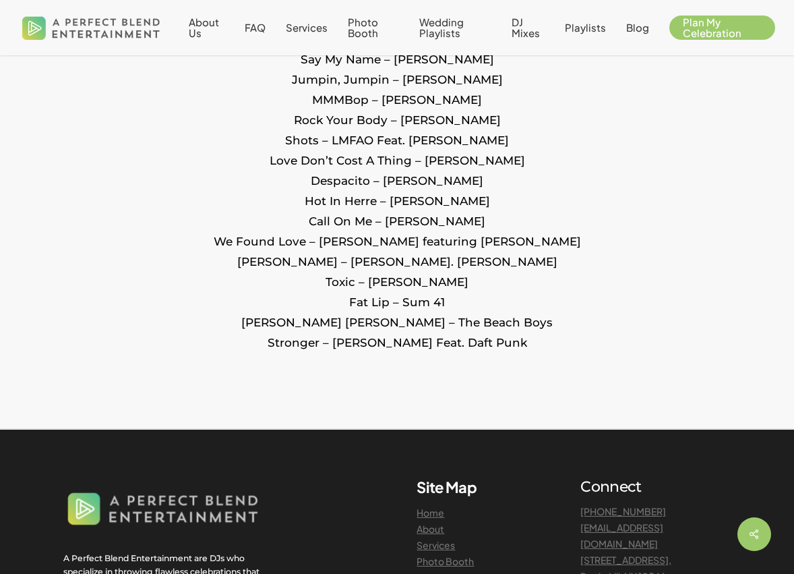
scroll to position [2544, 0]
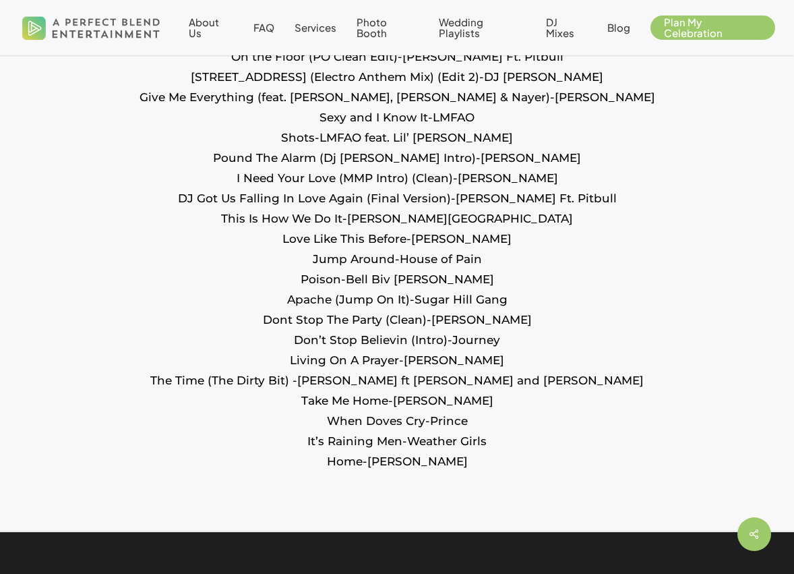
scroll to position [1915, 0]
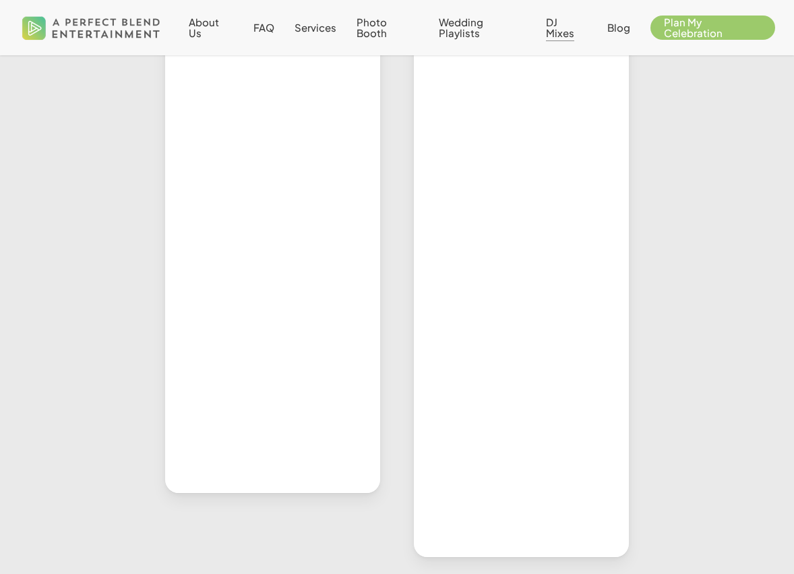
scroll to position [848, 0]
click at [194, 26] on span "About Us" at bounding box center [204, 28] width 30 height 24
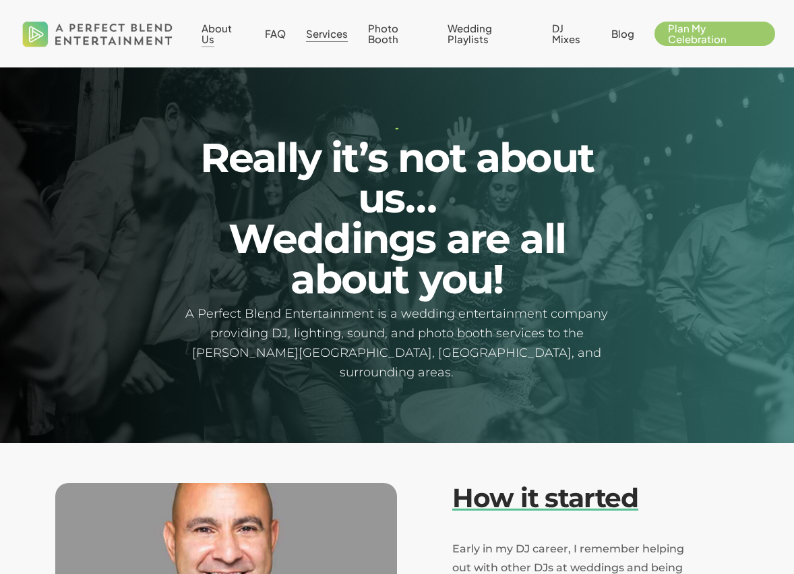
click at [326, 40] on span "Services" at bounding box center [327, 33] width 42 height 13
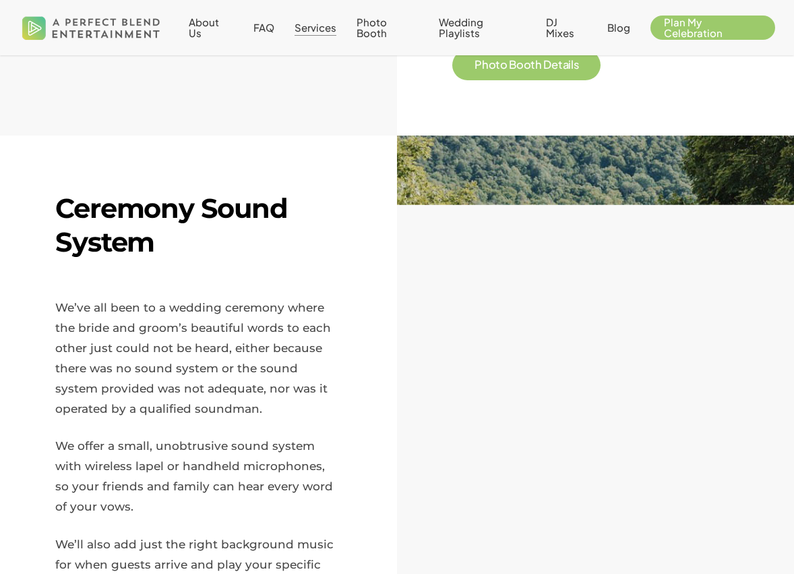
scroll to position [1460, 0]
